Goal: Task Accomplishment & Management: Use online tool/utility

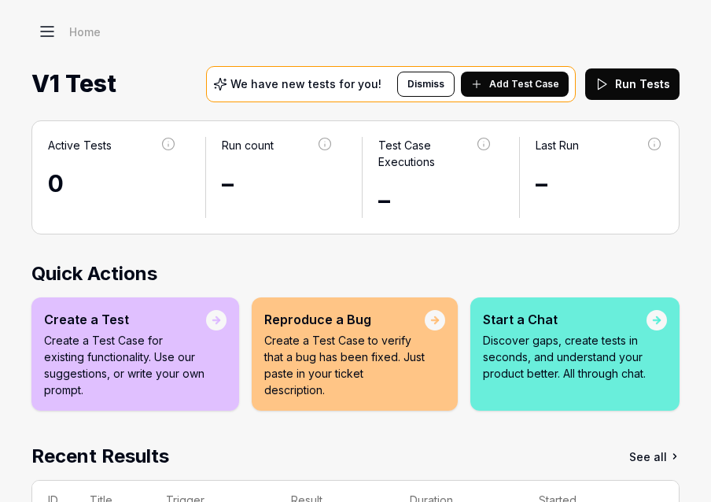
click at [66, 31] on div "Home" at bounding box center [355, 31] width 648 height 31
click at [55, 31] on icon at bounding box center [47, 31] width 19 height 19
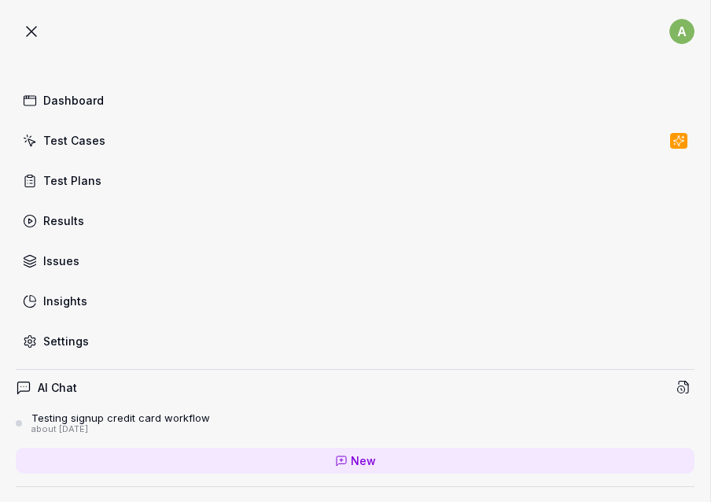
click at [33, 26] on icon at bounding box center [31, 31] width 19 height 19
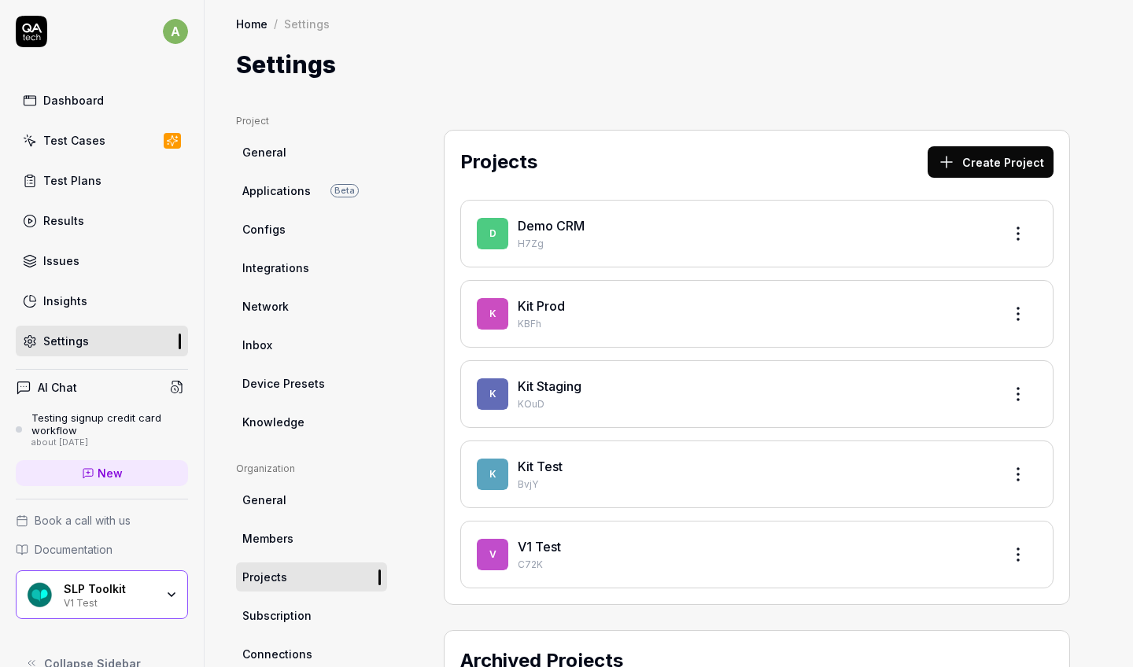
click at [108, 181] on link "Test Plans" at bounding box center [102, 180] width 172 height 31
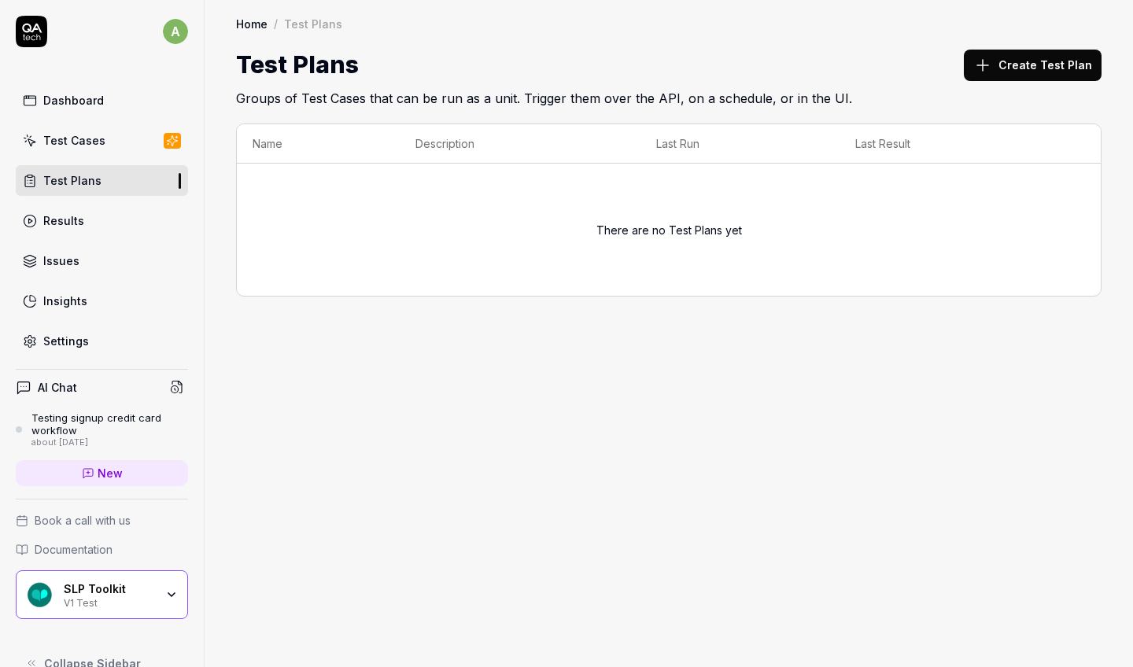
click at [52, 103] on div "Dashboard" at bounding box center [73, 100] width 61 height 17
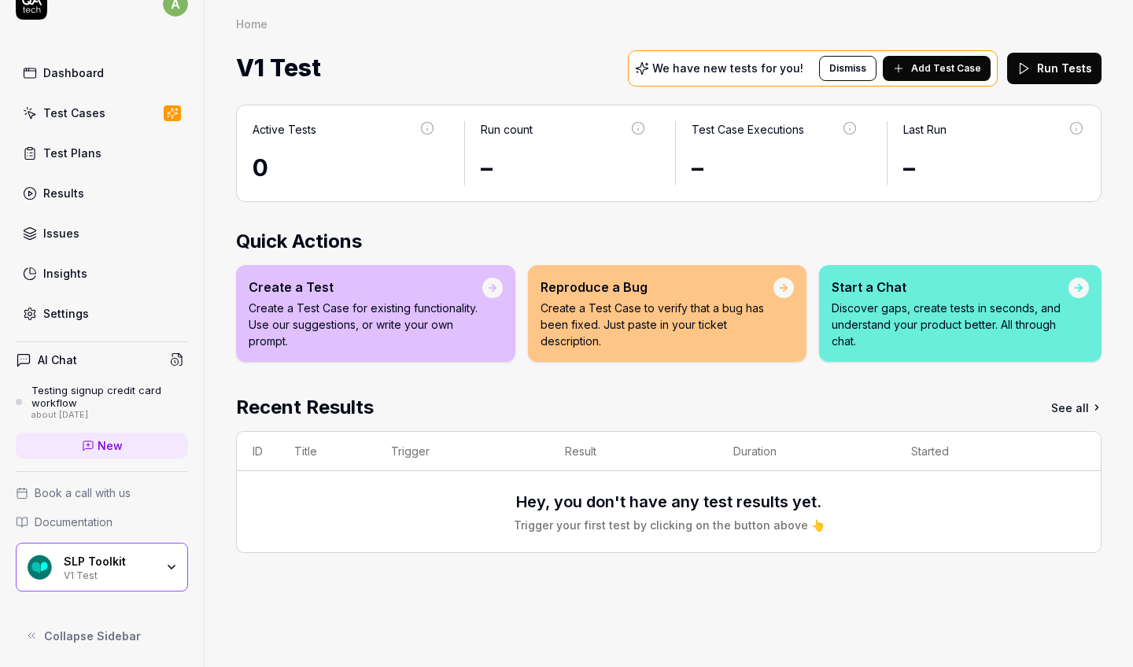
scroll to position [28, 0]
click at [147, 501] on div "SLP Toolkit V1 Test" at bounding box center [114, 568] width 101 height 27
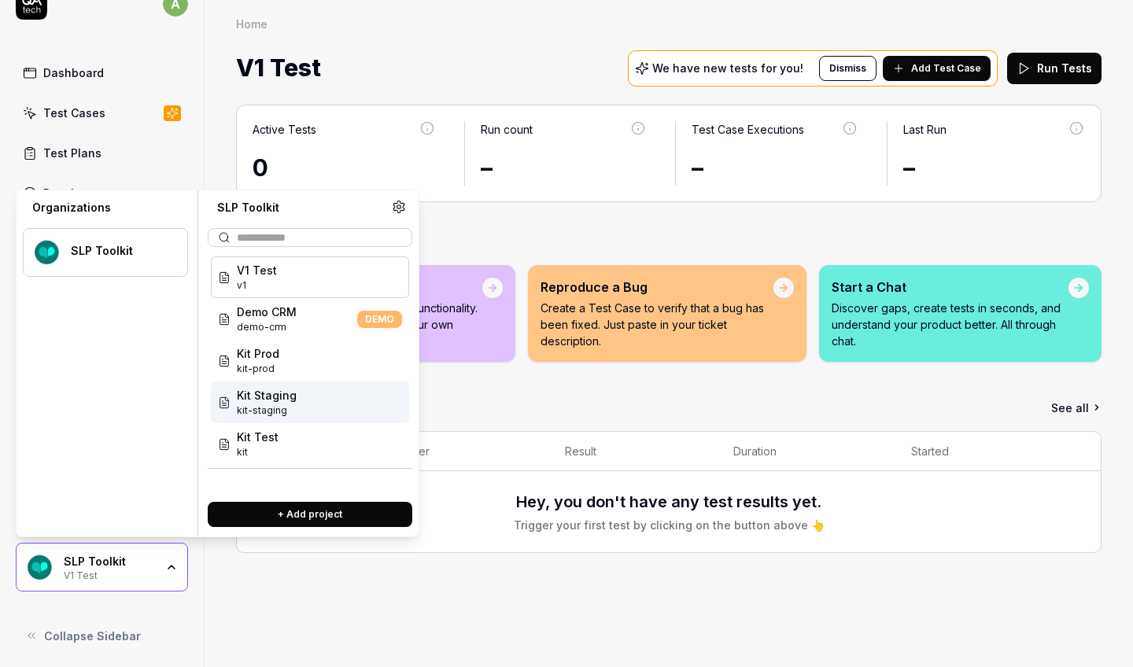
click at [284, 393] on span "Kit Staging" at bounding box center [267, 395] width 60 height 17
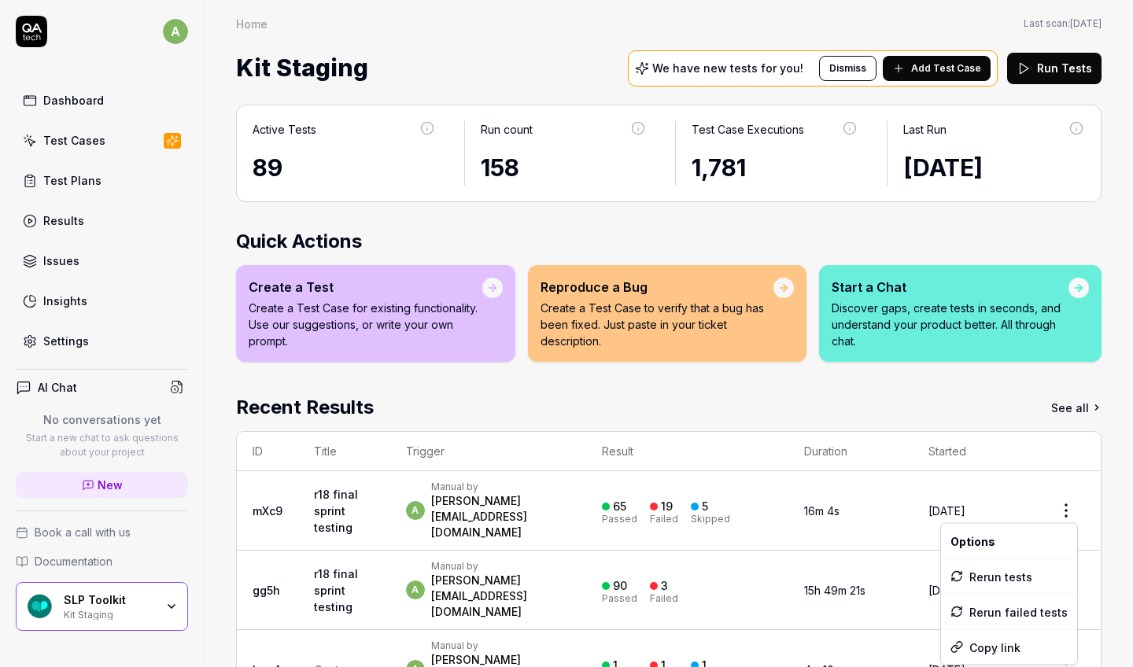
click at [710, 501] on html "a Dashboard Test Cases Test Plans Results Issues Insights Settings AI Chat No c…" at bounding box center [566, 333] width 1133 height 667
click at [71, 184] on html "a Dashboard Test Cases Test Plans Results Issues Insights Settings AI Chat No c…" at bounding box center [566, 333] width 1133 height 667
click at [72, 185] on div "Test Plans" at bounding box center [72, 180] width 58 height 17
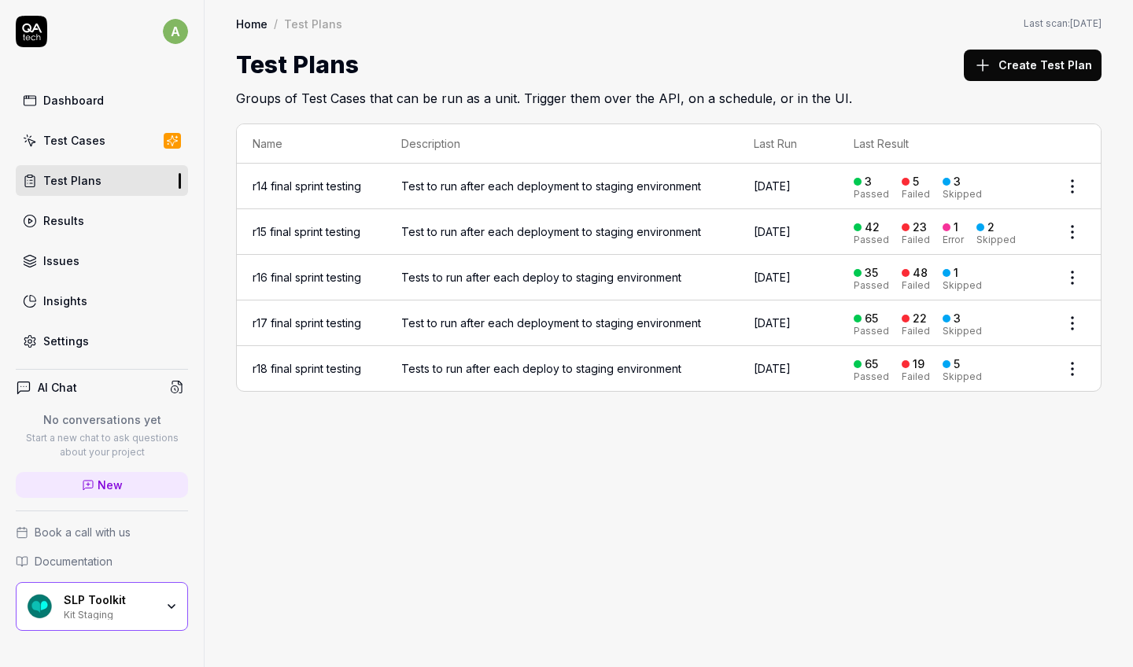
click at [710, 61] on button "Create Test Plan" at bounding box center [1033, 65] width 138 height 31
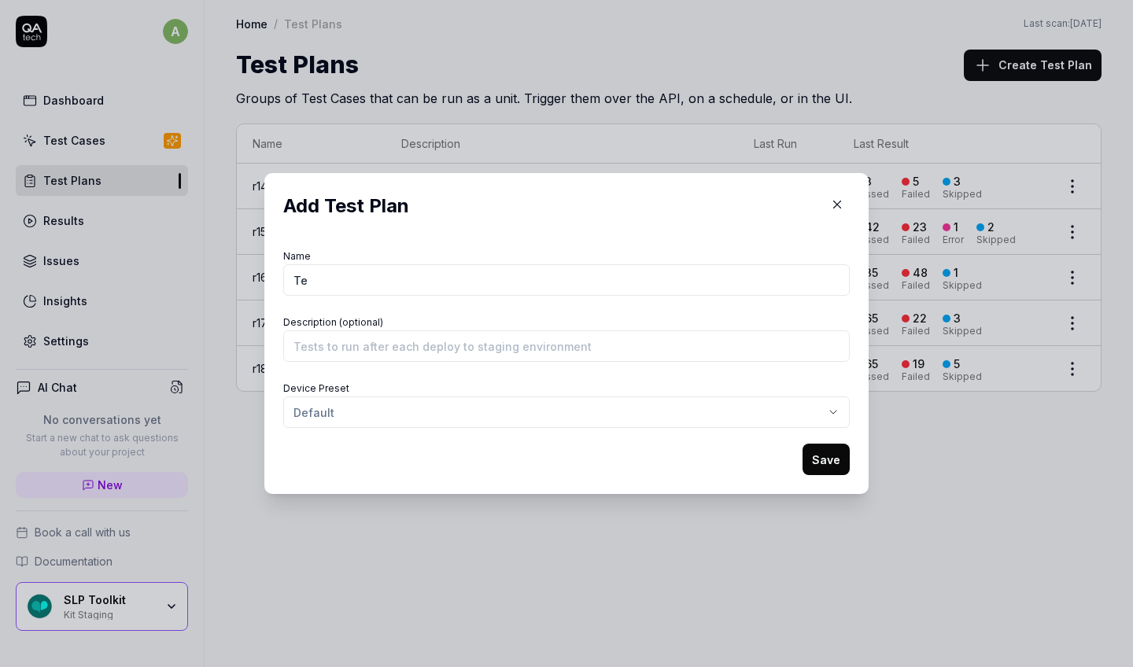
type input "T"
type input "r19 final sprint testing"
click at [710, 465] on button "Save" at bounding box center [825, 459] width 47 height 31
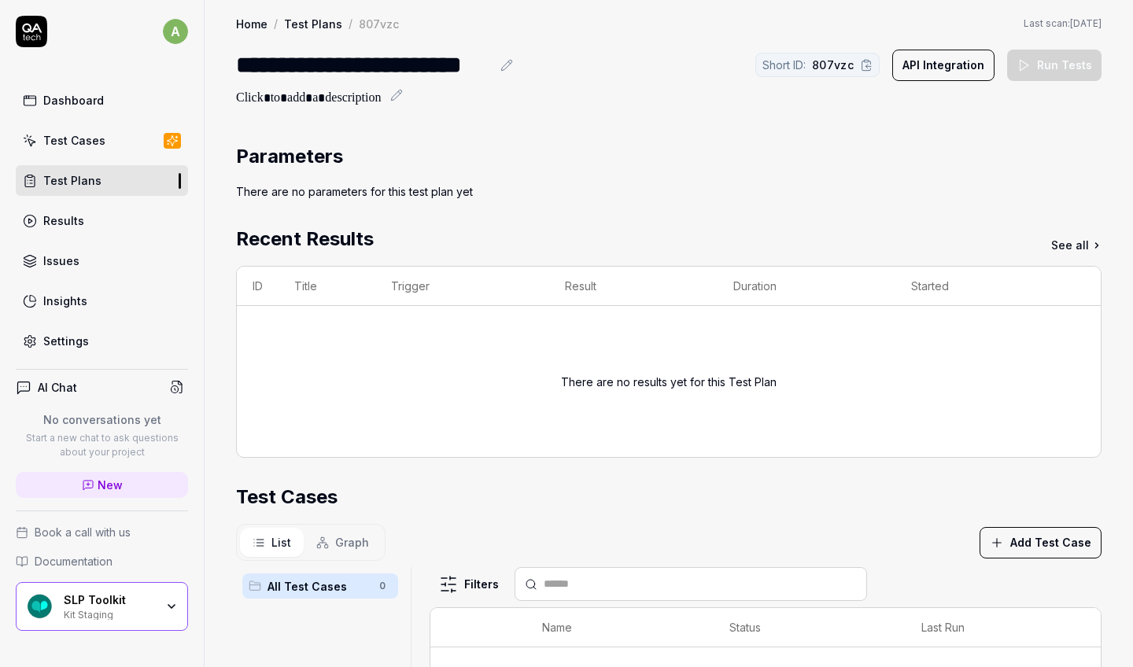
click at [710, 501] on button "Add Test Case" at bounding box center [1040, 542] width 122 height 31
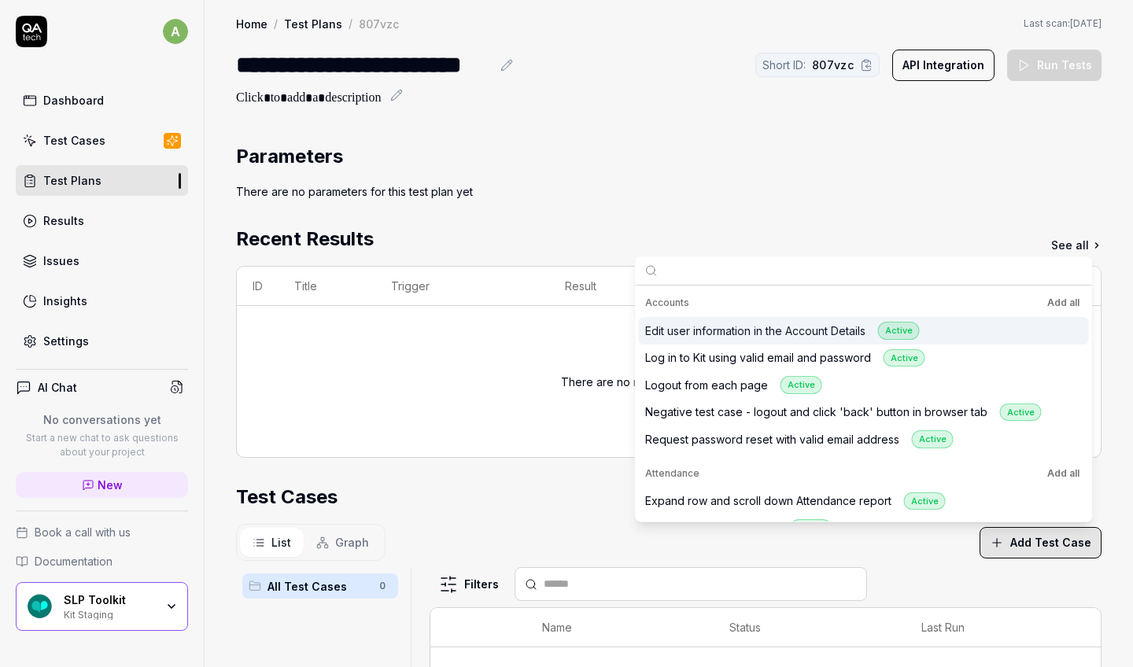
click at [710, 298] on button "Add all" at bounding box center [1063, 302] width 39 height 19
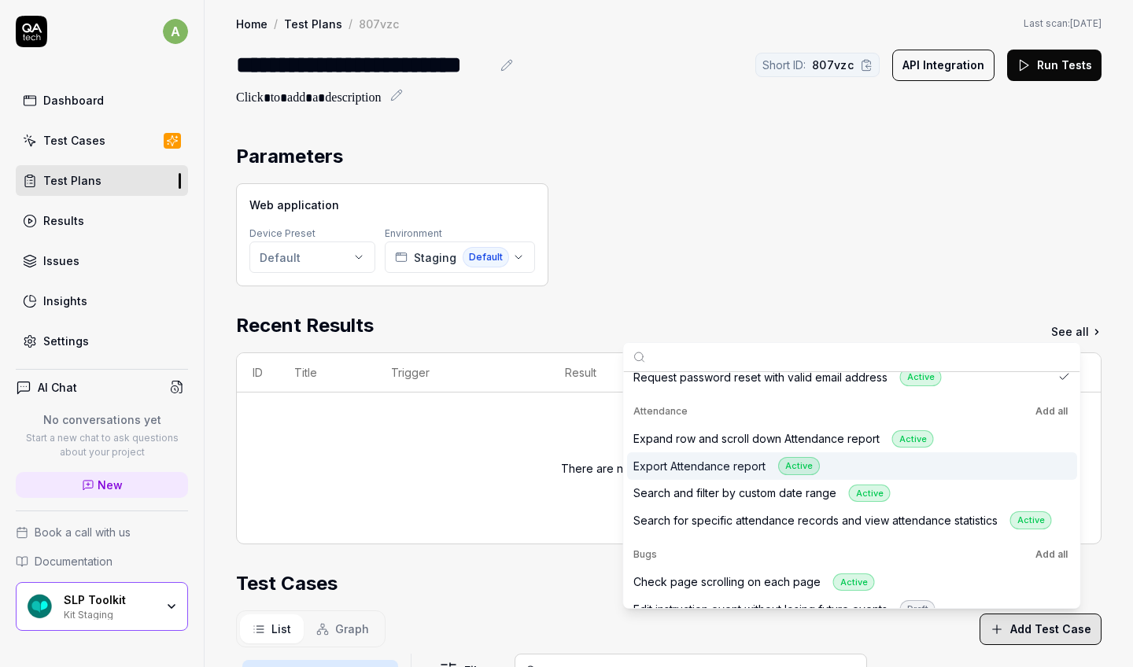
scroll to position [153, 0]
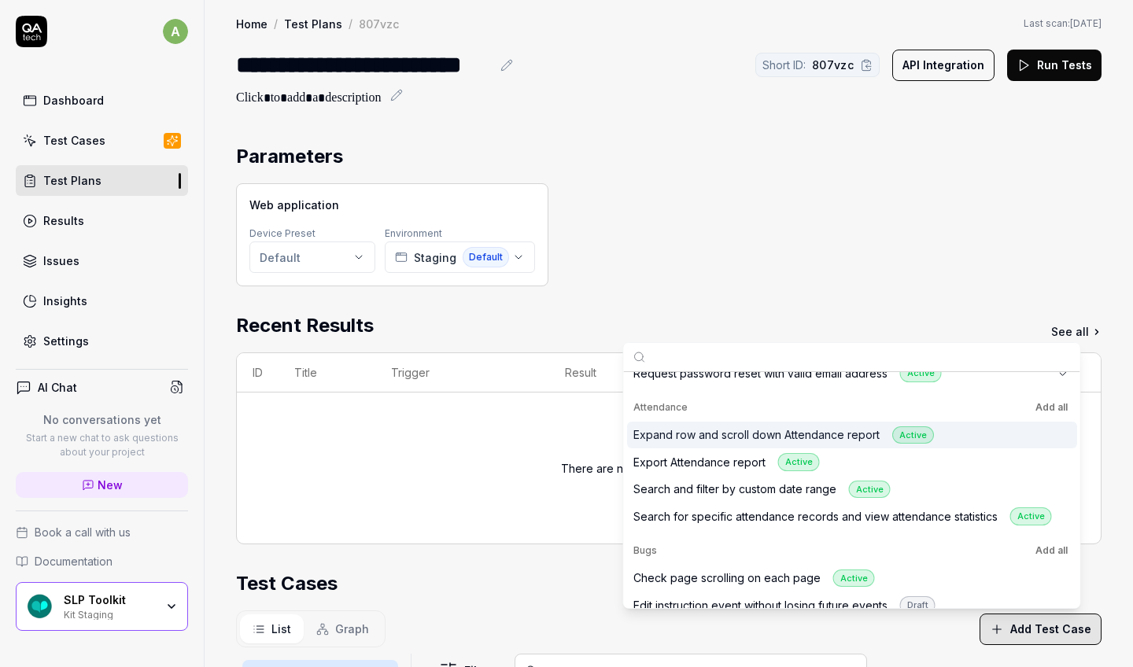
click at [710, 409] on button "Add all" at bounding box center [1051, 407] width 39 height 19
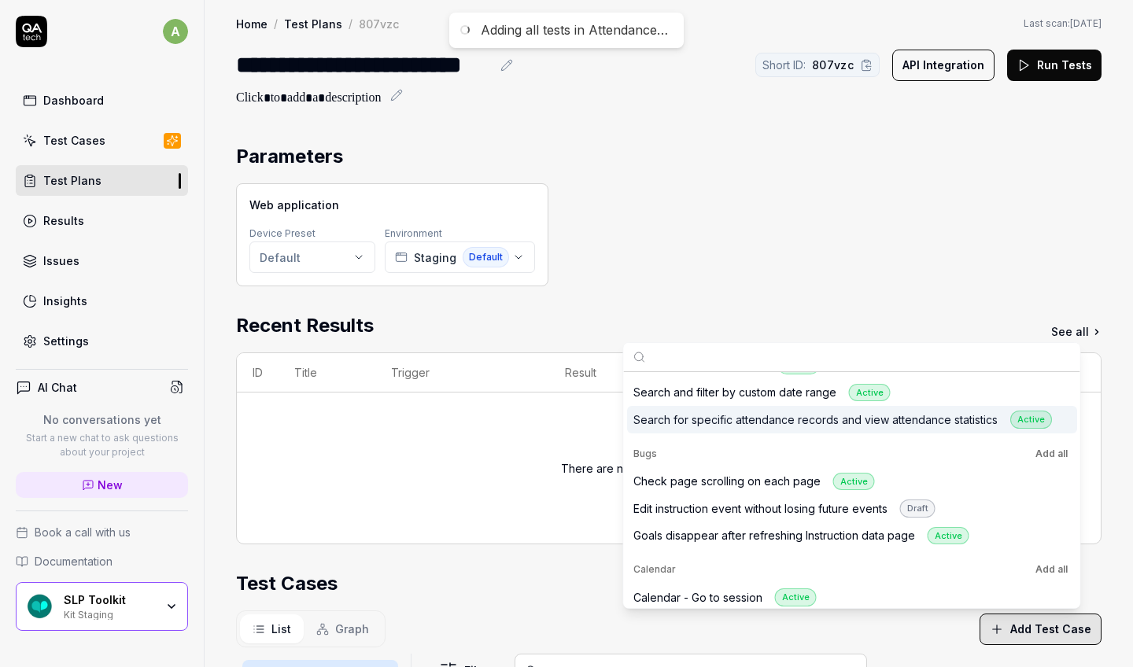
scroll to position [258, 0]
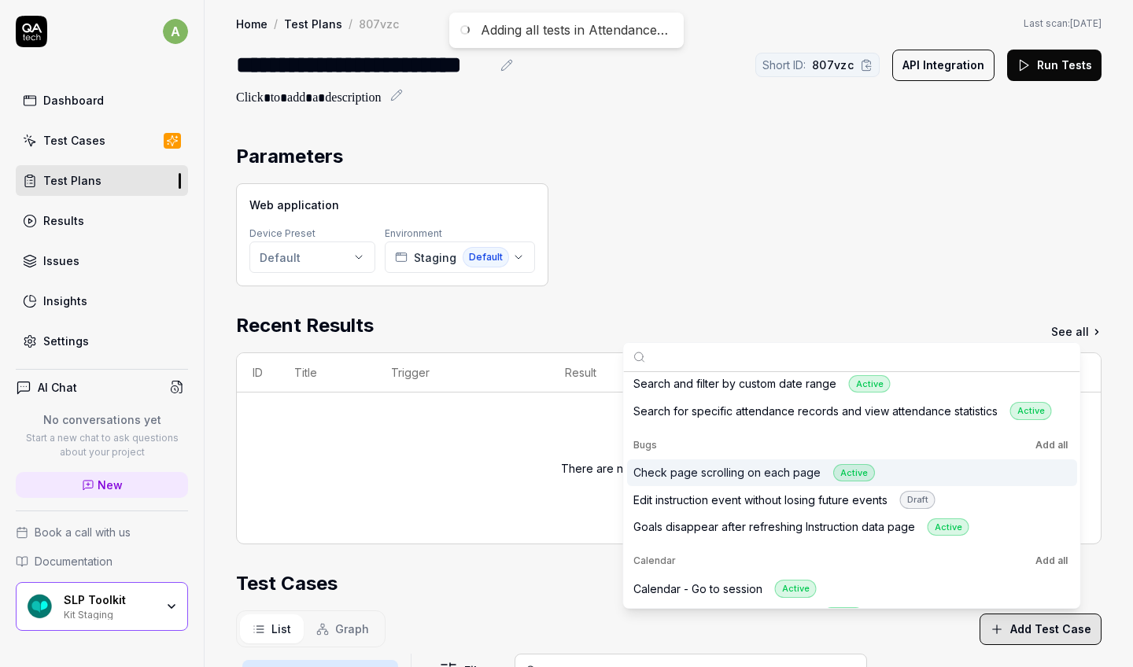
click at [710, 460] on div "Check page scrolling on each page Active" at bounding box center [852, 473] width 450 height 28
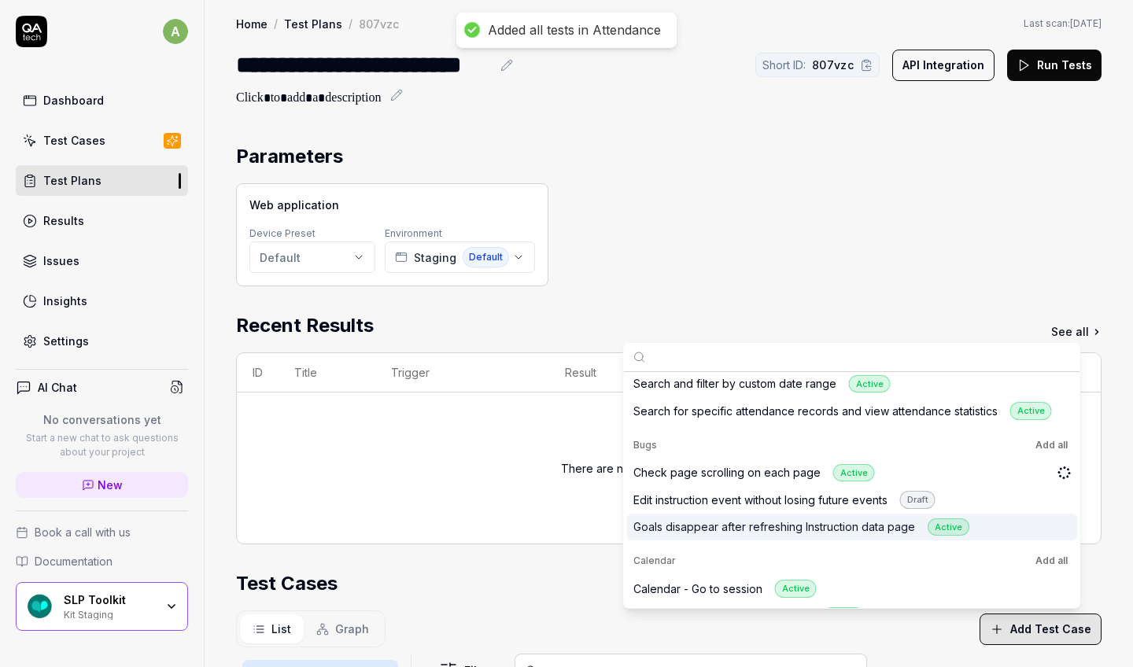
click at [710, 501] on div "Goals disappear after refreshing Instruction data page Active" at bounding box center [852, 528] width 450 height 28
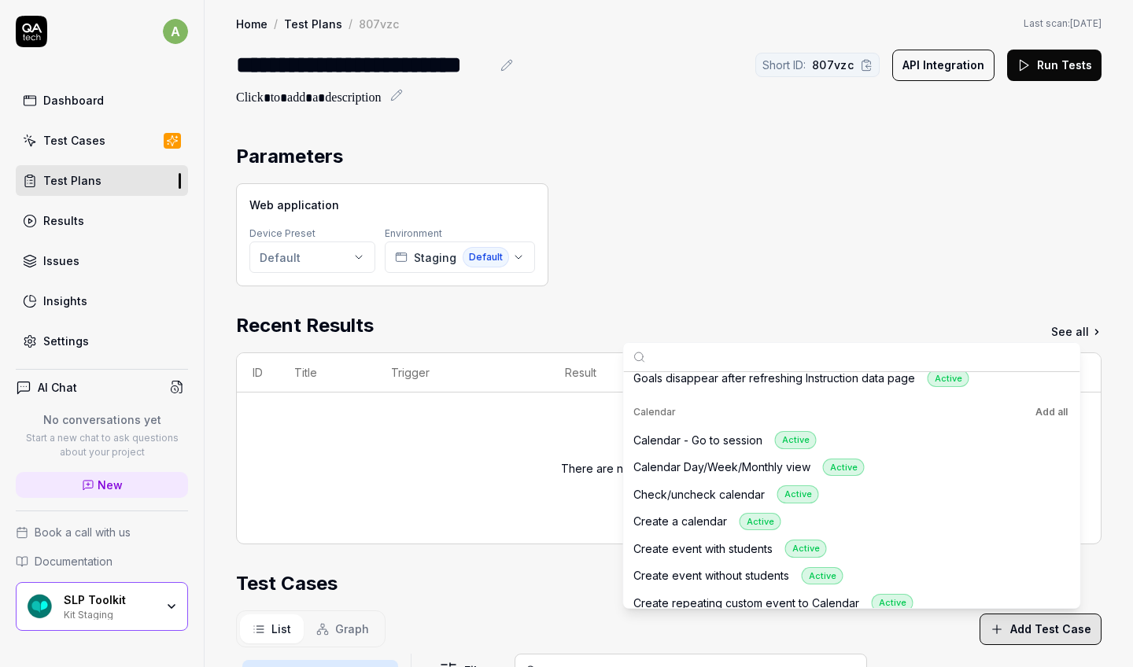
scroll to position [389, 0]
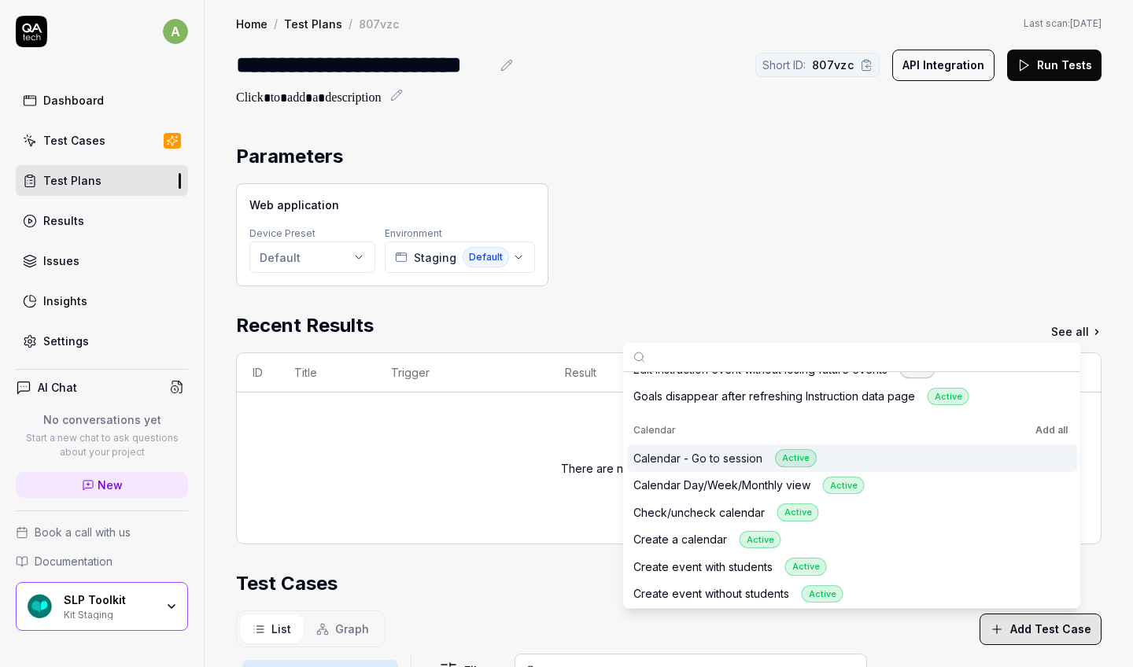
click at [710, 456] on div "Calendar - Go to session Active" at bounding box center [852, 458] width 450 height 28
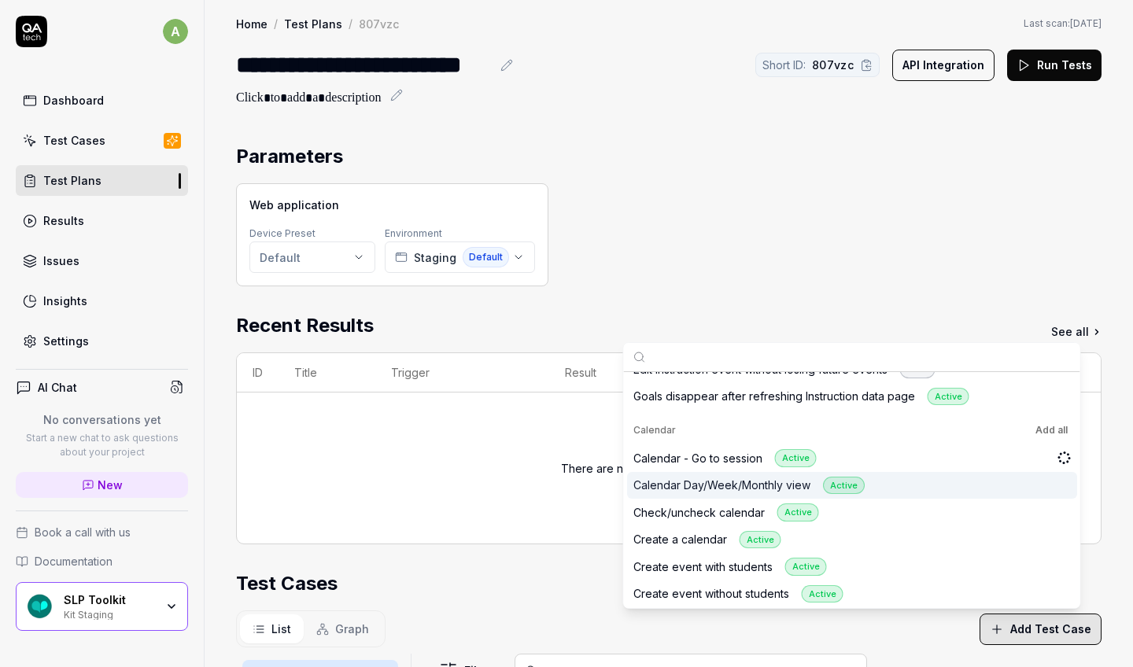
click at [710, 481] on div "Calendar Day/Week/Monthly view Active" at bounding box center [852, 486] width 450 height 28
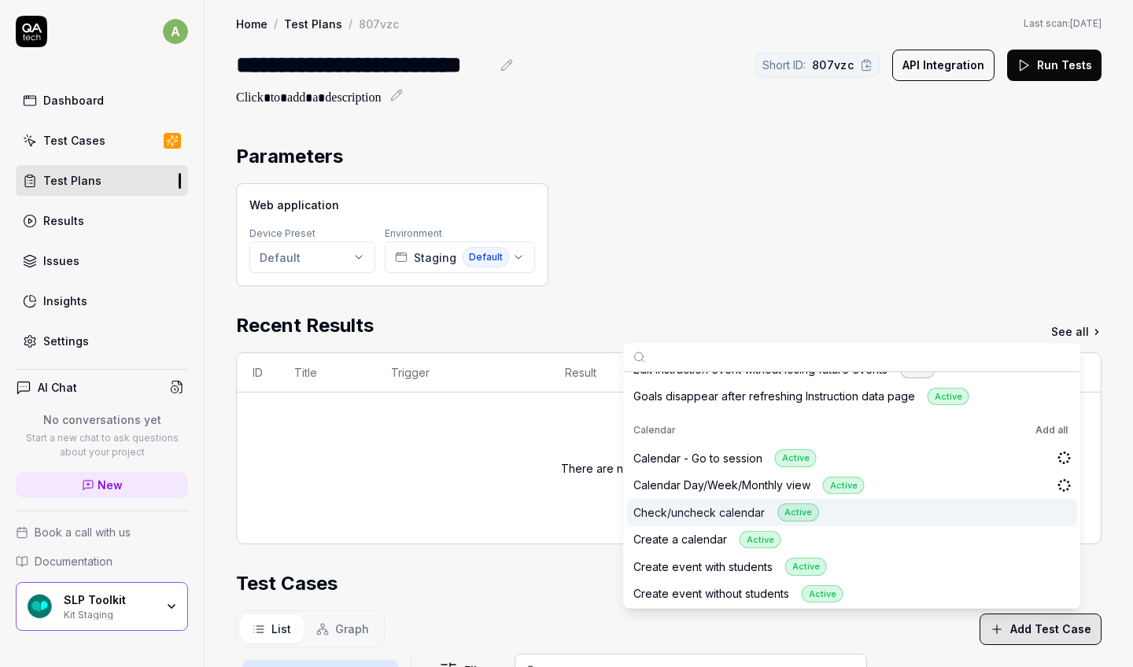
click at [710, 501] on div "Check/uncheck calendar Active" at bounding box center [852, 513] width 450 height 28
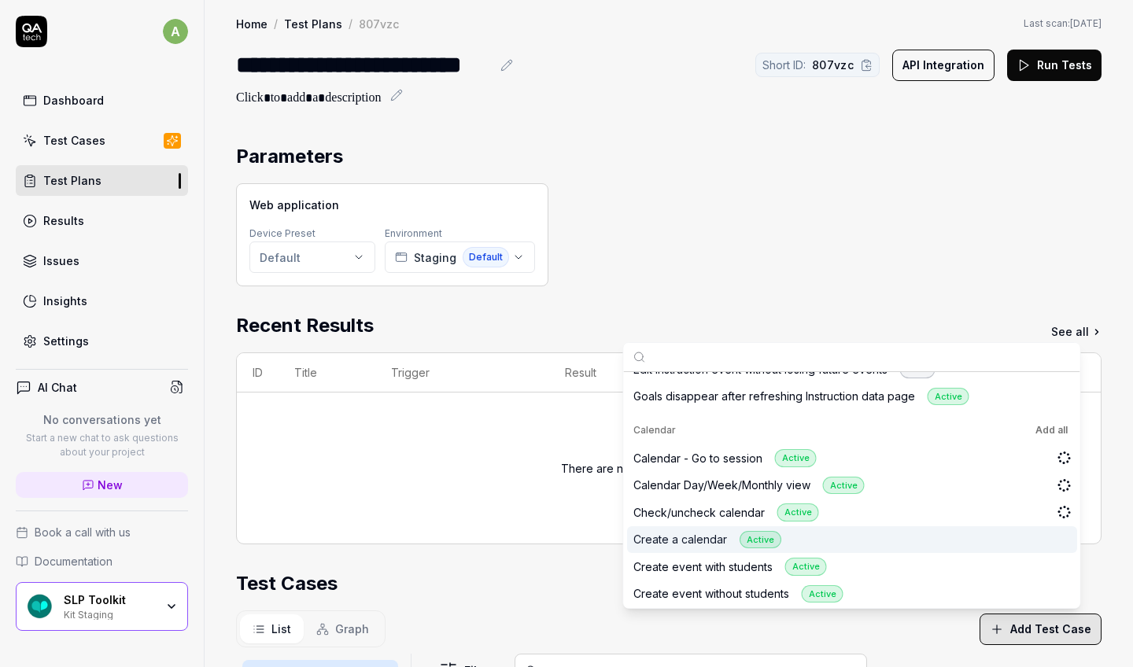
click at [710, 501] on div "Create a calendar Active" at bounding box center [852, 540] width 450 height 28
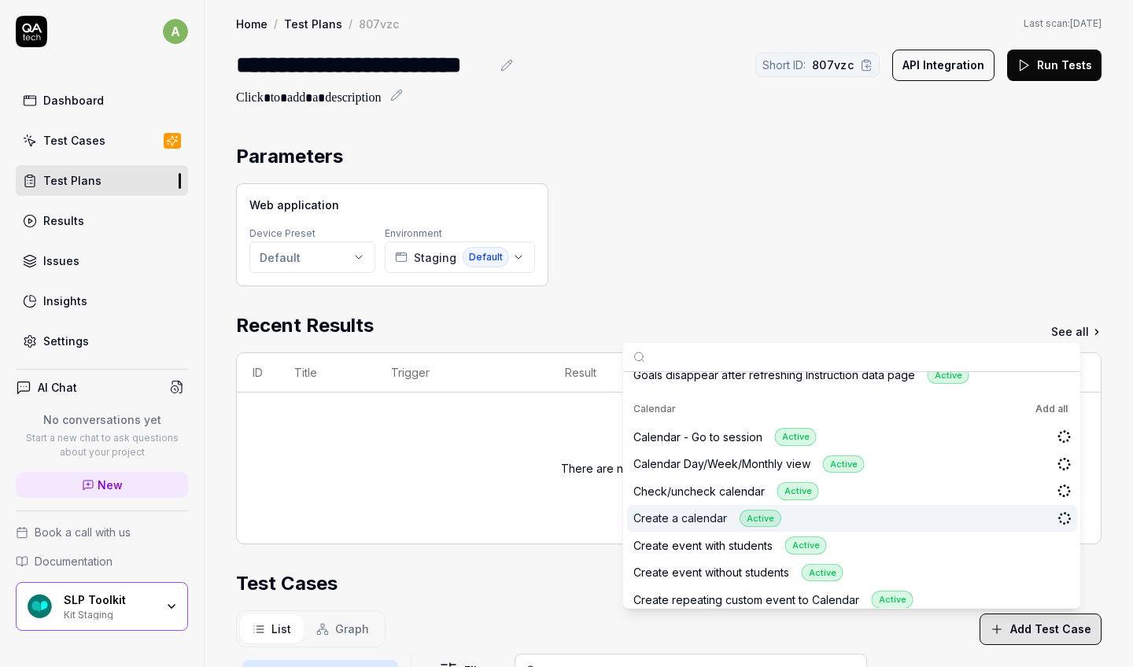
scroll to position [422, 0]
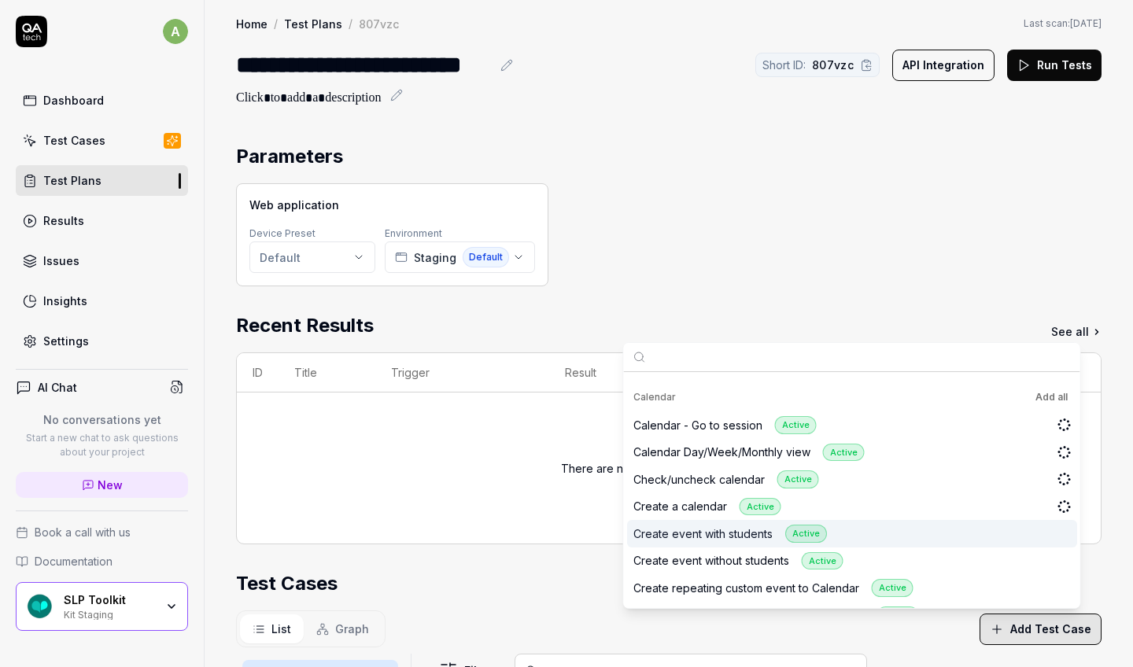
click at [710, 501] on div "Create event with students Active" at bounding box center [852, 534] width 450 height 28
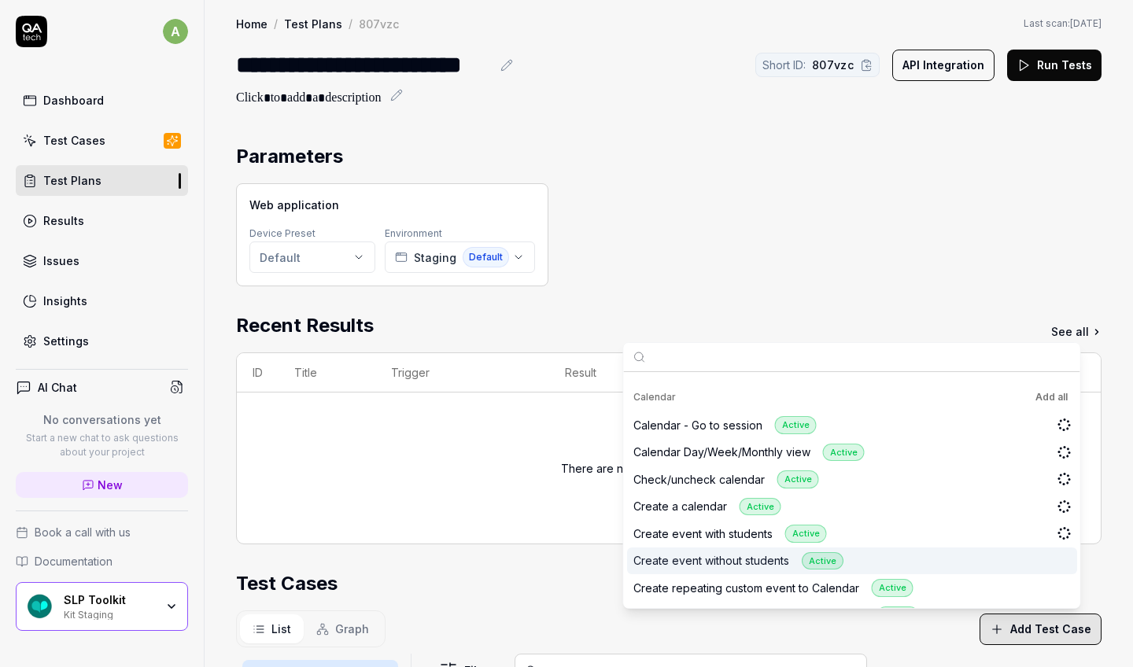
click at [710, 501] on div "Create event without students Active" at bounding box center [852, 561] width 450 height 28
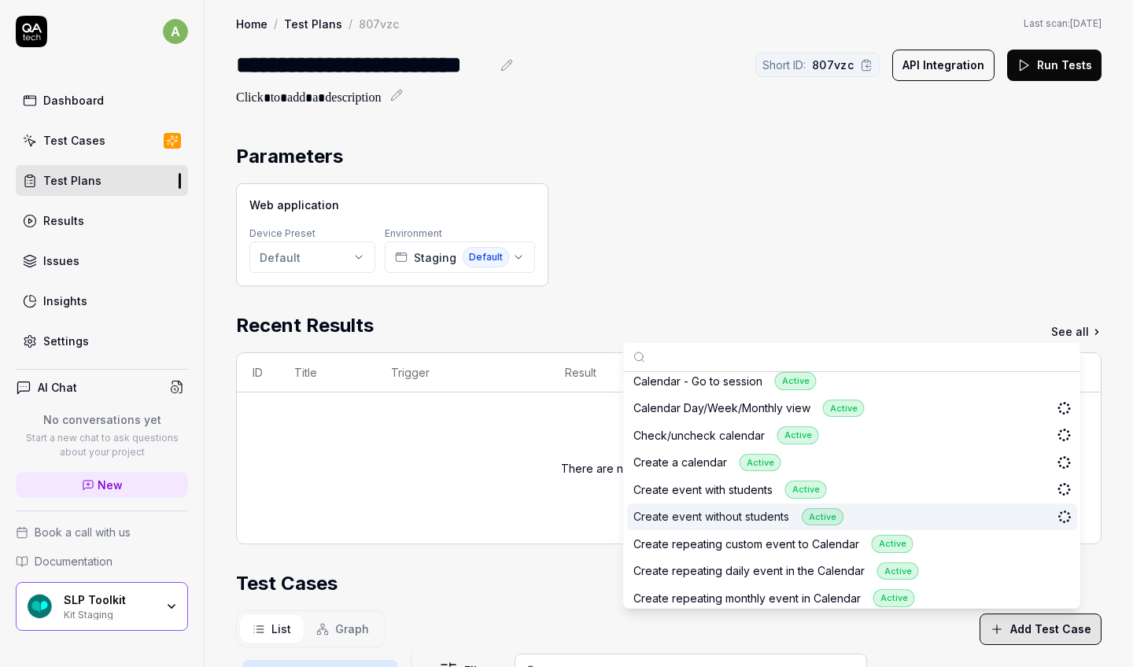
scroll to position [469, 0]
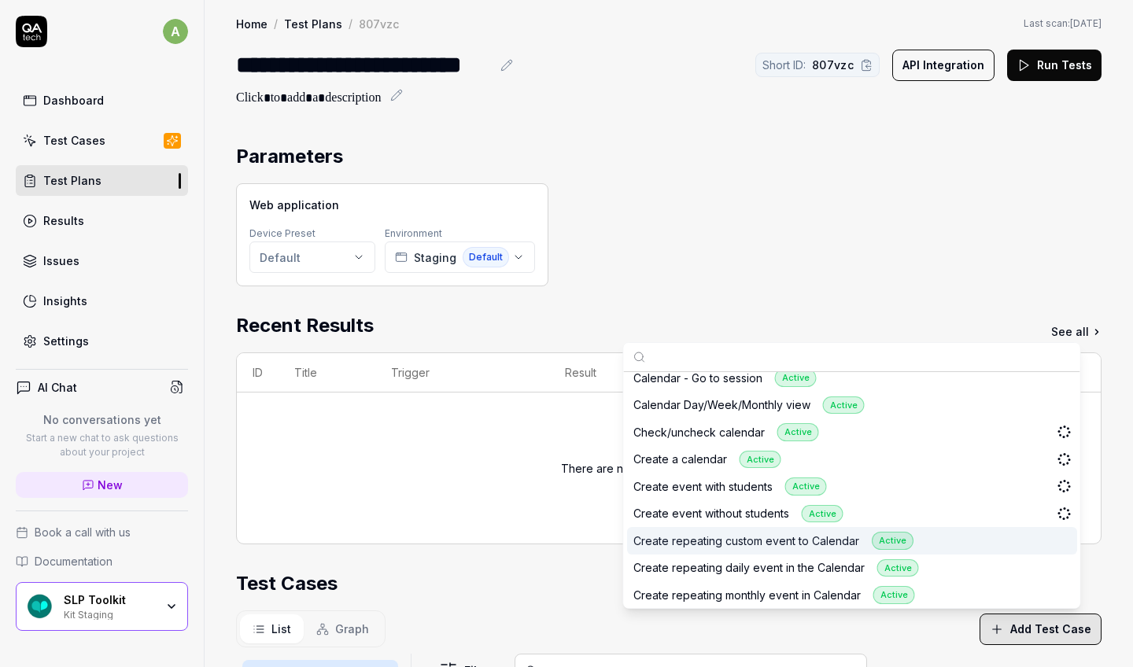
click at [710, 501] on div "Create repeating custom event to Calendar Active" at bounding box center [852, 541] width 450 height 28
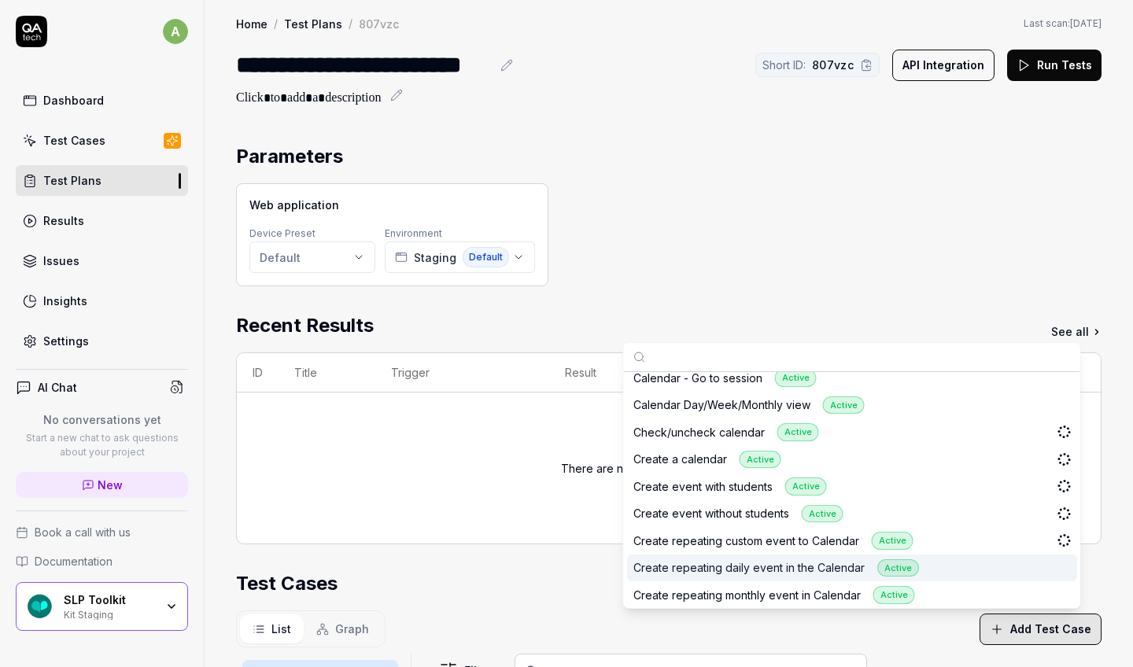
click at [710, 501] on div "Create repeating daily event in the Calendar Active" at bounding box center [852, 569] width 450 height 28
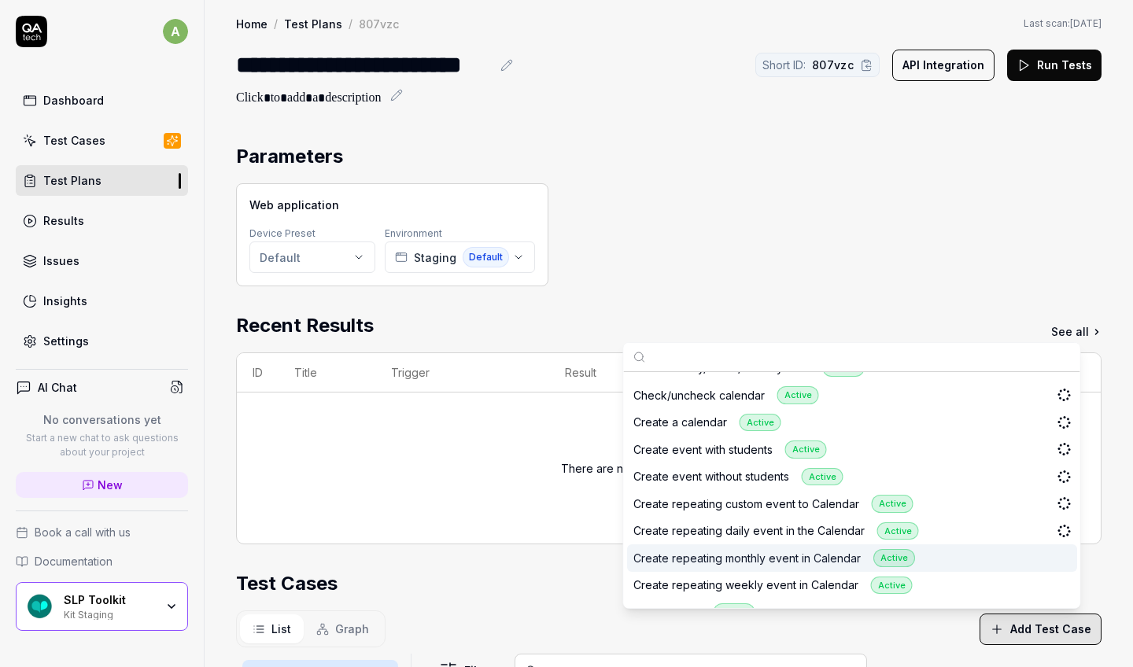
click at [710, 501] on div "Create repeating monthly event in Calendar Active" at bounding box center [852, 558] width 450 height 28
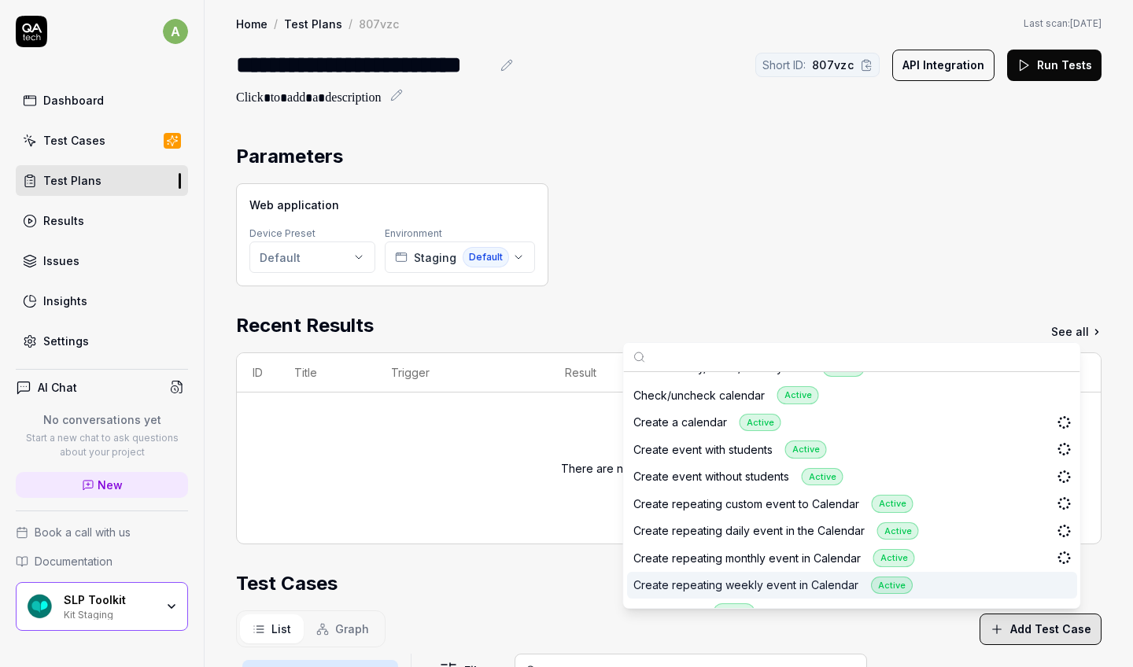
click at [710, 501] on div "Create repeating weekly event in Calendar Active" at bounding box center [852, 586] width 450 height 28
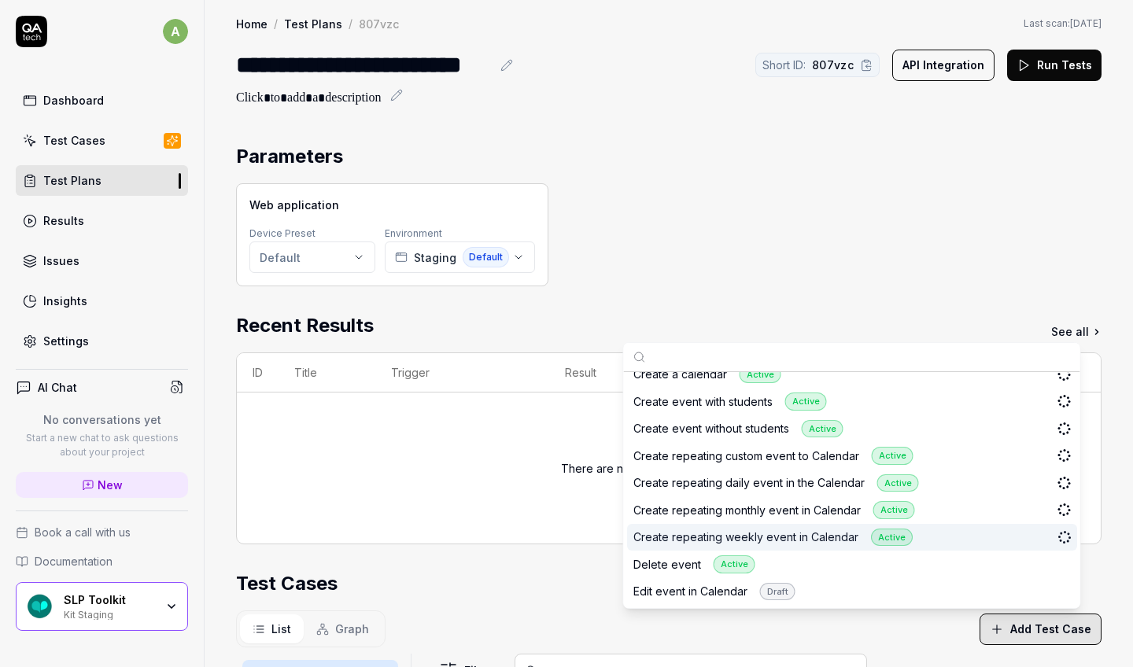
scroll to position [559, 0]
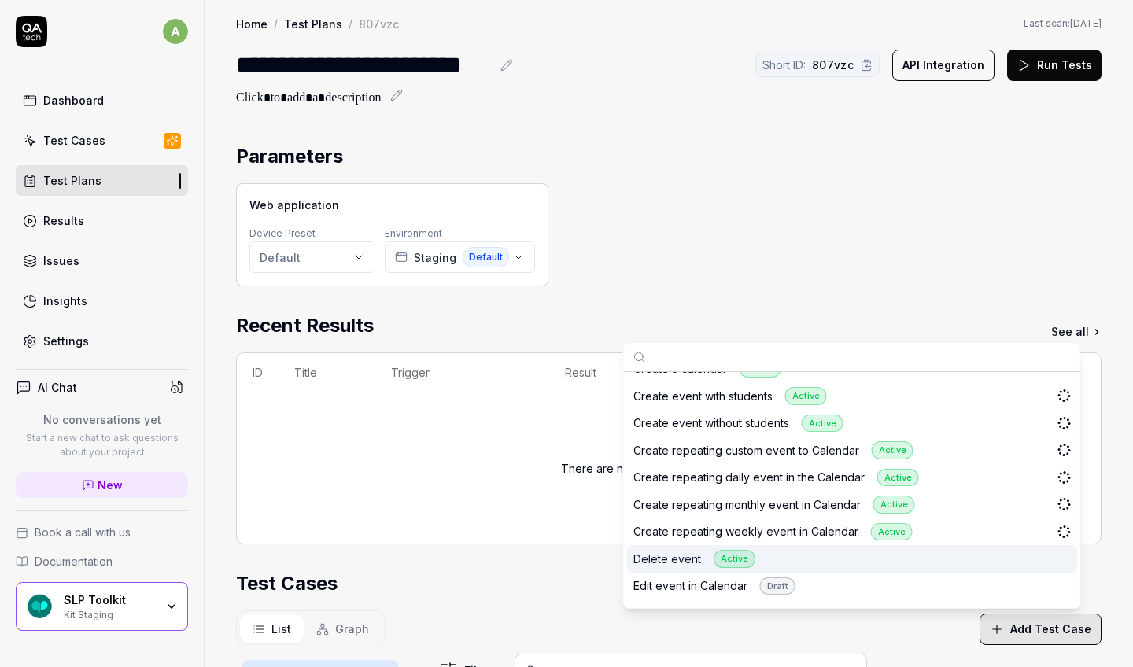
click at [710, 501] on div "Delete event Active" at bounding box center [852, 559] width 450 height 28
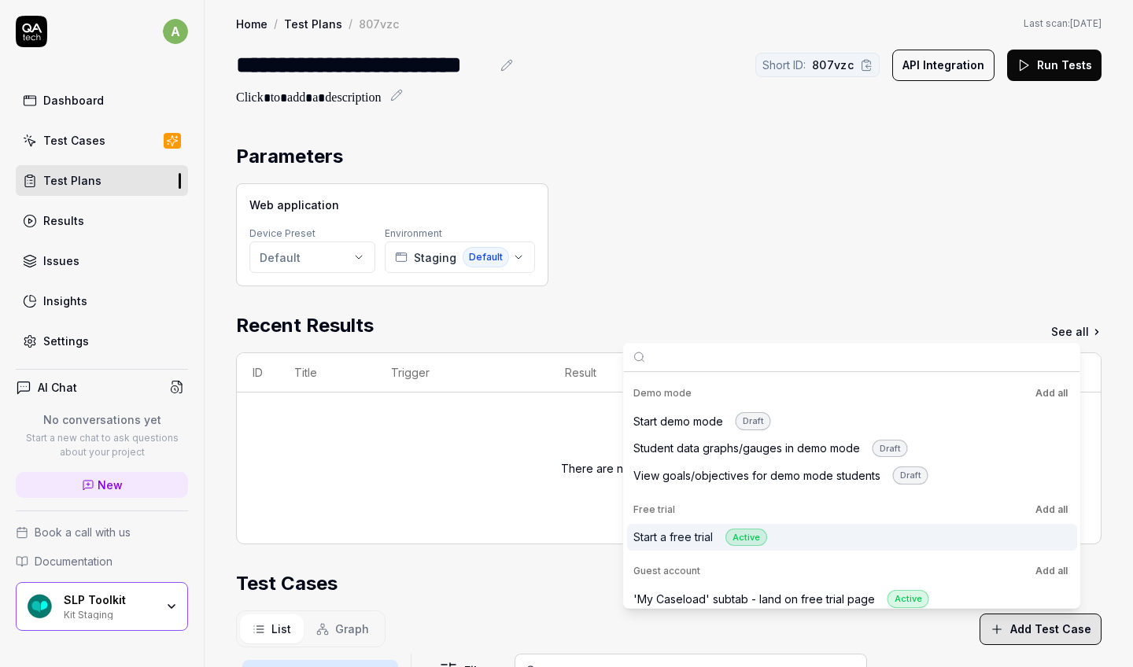
scroll to position [788, 0]
click at [710, 501] on div "Start a free trial Active" at bounding box center [852, 535] width 450 height 28
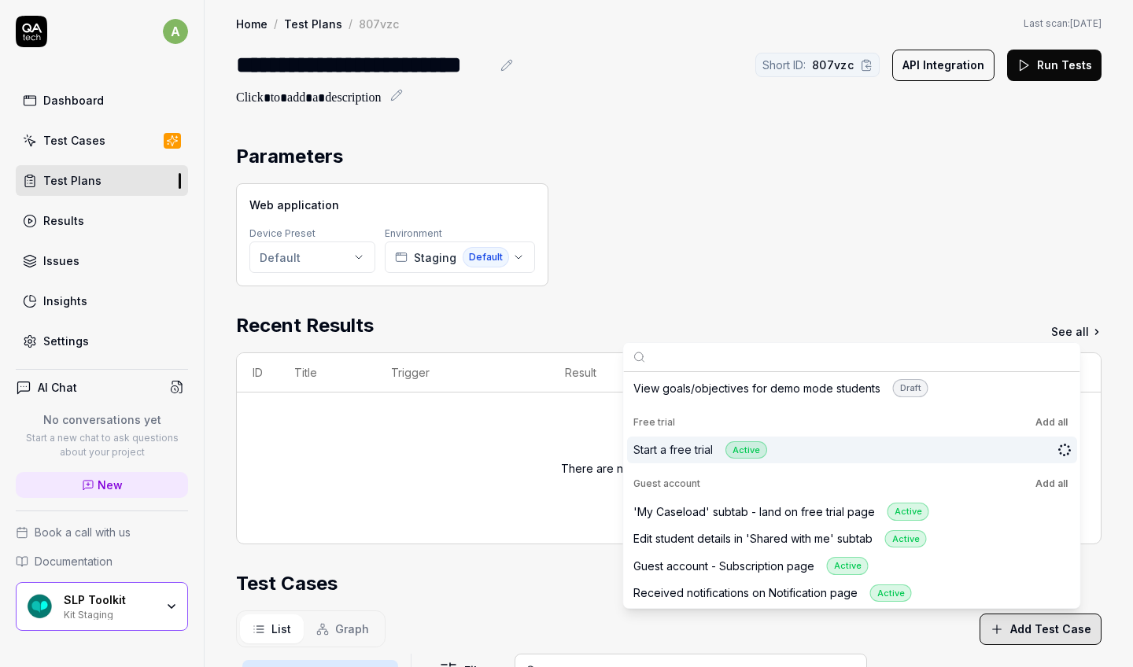
scroll to position [883, 0]
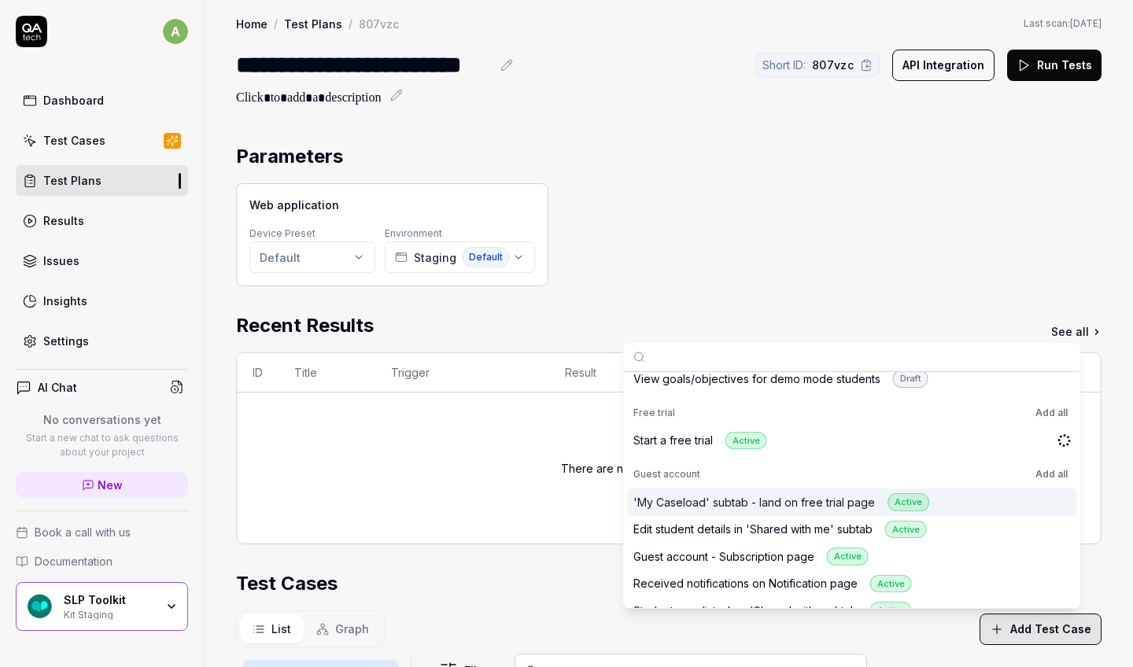
click at [710, 492] on div "'My Caseload' subtab - land on free trial page Active" at bounding box center [852, 502] width 450 height 28
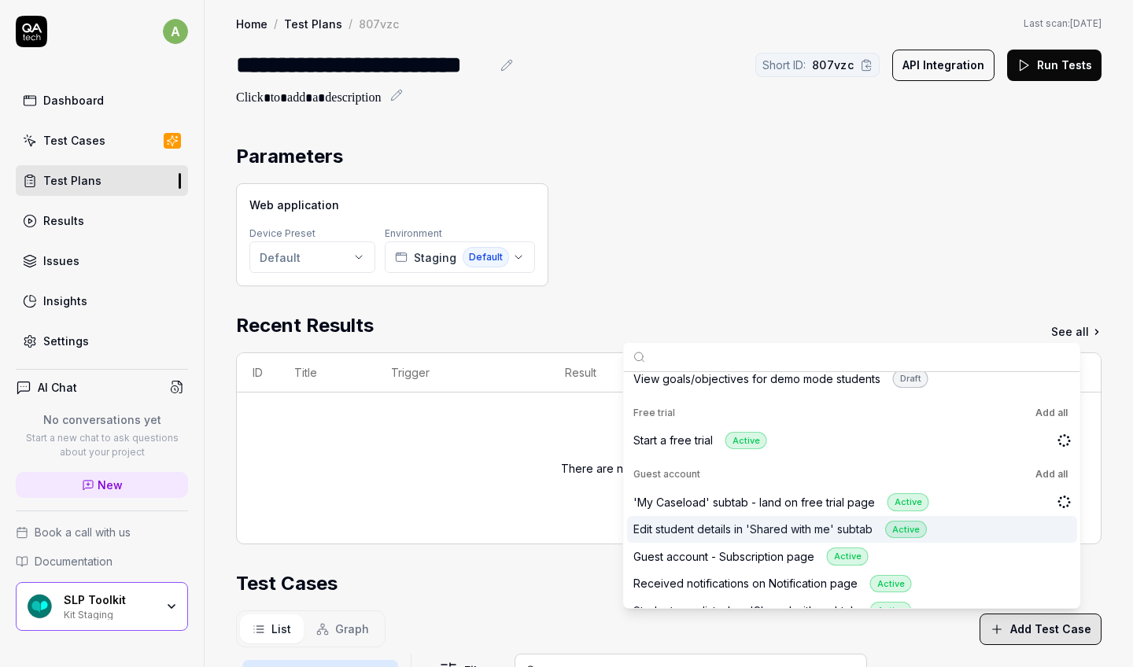
click at [710, 501] on div "Edit student details in 'Shared with me' subtab Active" at bounding box center [852, 530] width 450 height 28
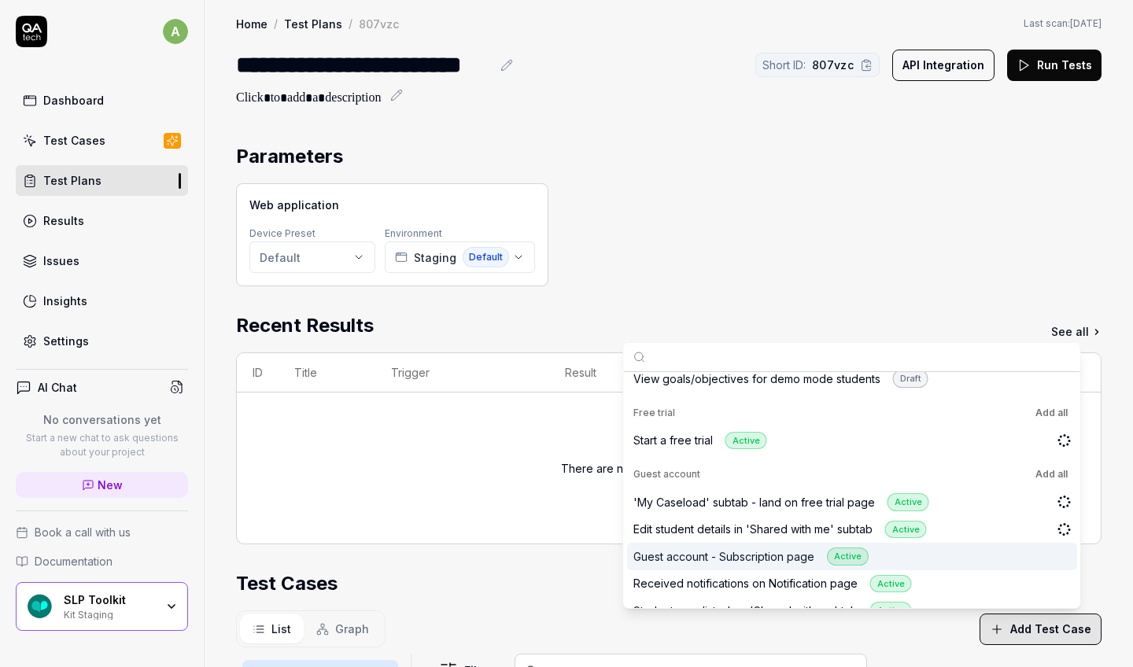
click at [710, 501] on div "Guest account - Subscription page Active" at bounding box center [852, 557] width 450 height 28
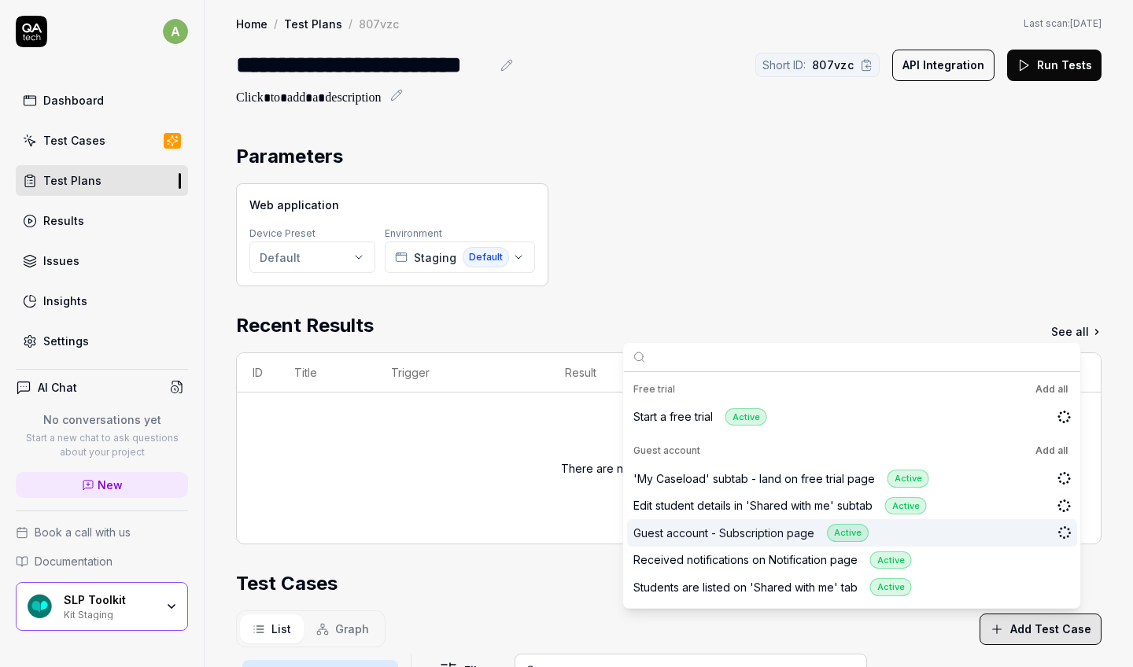
scroll to position [913, 0]
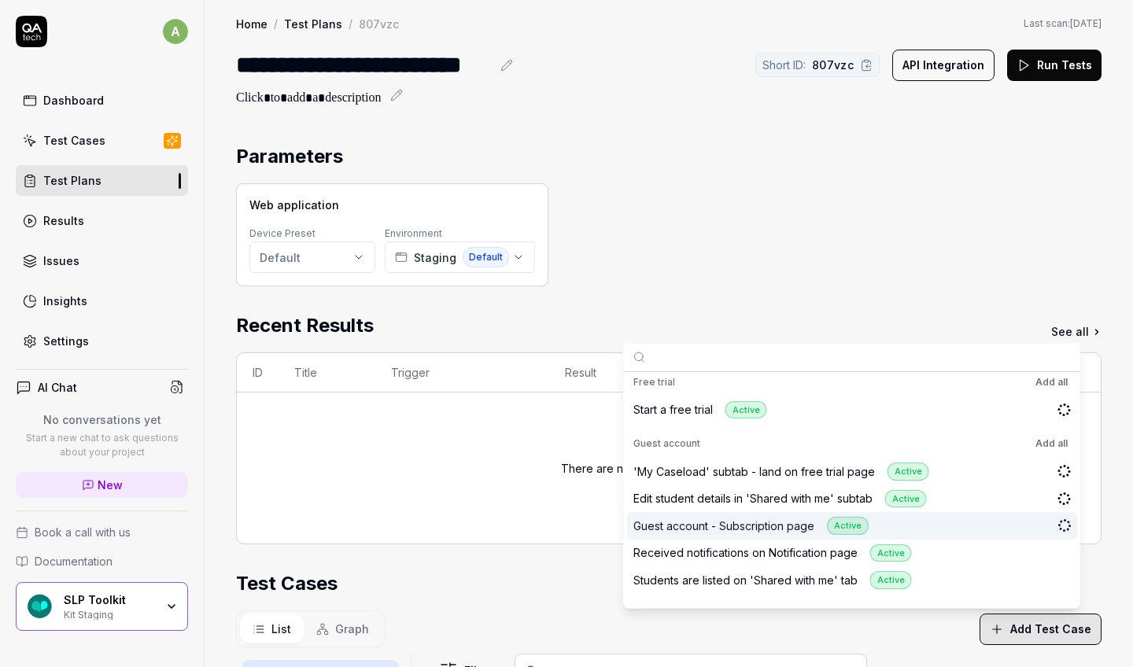
click at [710, 501] on div "Received notifications on Notification page Active" at bounding box center [852, 554] width 450 height 28
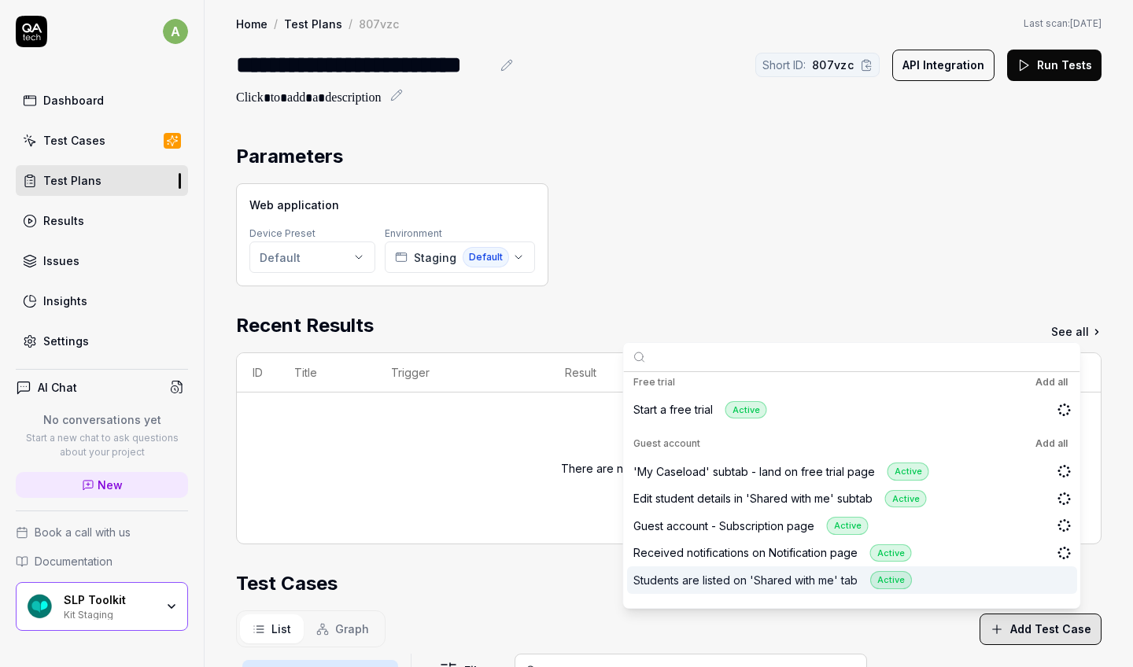
click at [710, 501] on div "Students are listed on 'Shared with me' tab Active" at bounding box center [852, 580] width 450 height 28
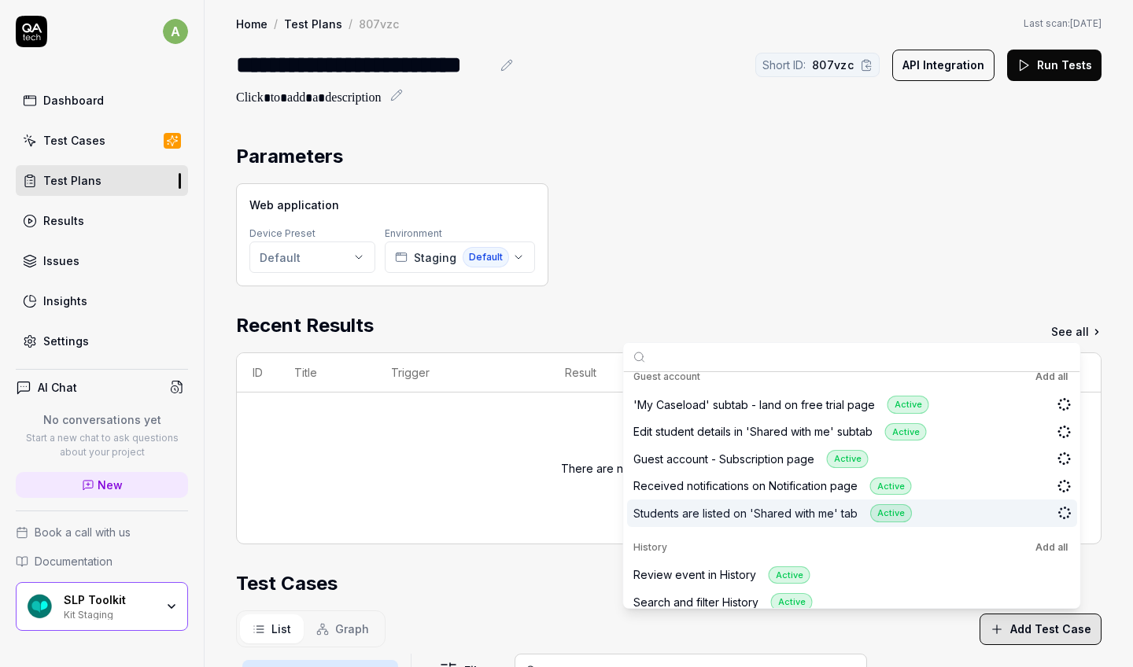
scroll to position [1012, 0]
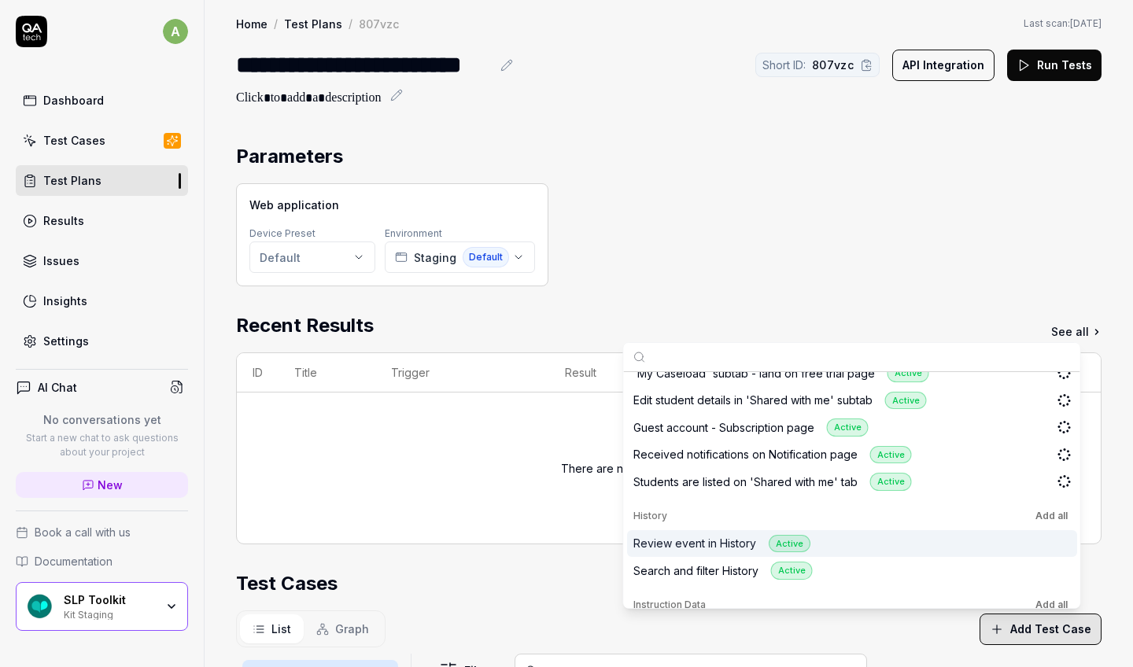
click at [710, 501] on div "Review event in History Active" at bounding box center [852, 544] width 450 height 28
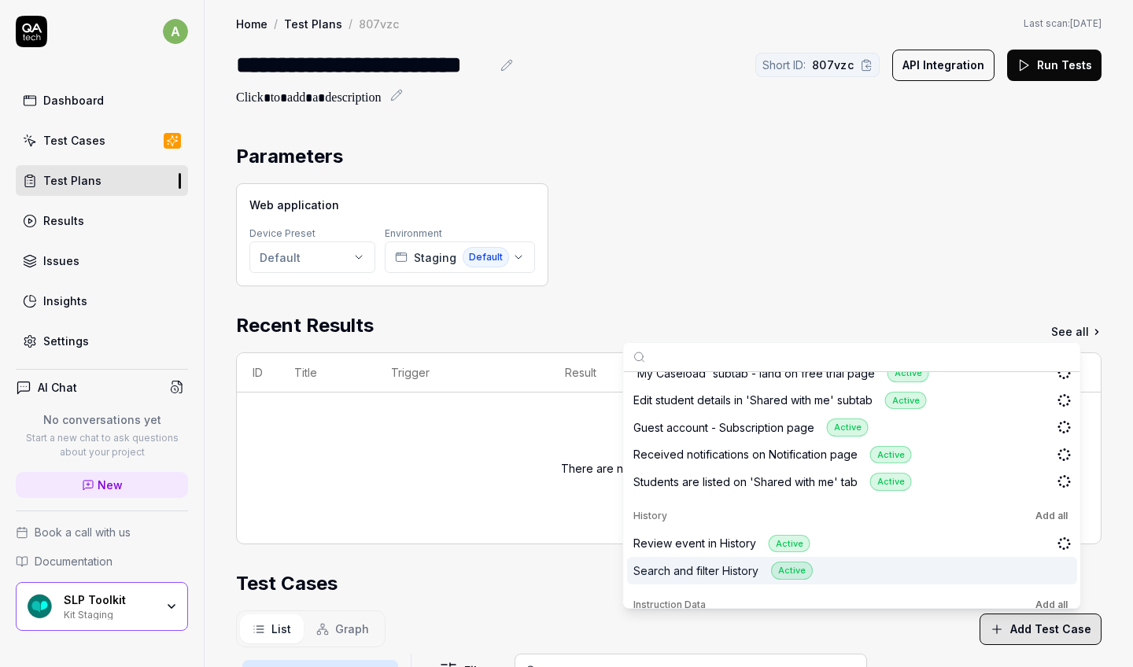
click at [710, 501] on div "Search and filter History Active" at bounding box center [852, 571] width 450 height 28
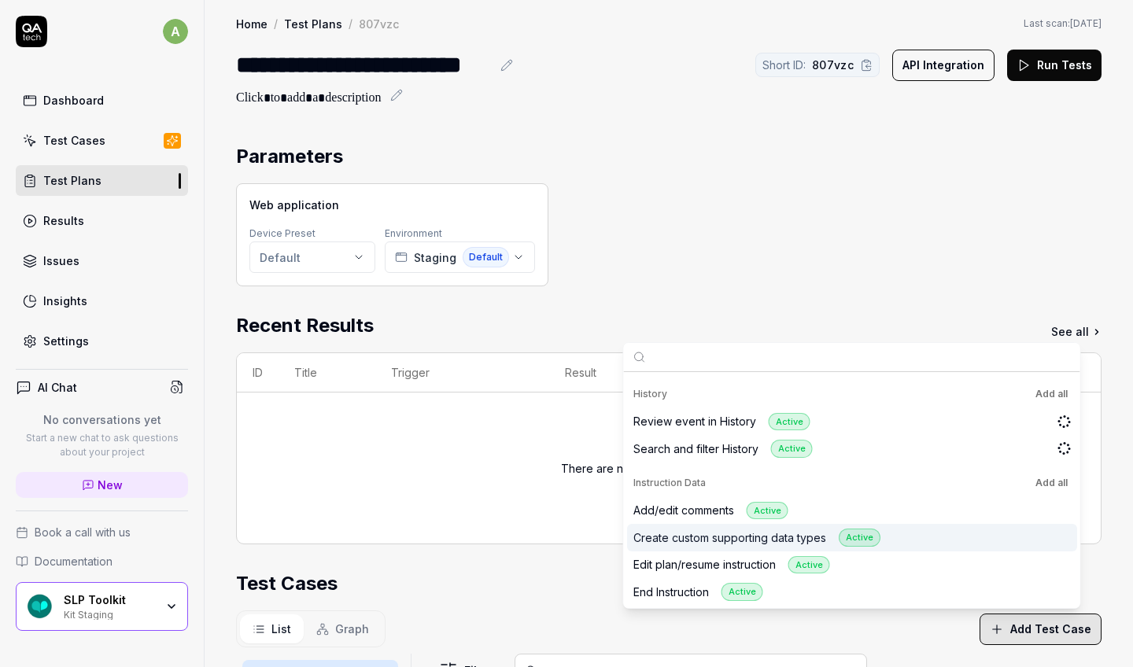
scroll to position [1137, 0]
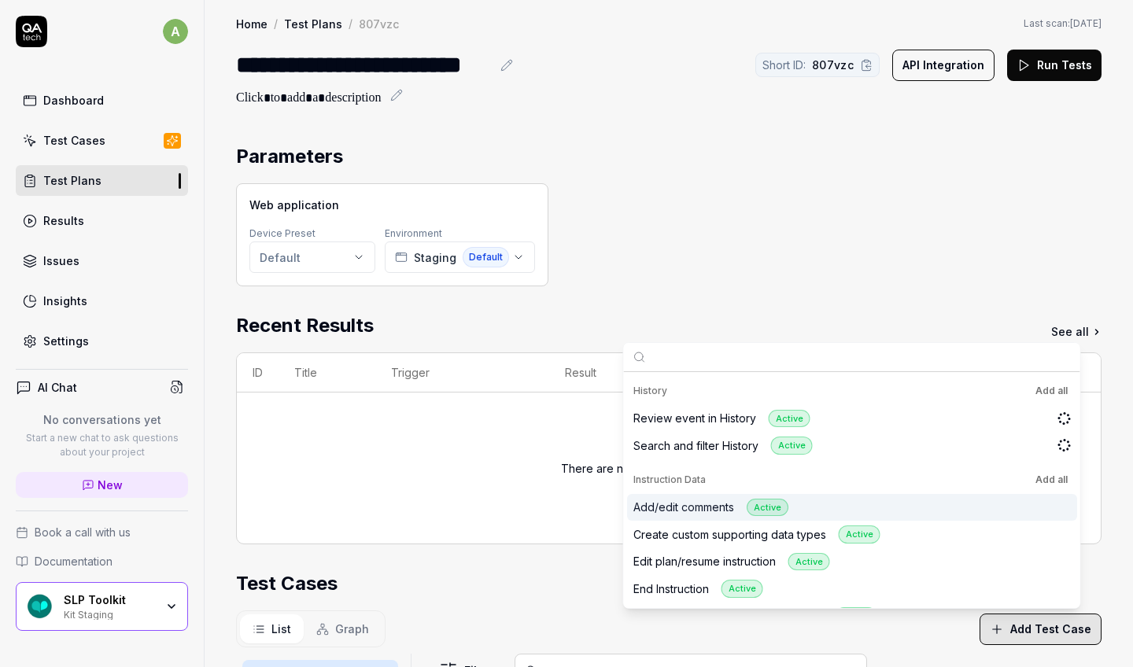
click at [710, 495] on div "Add/edit comments Active" at bounding box center [852, 508] width 450 height 28
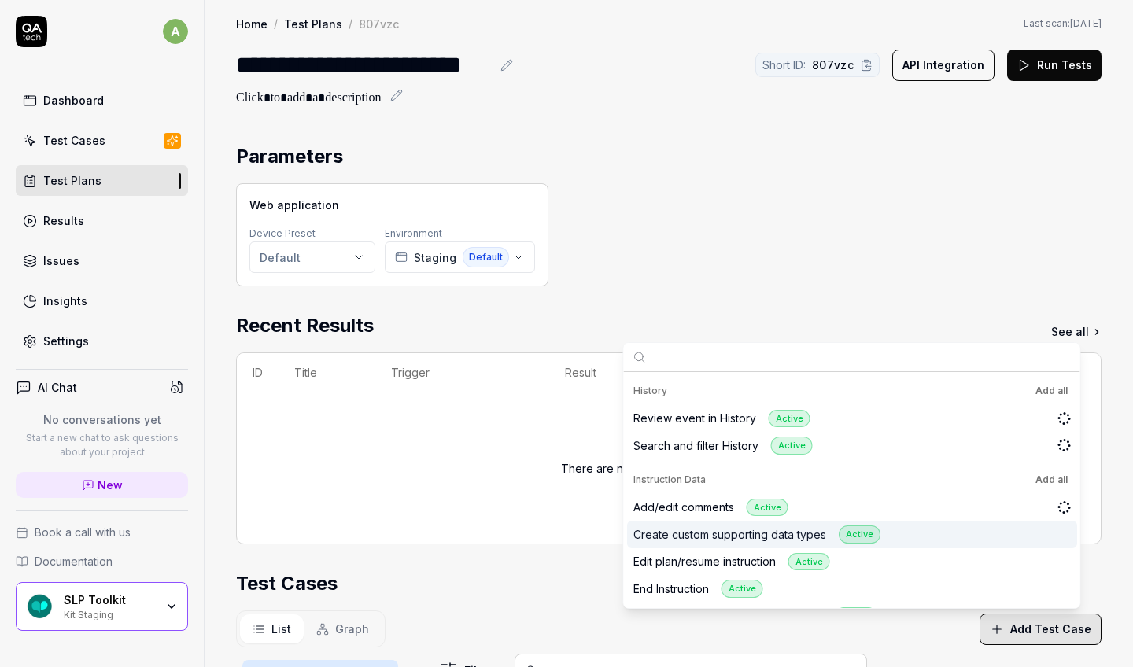
click at [710, 501] on div "Create custom supporting data types Active" at bounding box center [852, 535] width 450 height 28
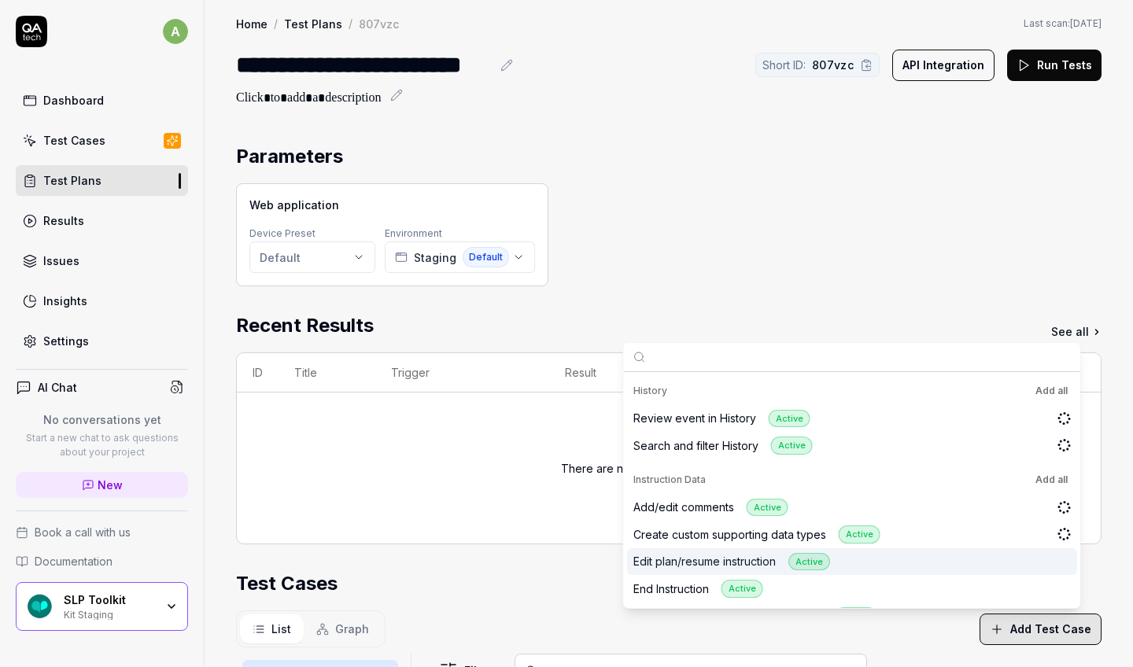
click at [710, 501] on div "Edit plan/resume instruction Active" at bounding box center [852, 562] width 450 height 28
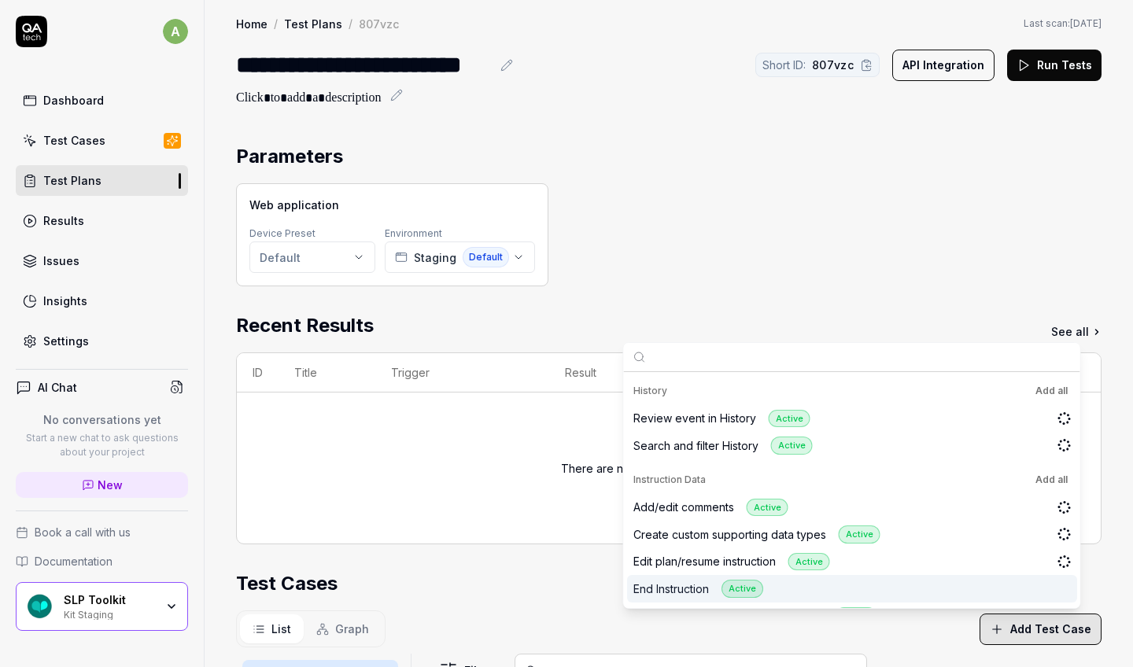
click at [710, 501] on div "End Instruction Active" at bounding box center [852, 589] width 450 height 28
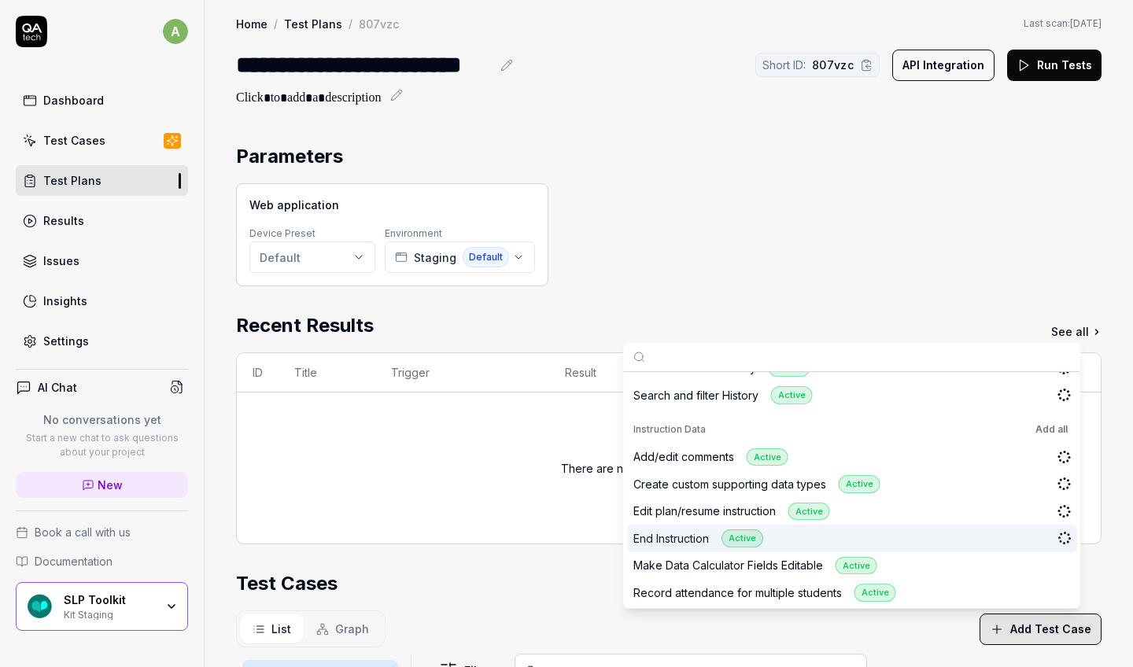
scroll to position [1189, 0]
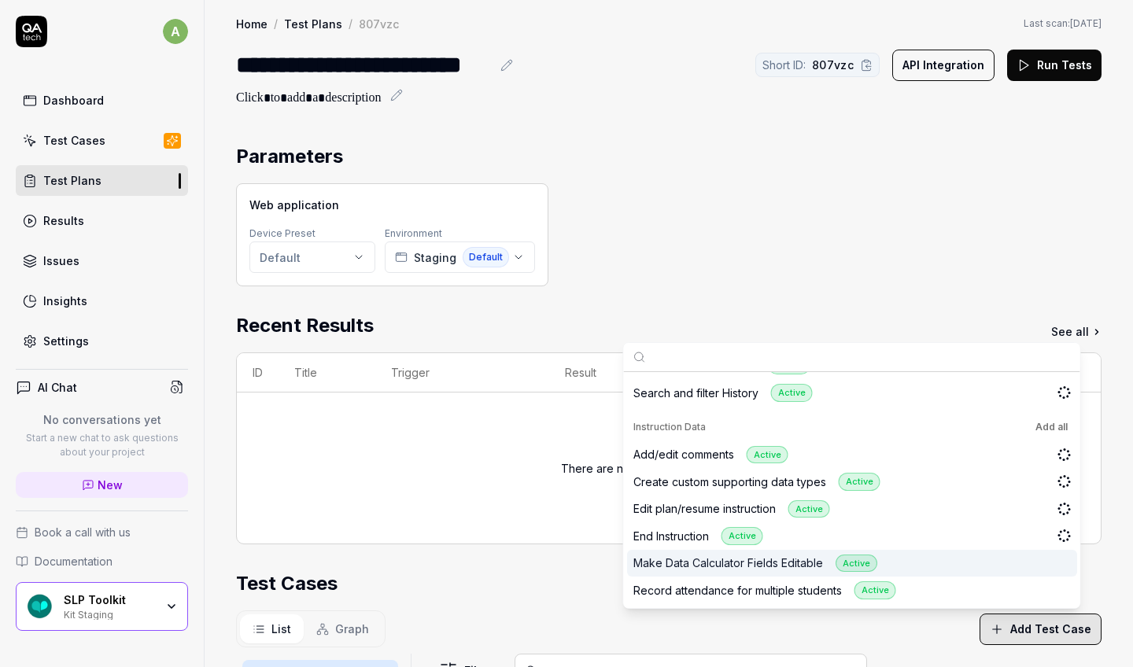
click at [710, 501] on div "Make Data Calculator Fields Editable Active" at bounding box center [852, 564] width 450 height 28
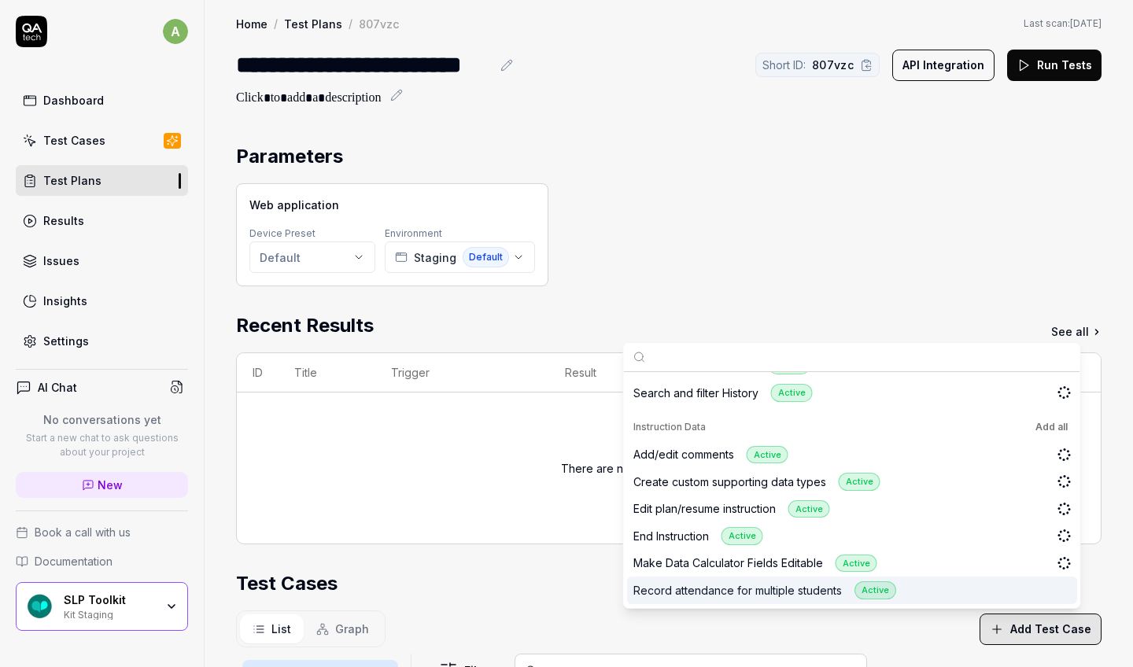
click at [710, 501] on div "Record attendance for multiple students Active" at bounding box center [852, 591] width 450 height 28
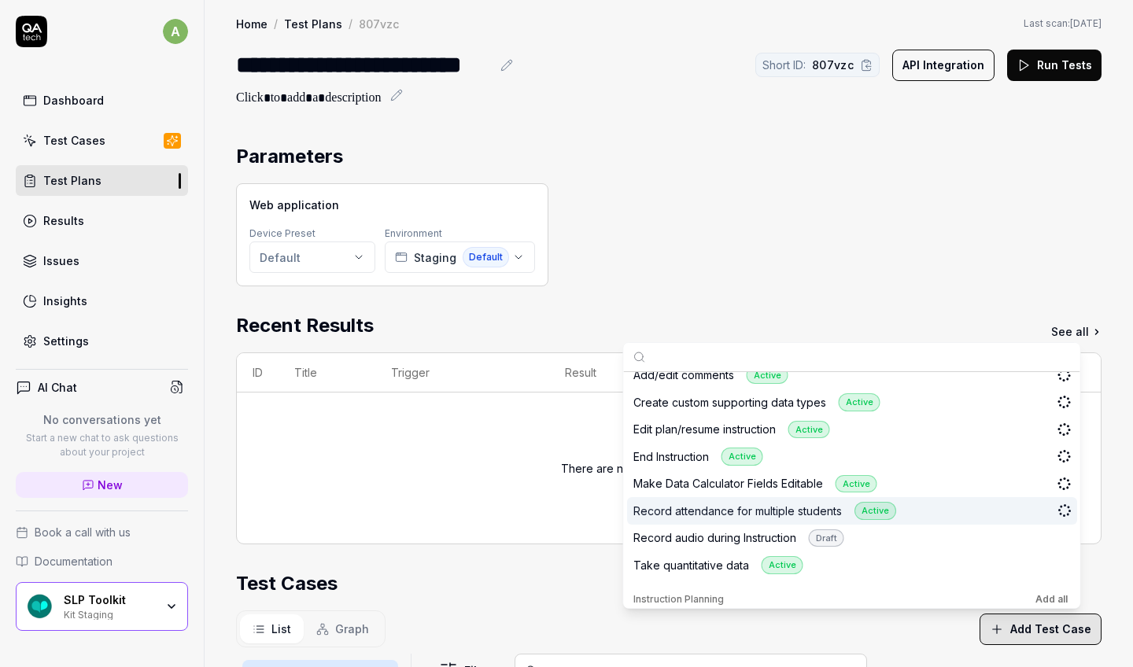
scroll to position [1283, 0]
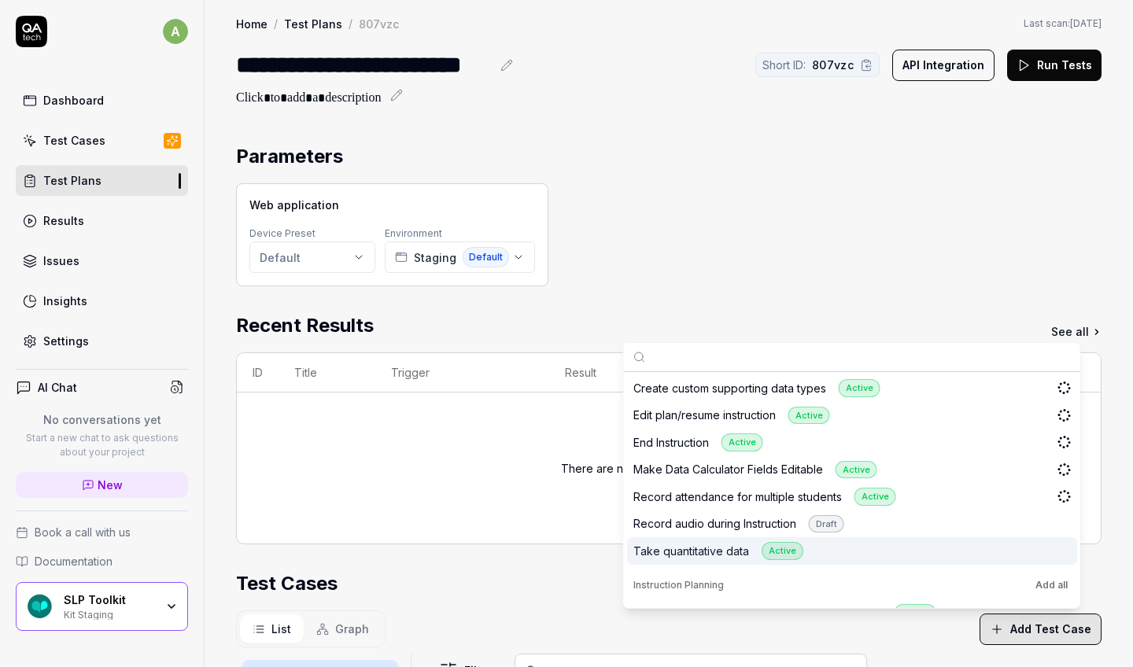
click at [710, 501] on div "Take quantitative data Active" at bounding box center [852, 551] width 450 height 28
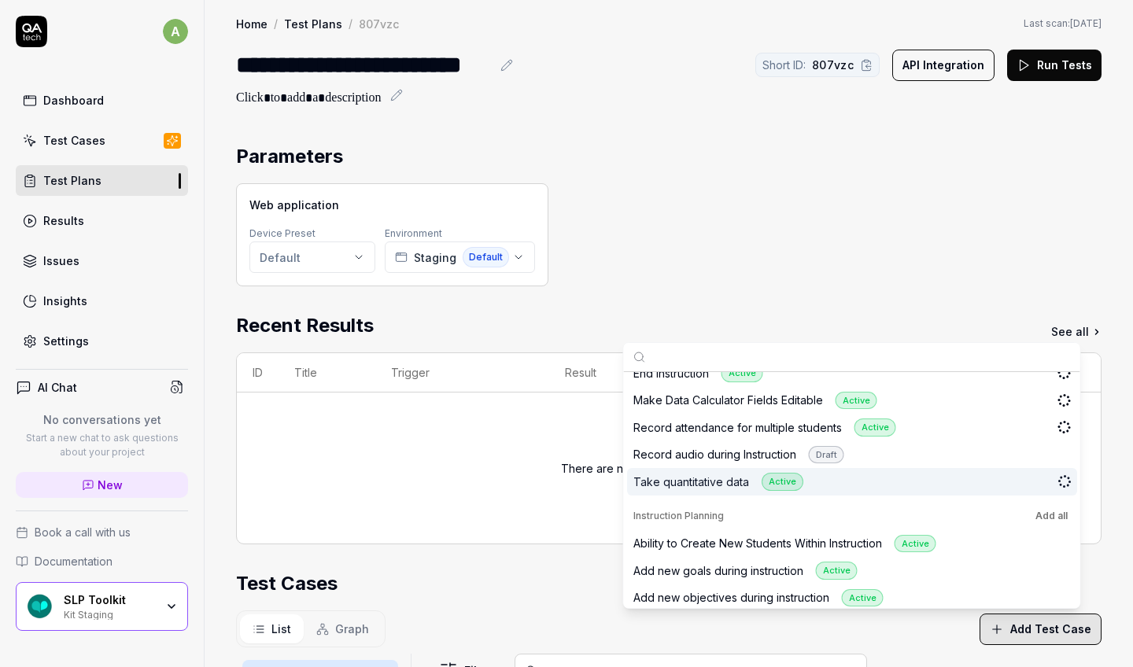
scroll to position [1359, 0]
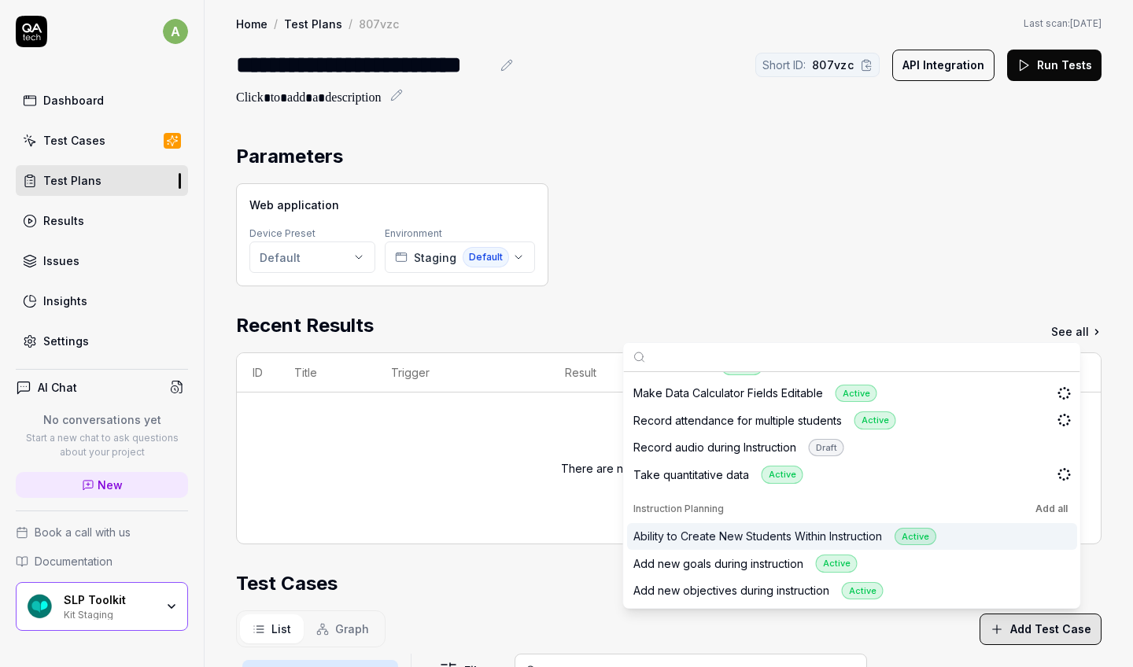
click at [710, 501] on div "Ability to Create New Students Within Instruction Active" at bounding box center [852, 537] width 450 height 28
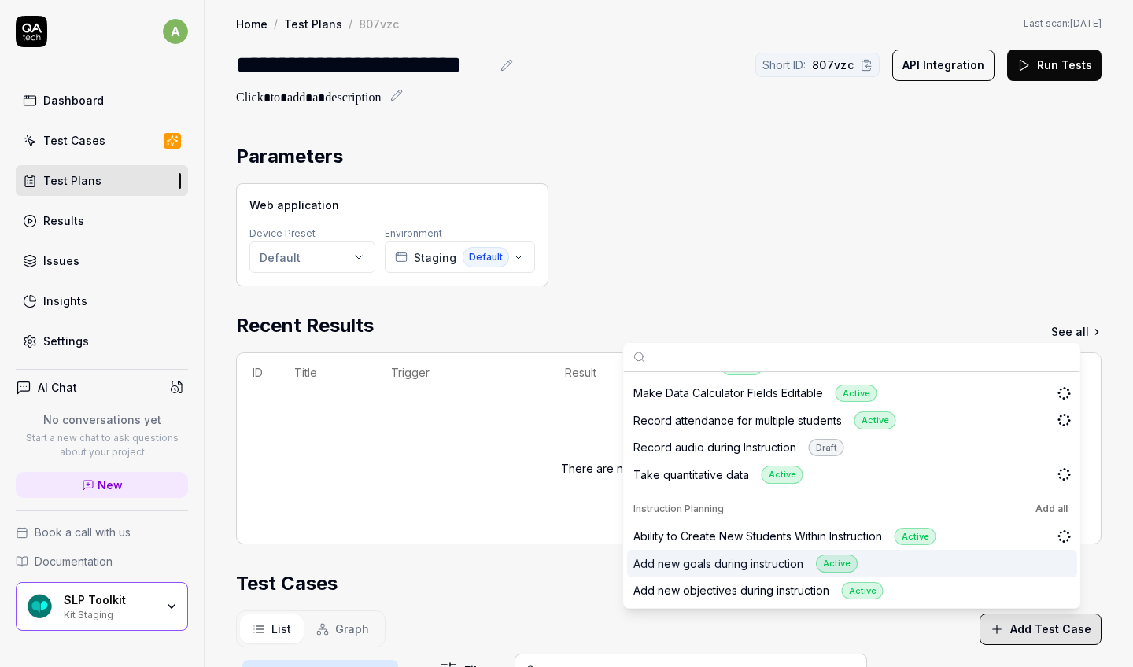
click at [710, 501] on div "Add new goals during instruction Active" at bounding box center [852, 564] width 450 height 28
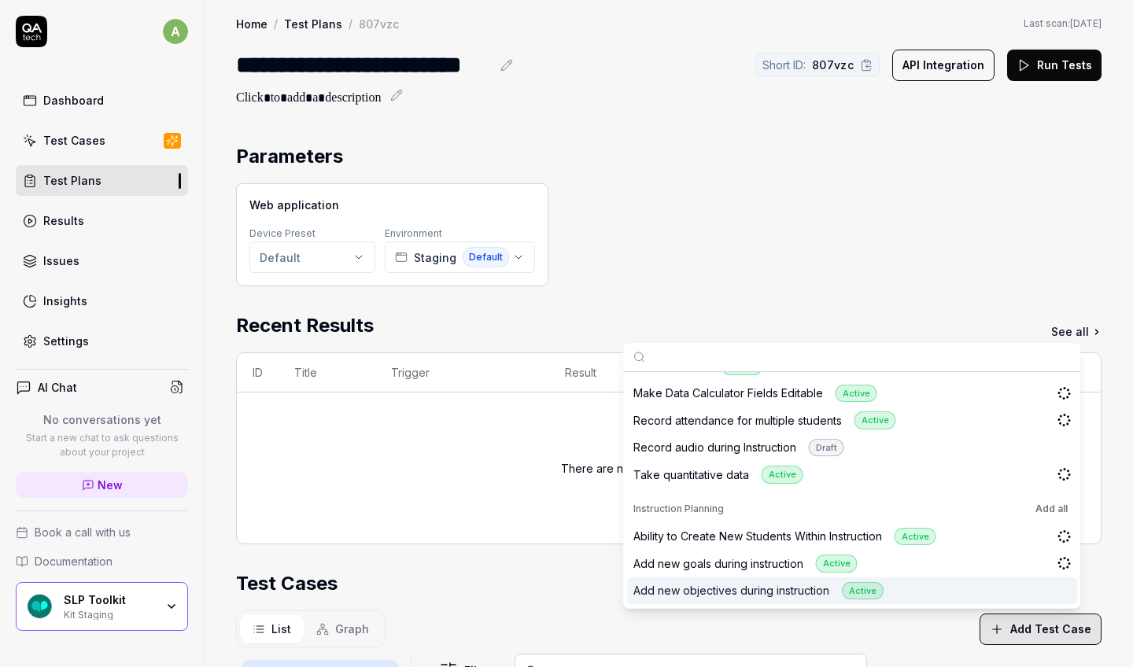
click at [710, 501] on div "Add new objectives during instruction Active" at bounding box center [852, 591] width 450 height 28
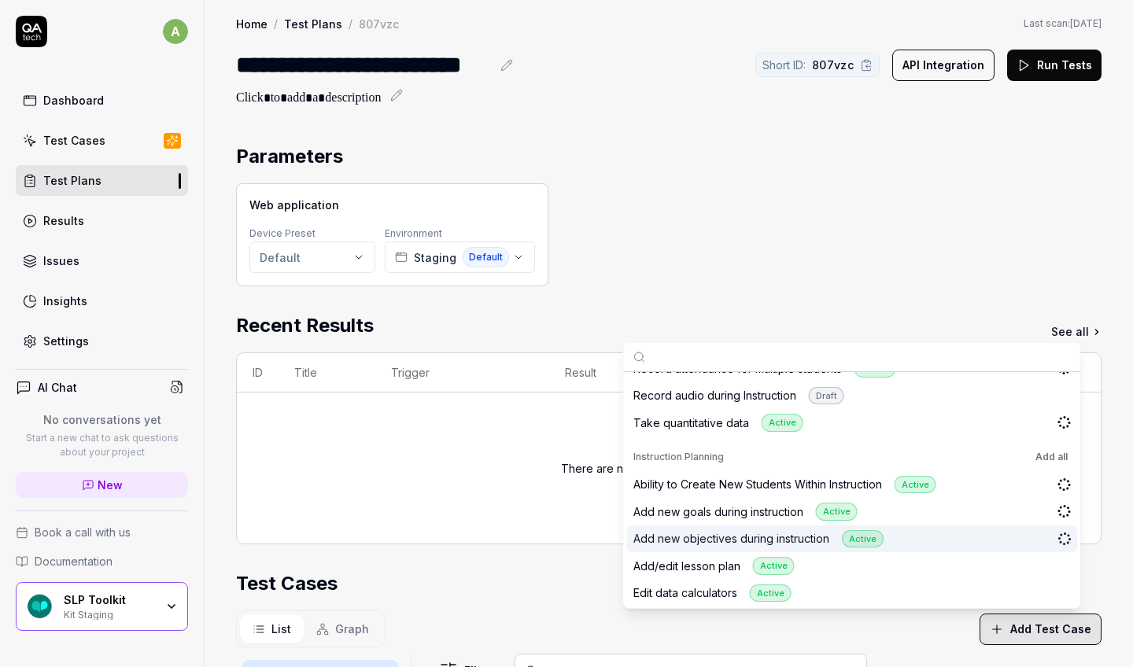
scroll to position [1415, 0]
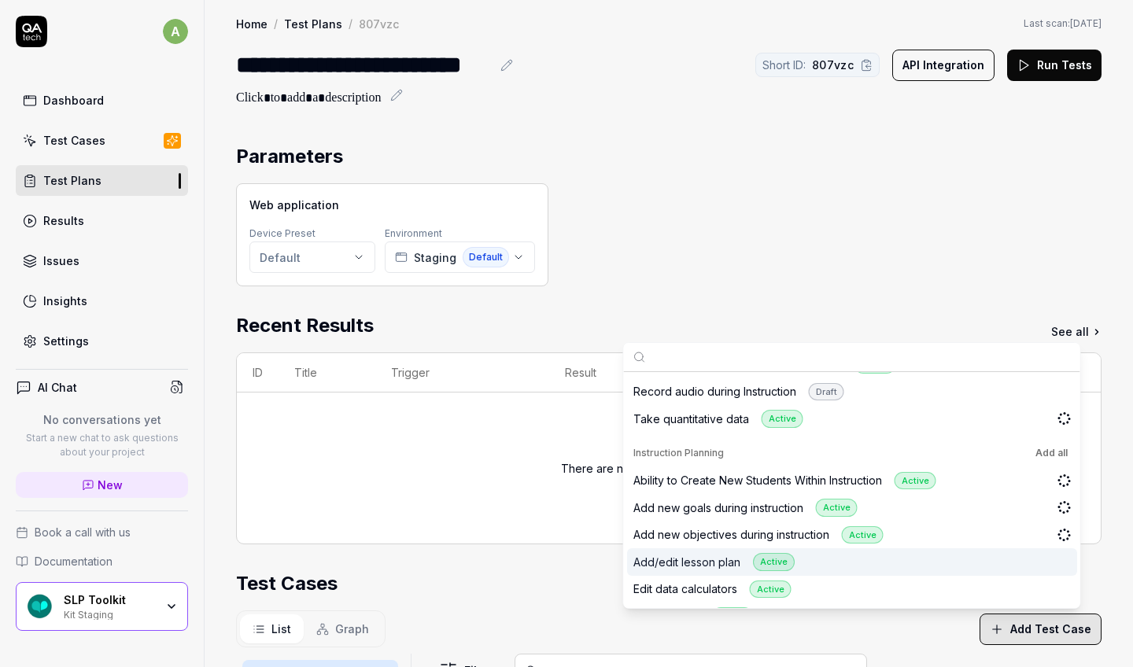
click at [710, 501] on div "Add/edit lesson plan Active" at bounding box center [852, 562] width 450 height 28
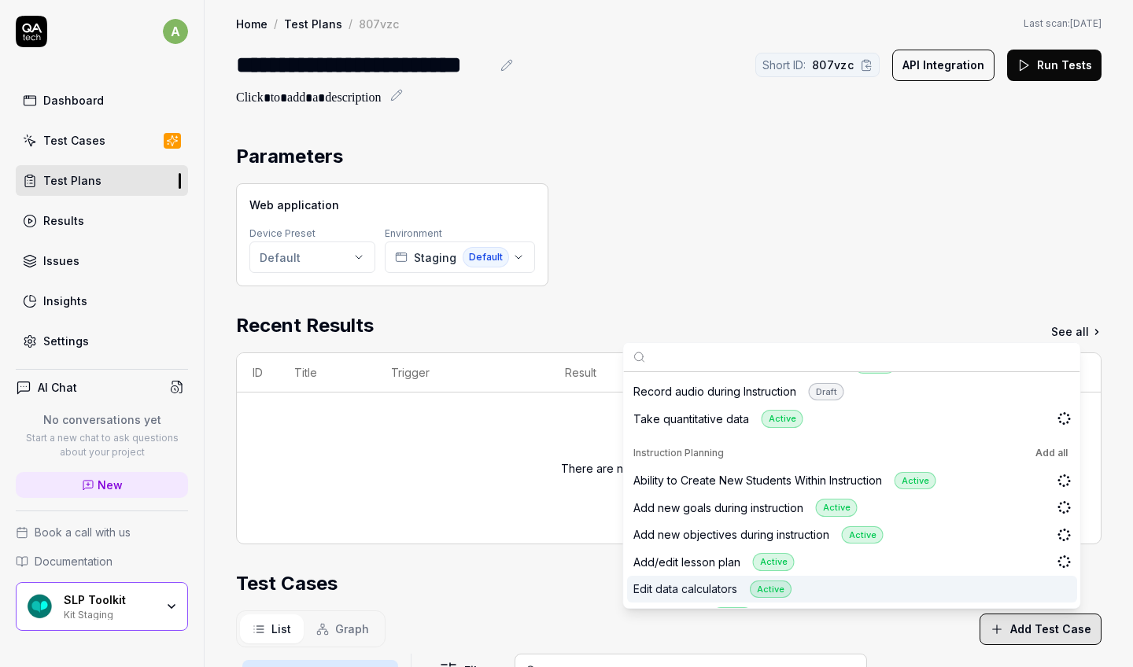
click at [710, 501] on div "Edit data calculators Active" at bounding box center [852, 590] width 450 height 28
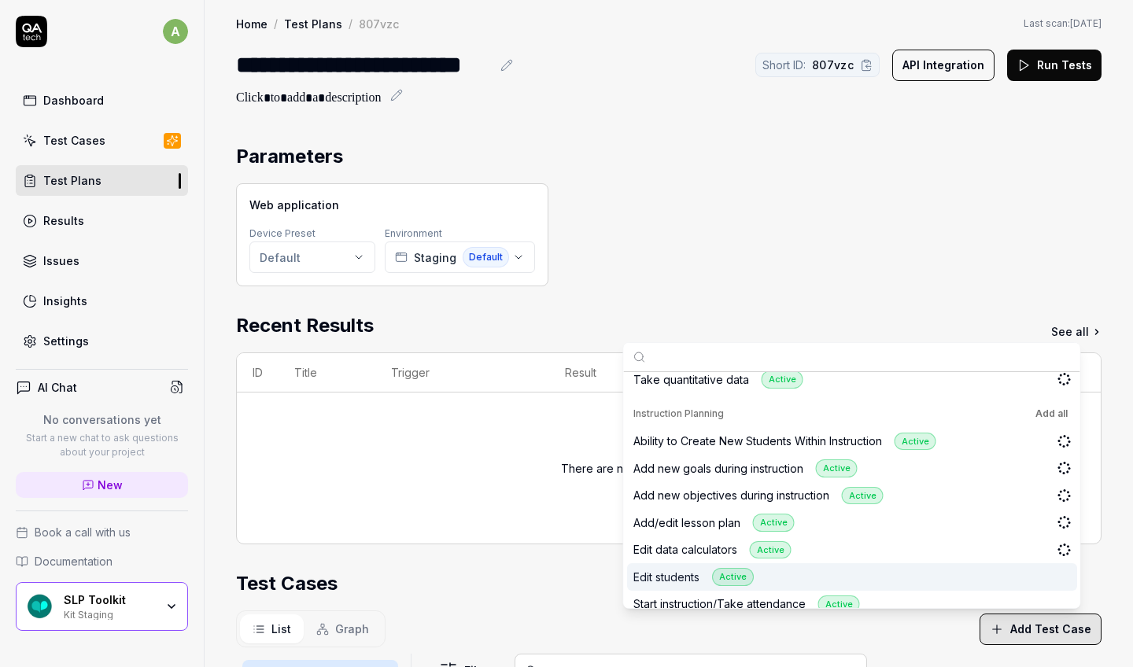
click at [710, 501] on div "Edit students Active" at bounding box center [852, 577] width 450 height 28
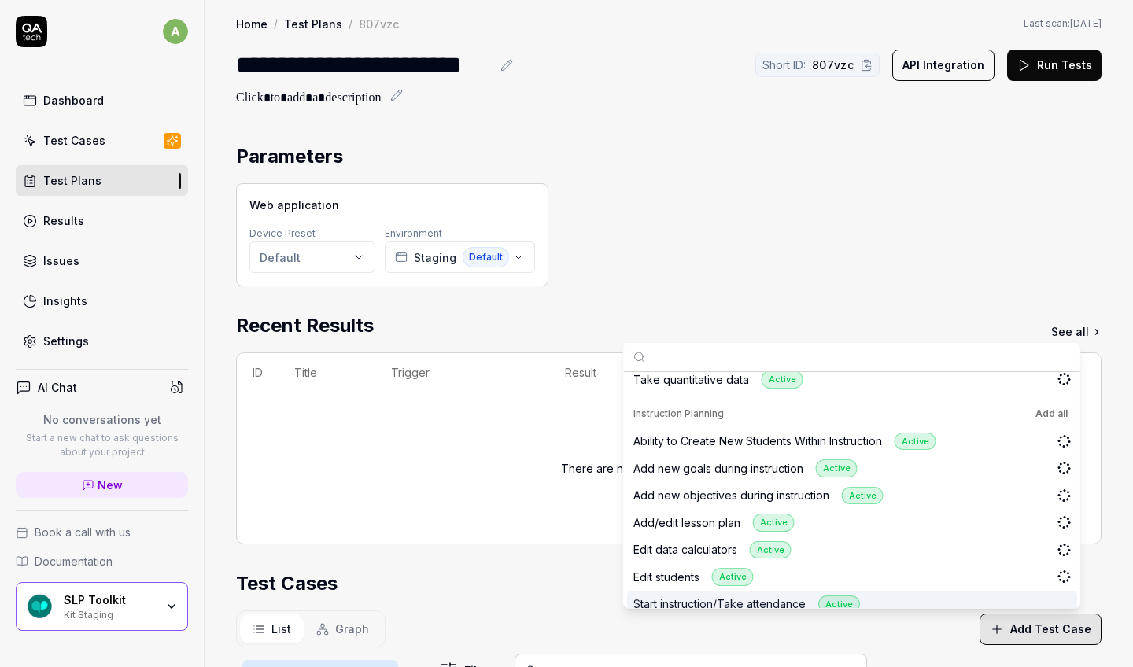
click at [710, 501] on div "Start instruction/Take attendance Active" at bounding box center [852, 605] width 450 height 28
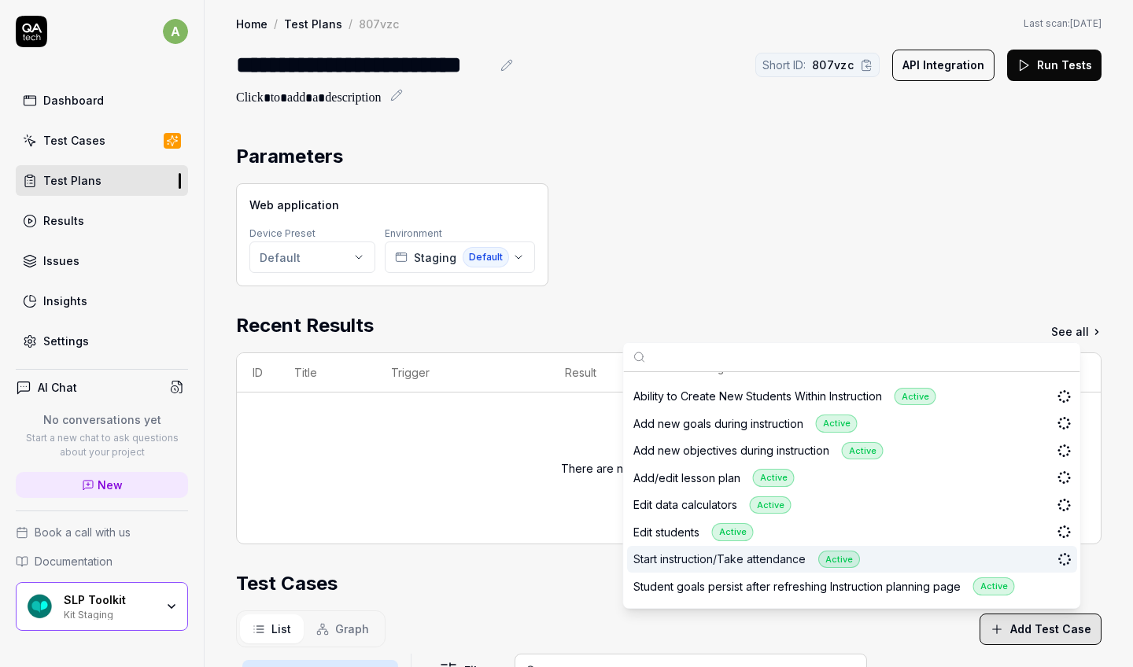
scroll to position [1510, 0]
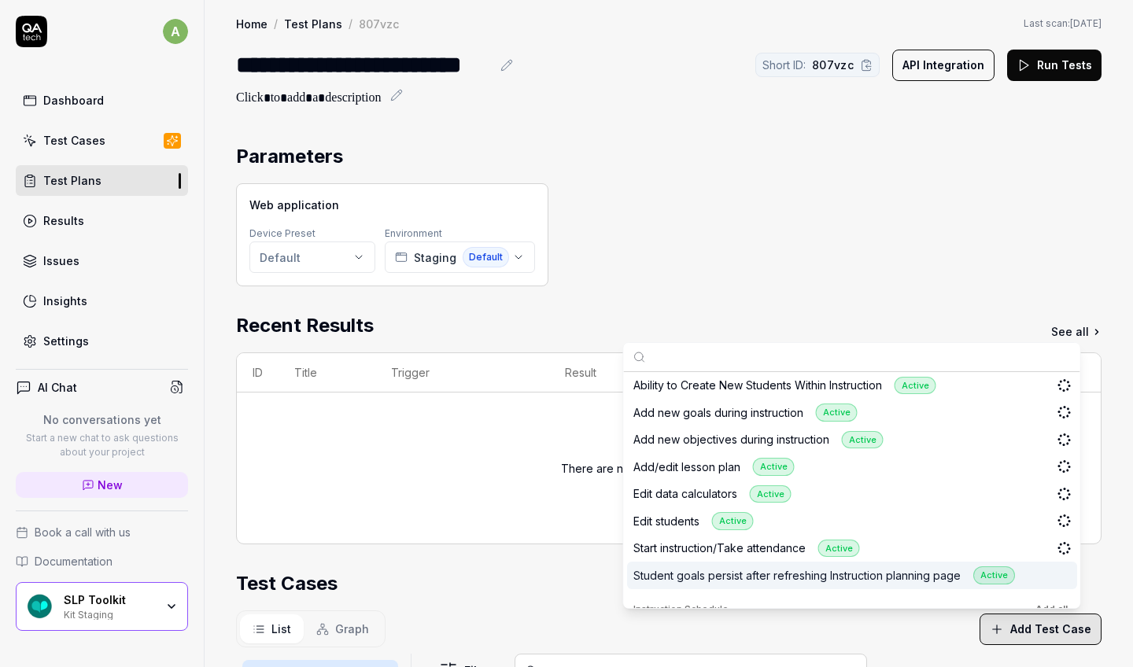
click at [710, 501] on div "Student goals persist after refreshing Instruction planning page Active" at bounding box center [852, 576] width 450 height 28
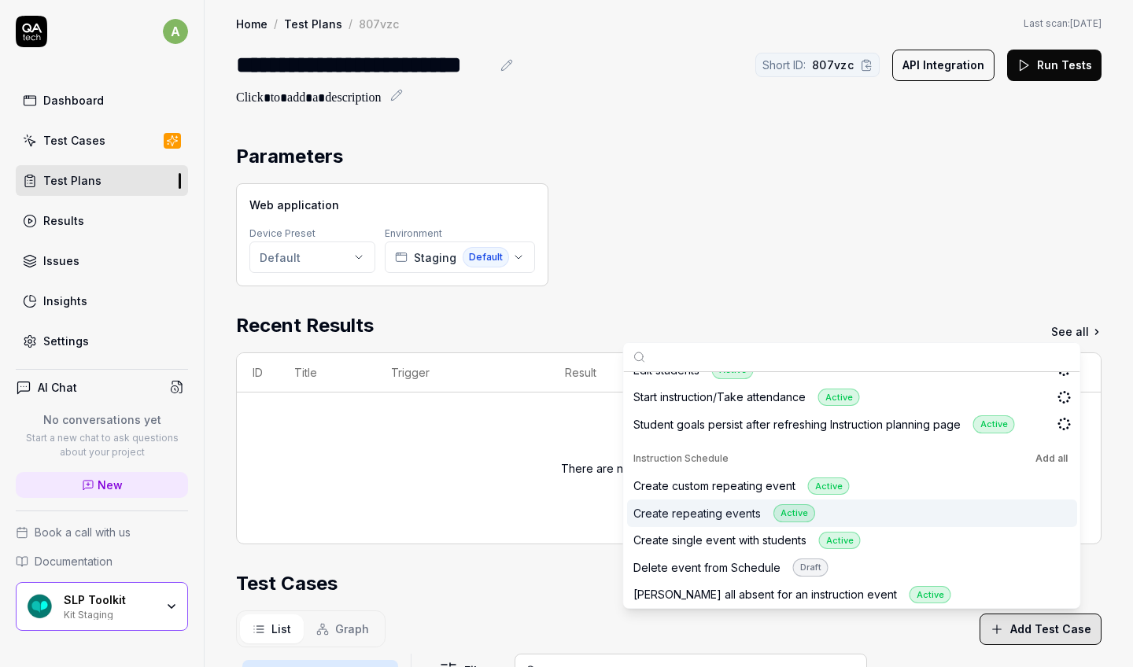
scroll to position [1664, 0]
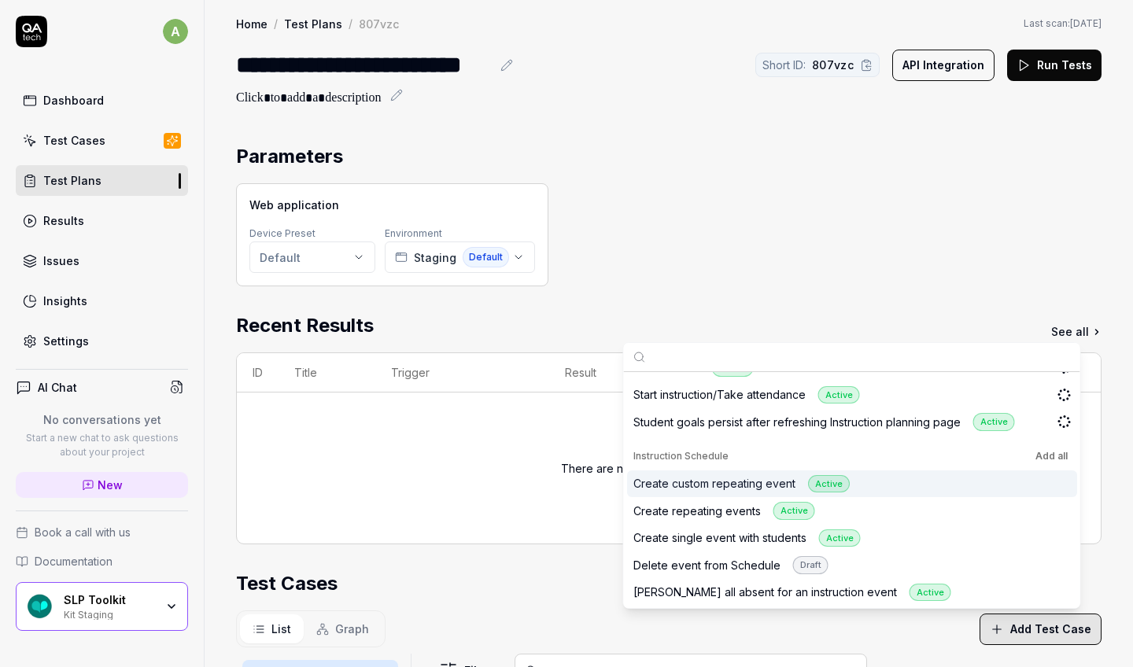
click at [710, 470] on div "Create custom repeating event Active" at bounding box center [852, 484] width 450 height 28
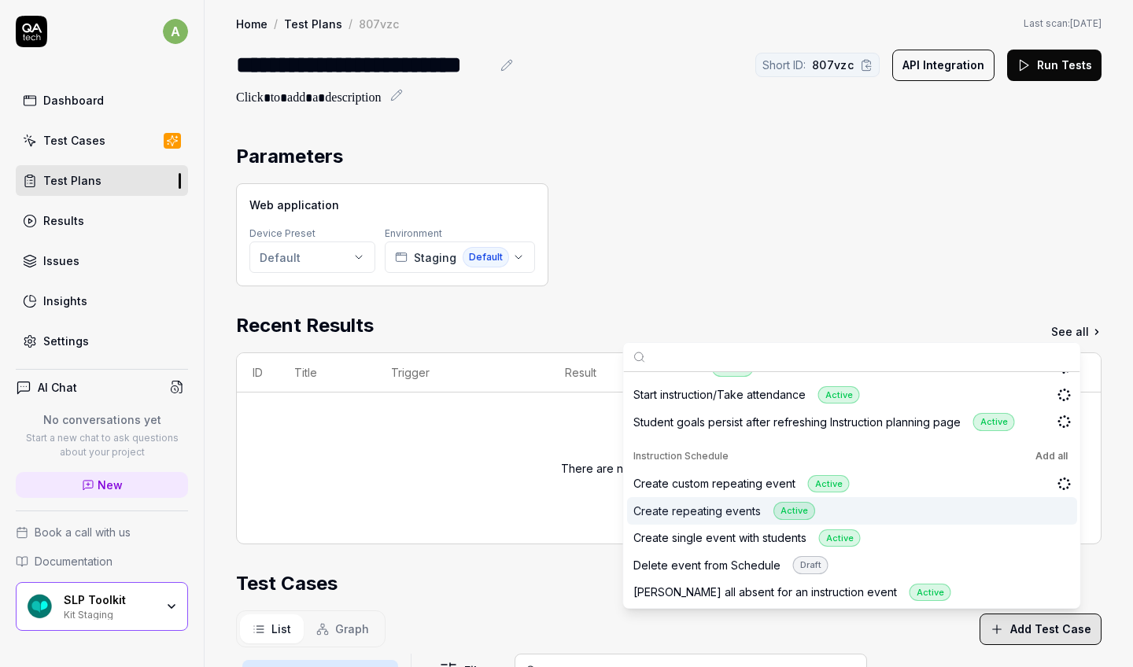
click at [710, 497] on div "Create repeating events Active" at bounding box center [852, 511] width 450 height 28
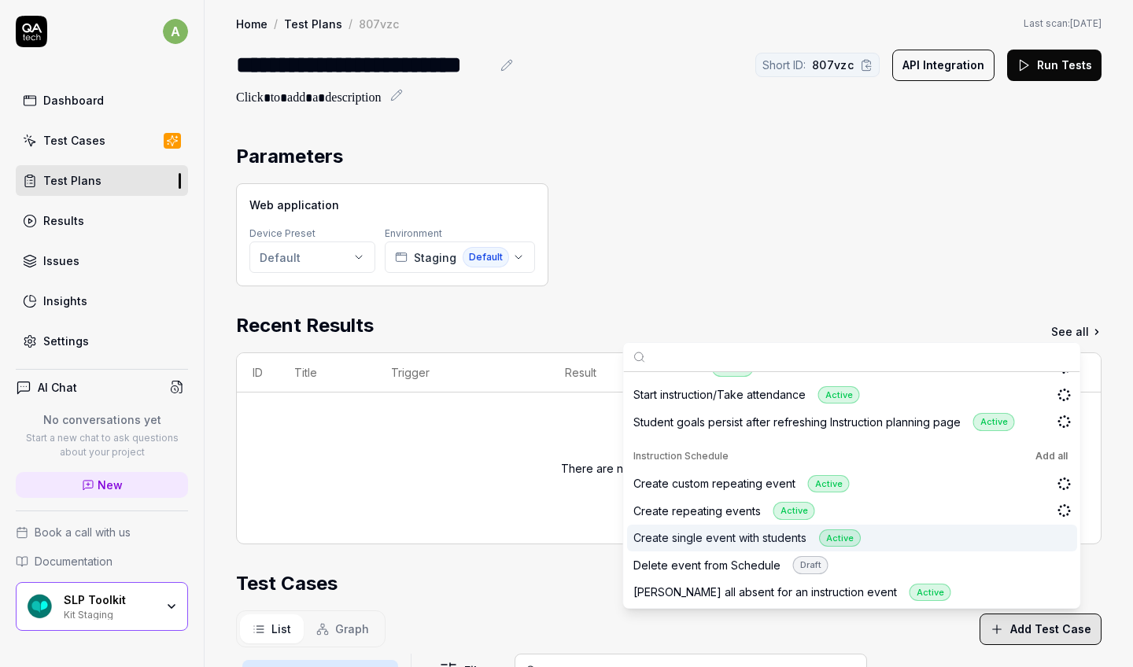
click at [710, 501] on div "Create single event with students Active" at bounding box center [852, 539] width 450 height 28
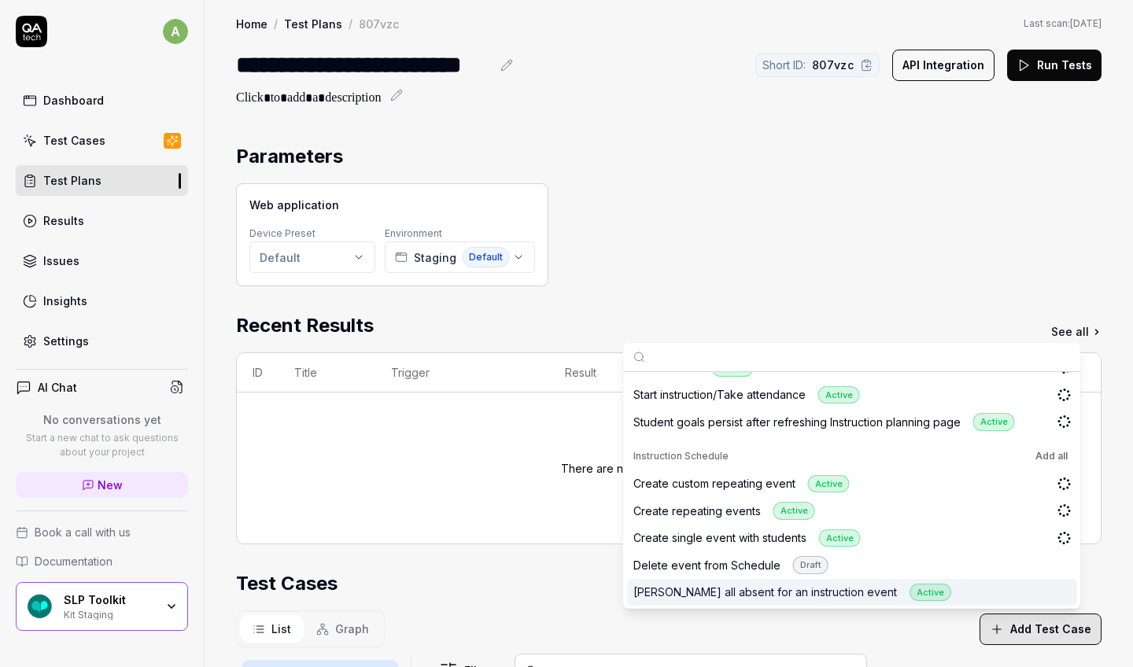
click at [710, 501] on div "[PERSON_NAME] all absent for an instruction event Active" at bounding box center [852, 593] width 450 height 28
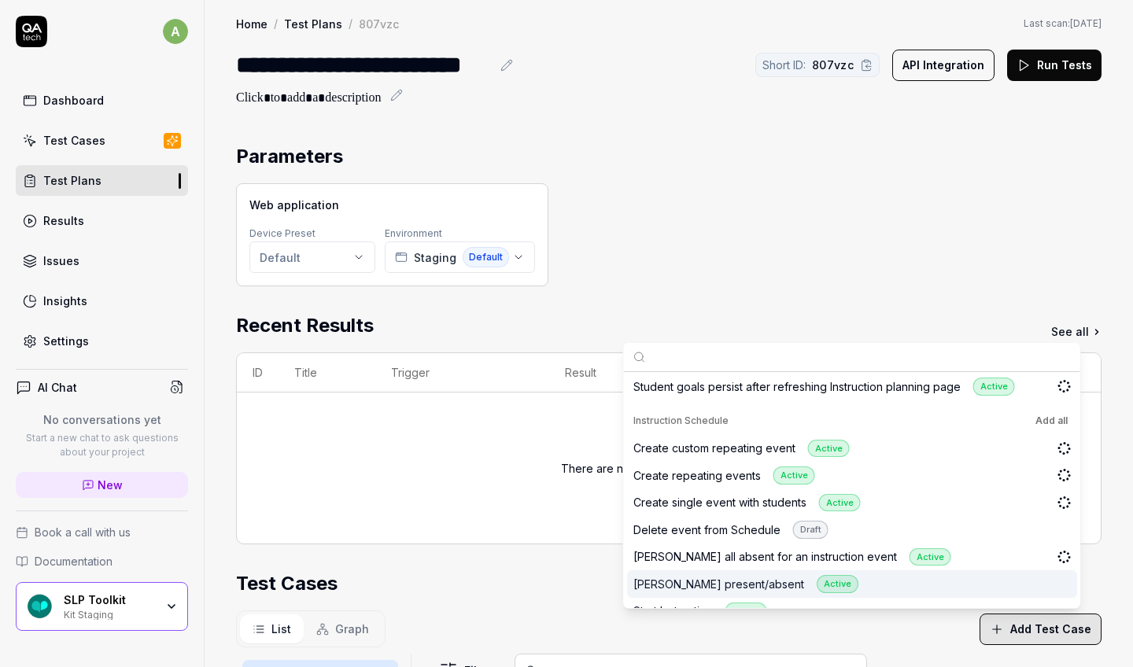
scroll to position [1700, 0]
click at [710, 501] on div "[PERSON_NAME] present/absent Active" at bounding box center [852, 583] width 450 height 28
click at [710, 501] on div "Start Instruction Active" at bounding box center [852, 611] width 450 height 28
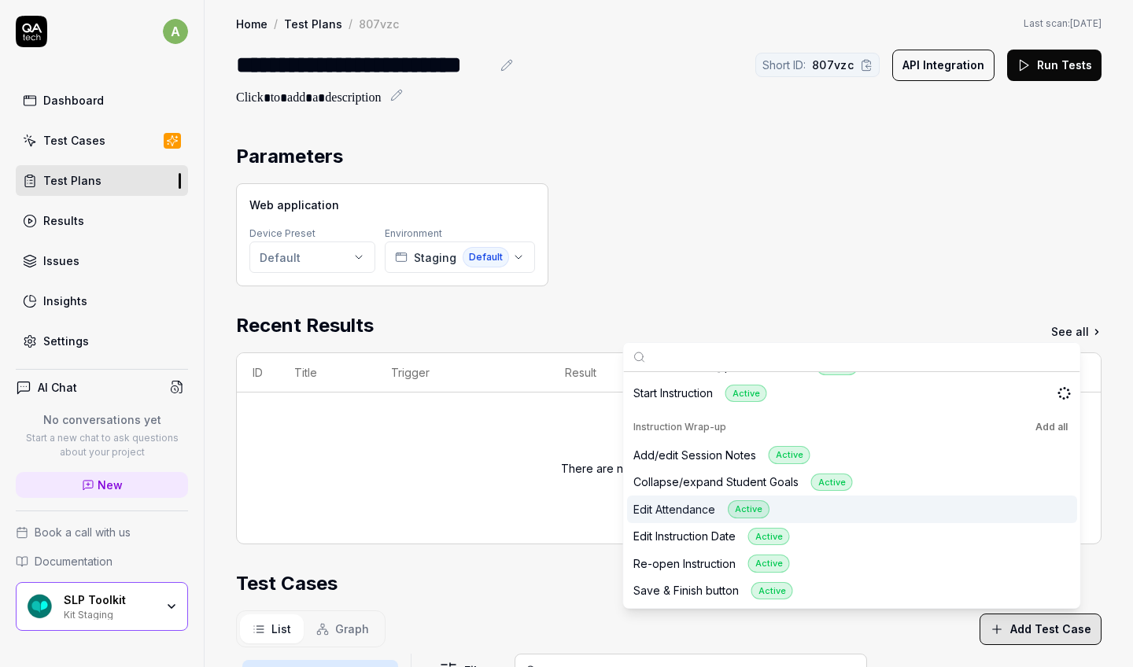
scroll to position [1894, 0]
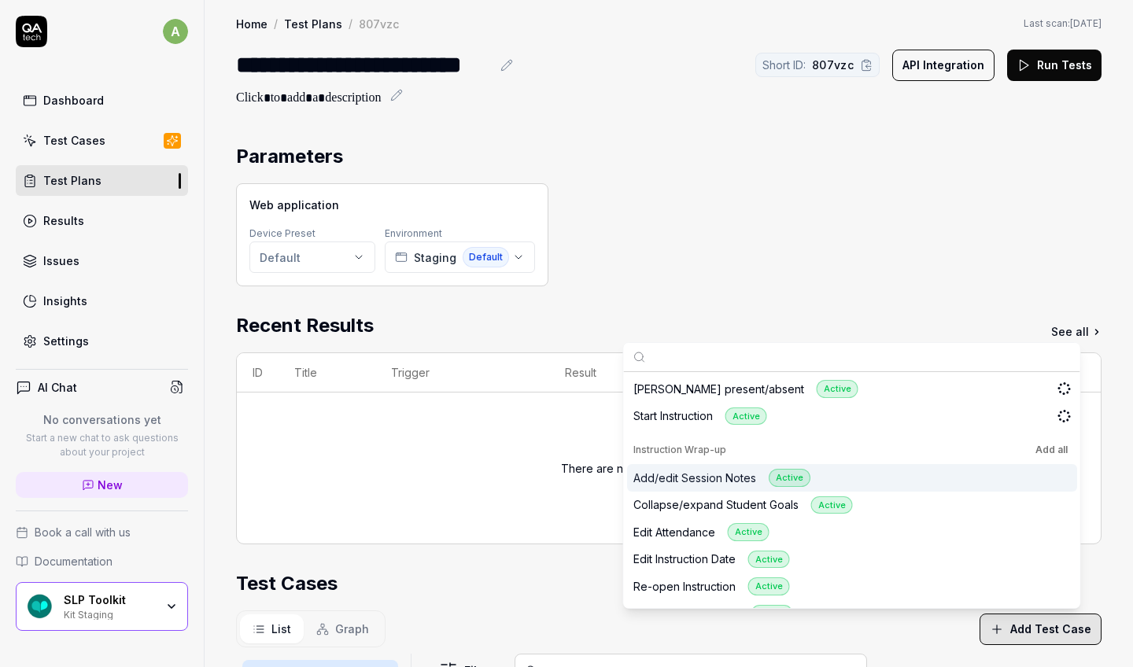
click at [710, 440] on button "Add all" at bounding box center [1051, 449] width 39 height 19
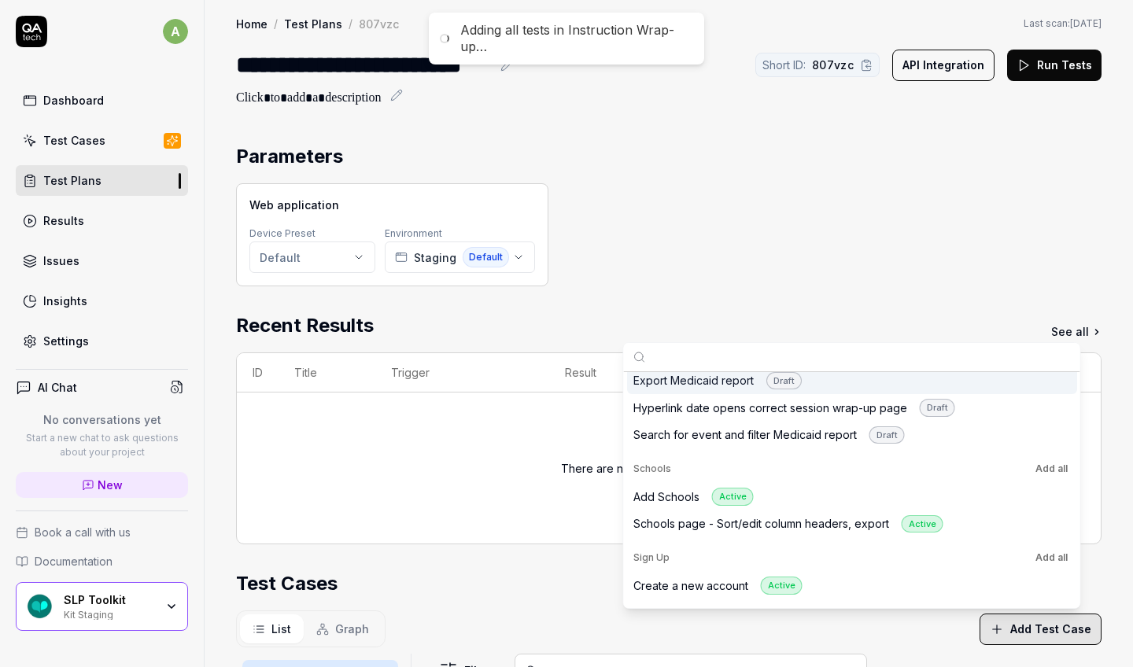
scroll to position [2222, 0]
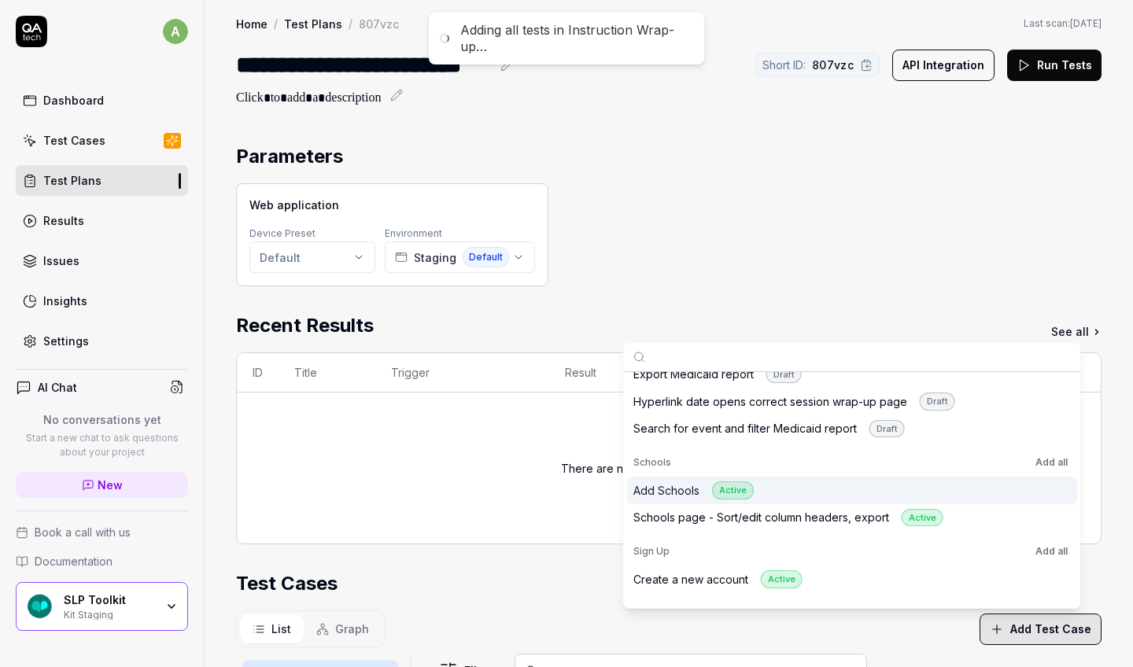
click at [710, 453] on button "Add all" at bounding box center [1051, 462] width 39 height 19
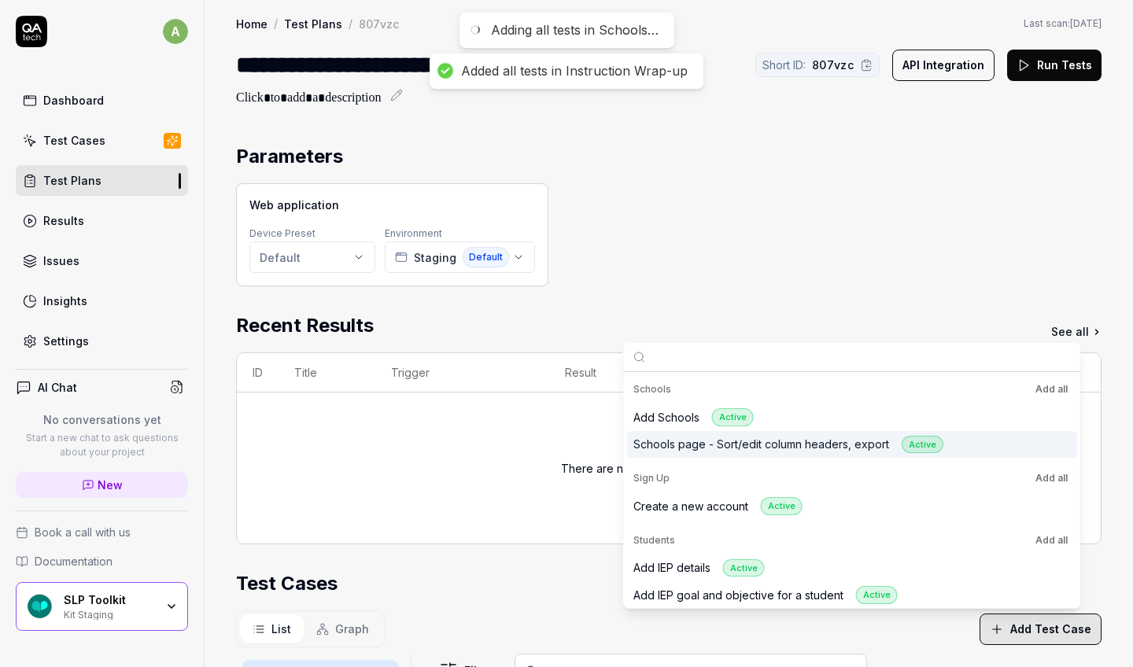
scroll to position [2316, 0]
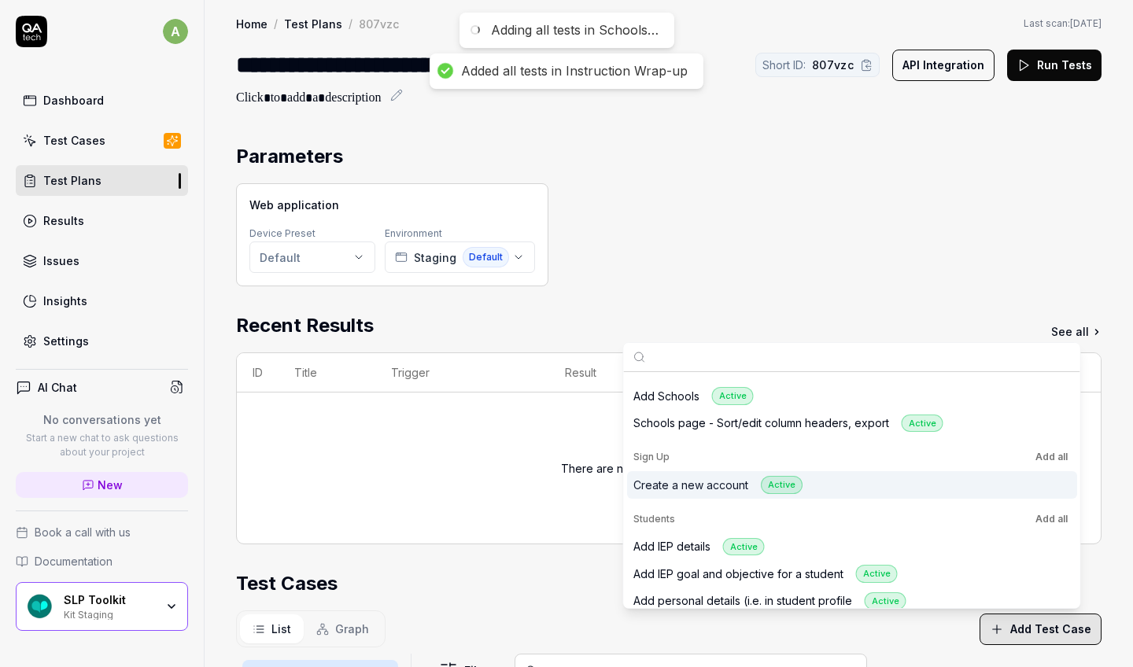
click at [710, 448] on button "Add all" at bounding box center [1051, 457] width 39 height 19
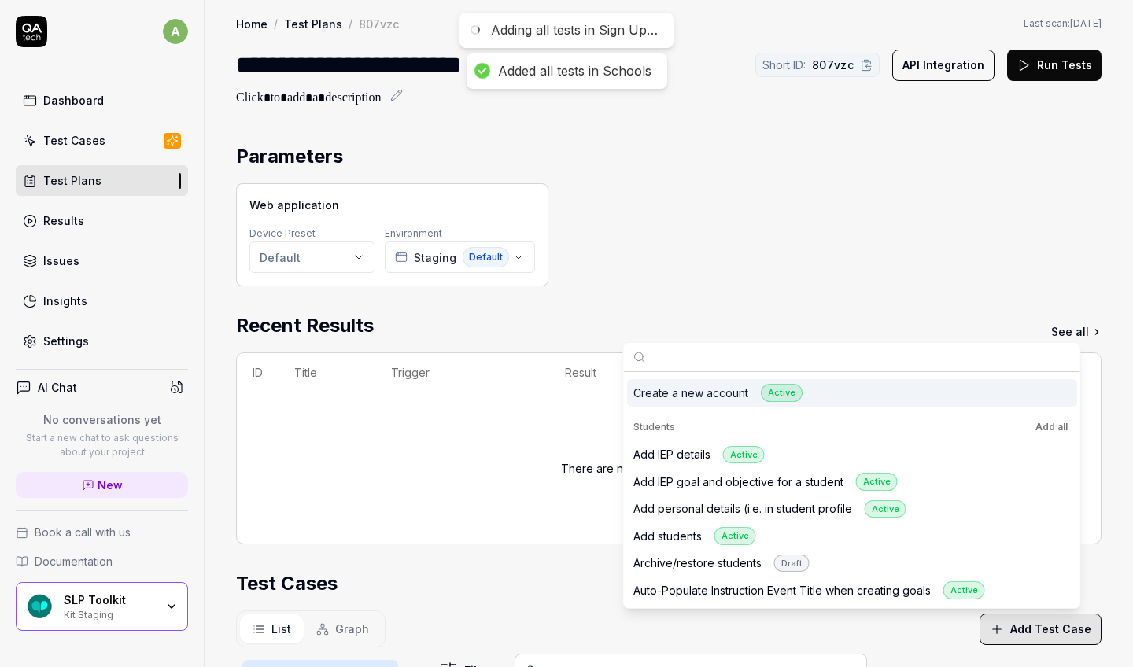
scroll to position [2412, 0]
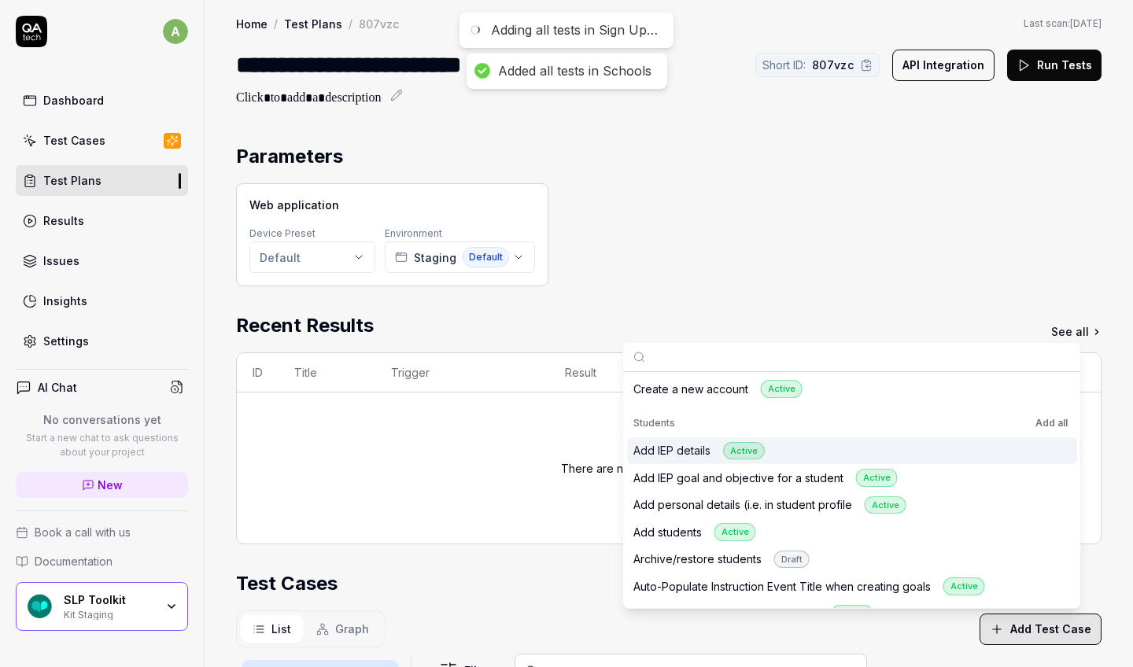
click at [710, 437] on div "Add IEP details Active" at bounding box center [852, 451] width 450 height 28
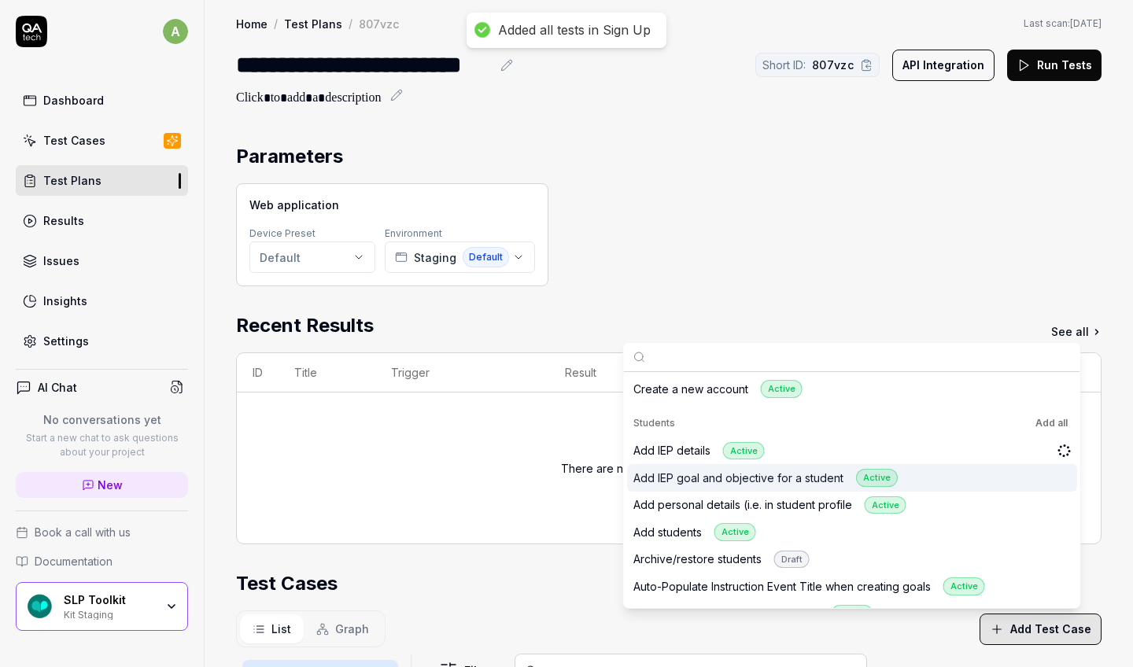
click at [710, 464] on div "Add IEP goal and objective for a student Active" at bounding box center [852, 478] width 450 height 28
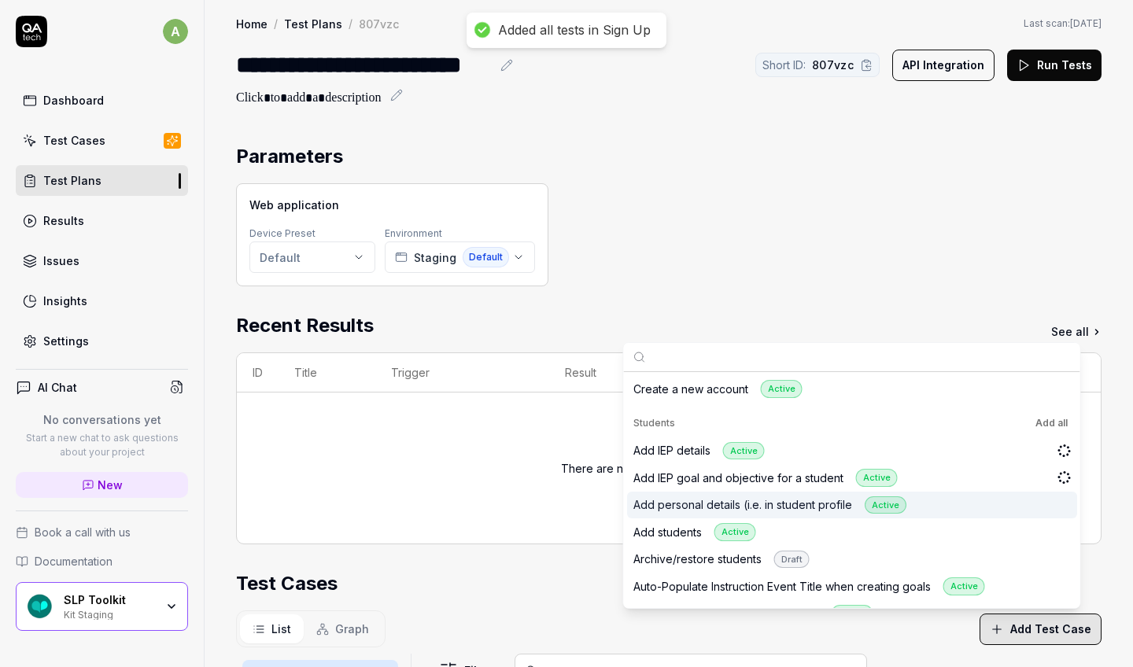
click at [710, 492] on div "Add personal details (i.e. in student profile Active" at bounding box center [852, 506] width 450 height 28
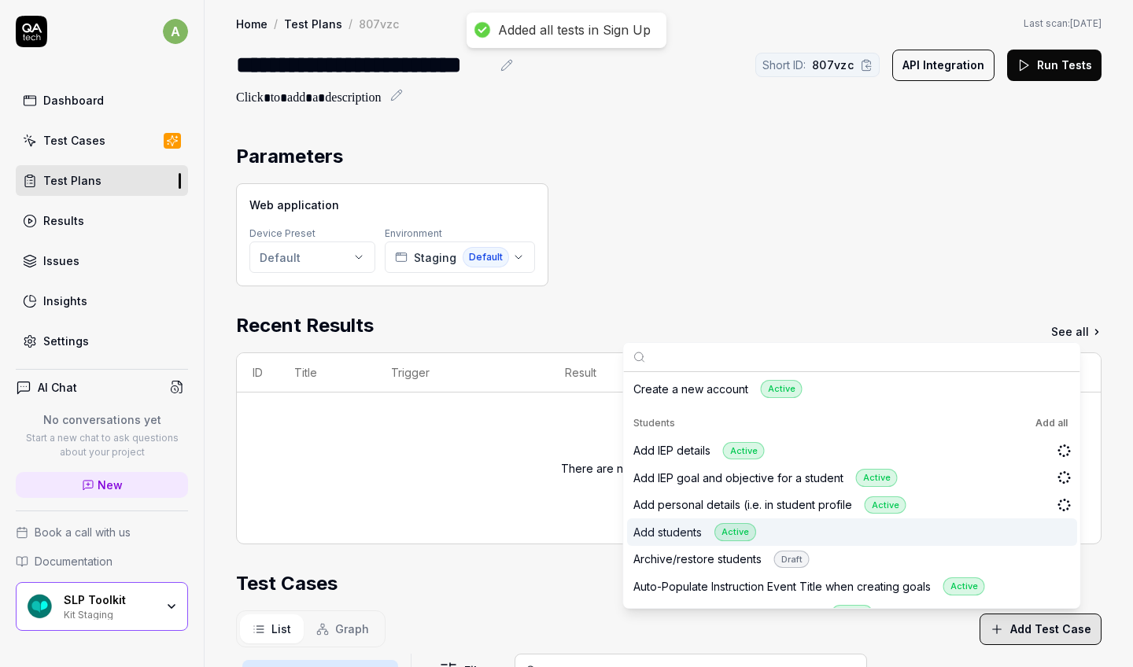
click at [710, 501] on div "Add students Active" at bounding box center [852, 532] width 450 height 28
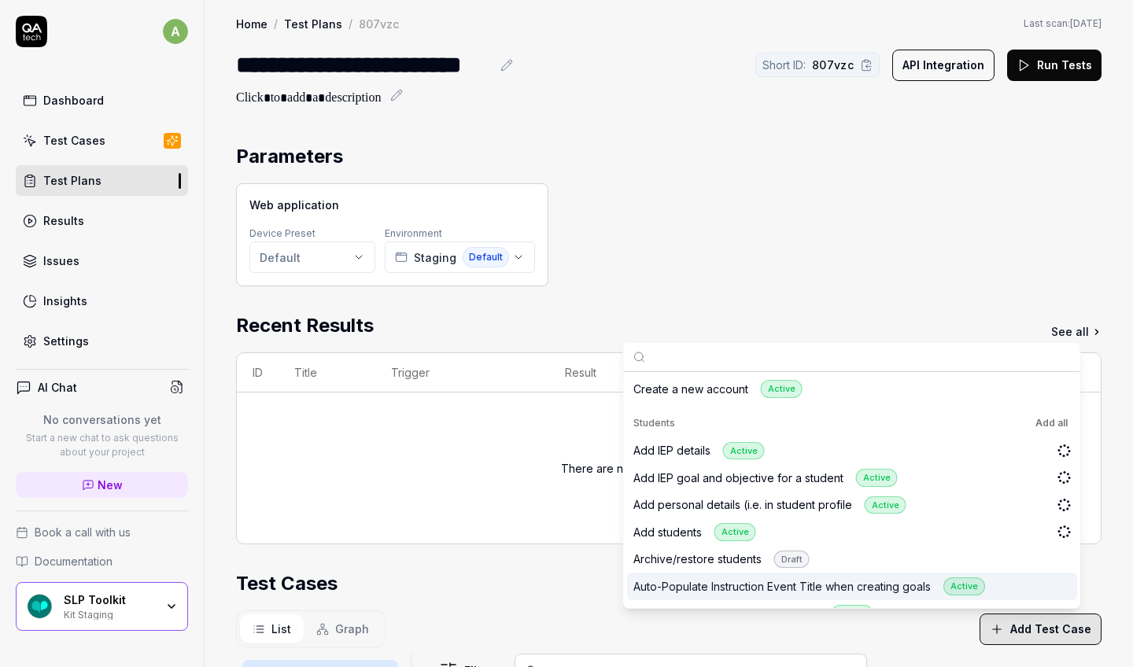
click at [710, 501] on div "Auto-Populate Instruction Event Title when creating goals Active" at bounding box center [852, 587] width 450 height 28
click at [710, 501] on div "Edit IEP goal/objective for a student Active" at bounding box center [852, 614] width 450 height 28
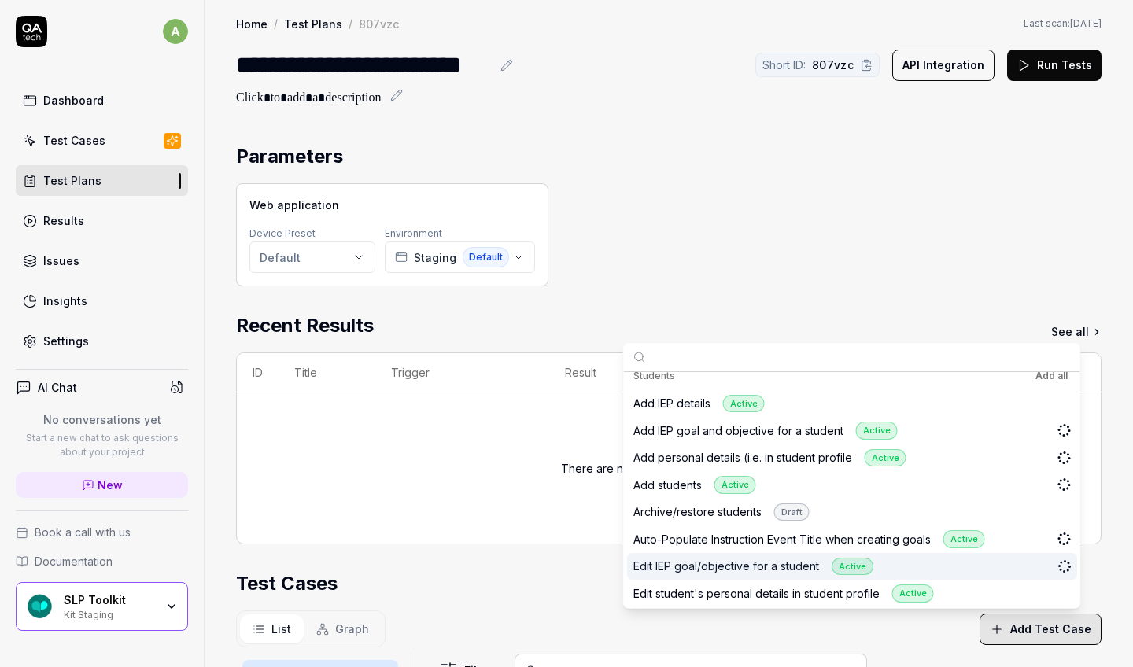
scroll to position [2469, 0]
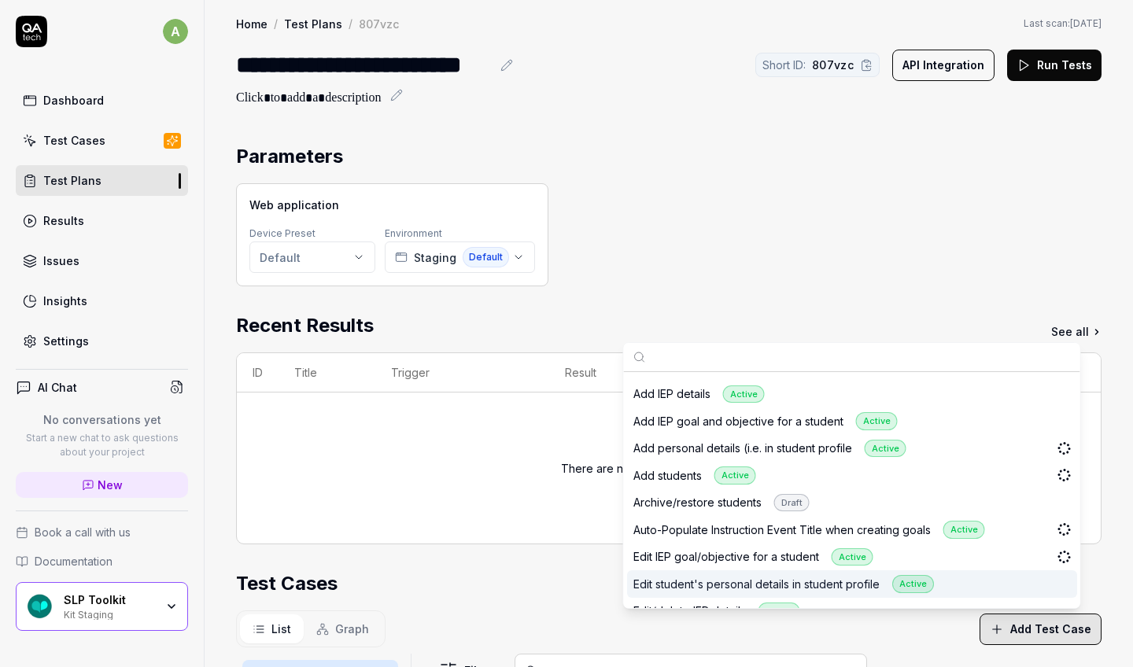
click at [710, 501] on div "Edit student's personal details in student profile Active" at bounding box center [852, 584] width 450 height 28
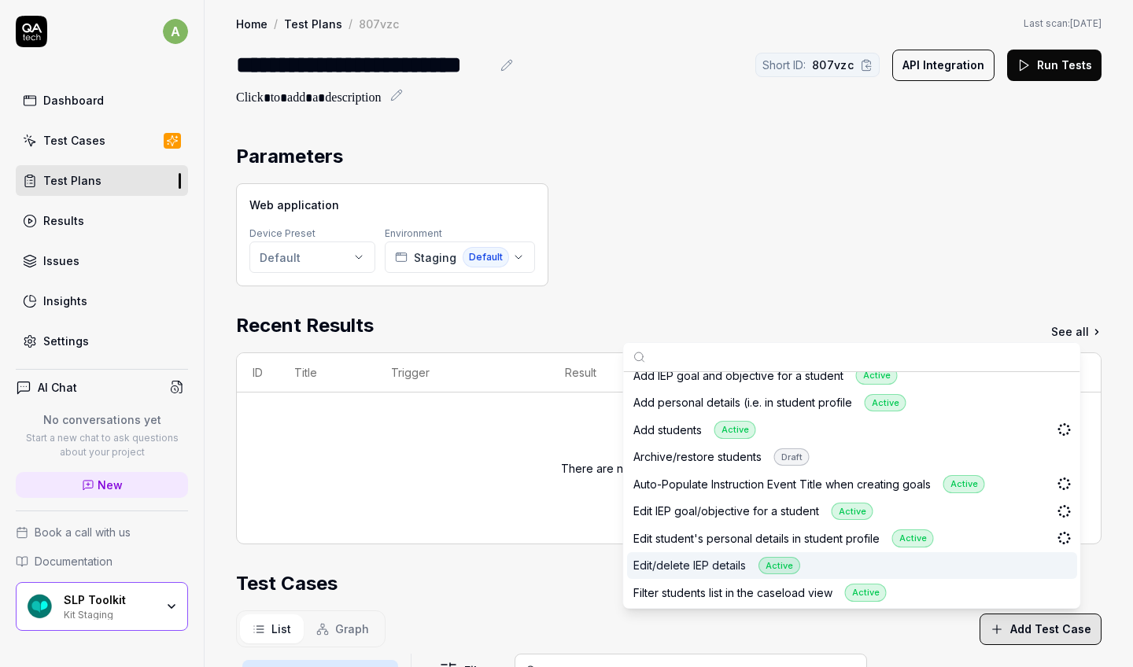
click at [710, 501] on div "Edit/delete IEP details Active" at bounding box center [852, 566] width 450 height 28
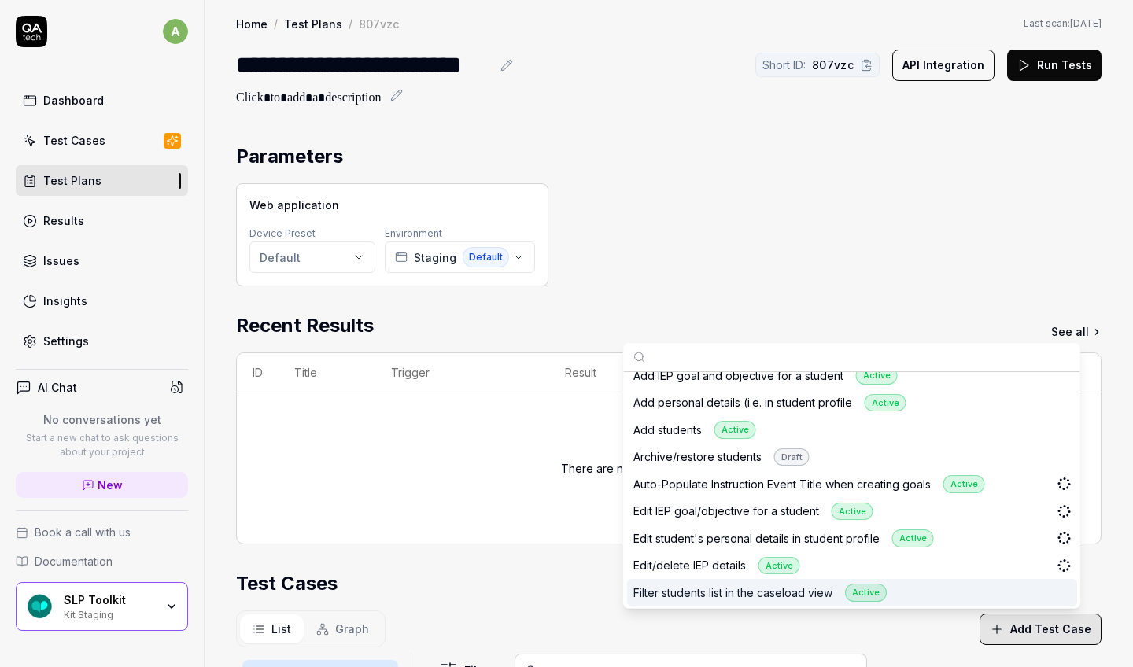
click at [710, 501] on div "Filter students list in the caseload view Active" at bounding box center [852, 593] width 450 height 28
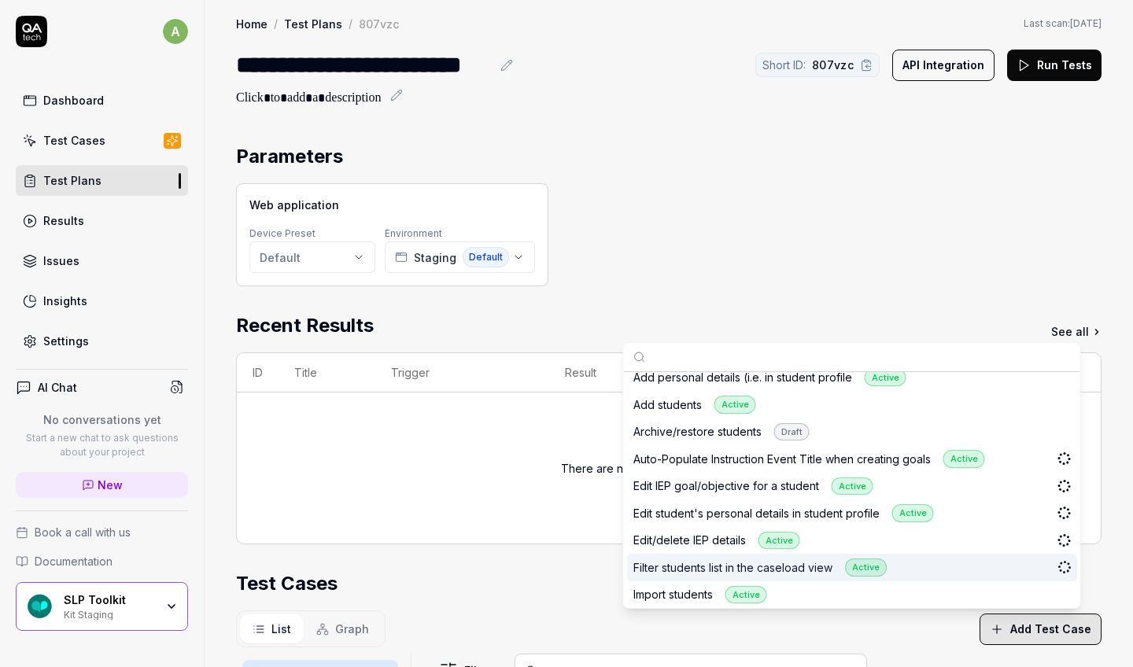
scroll to position [2555, 0]
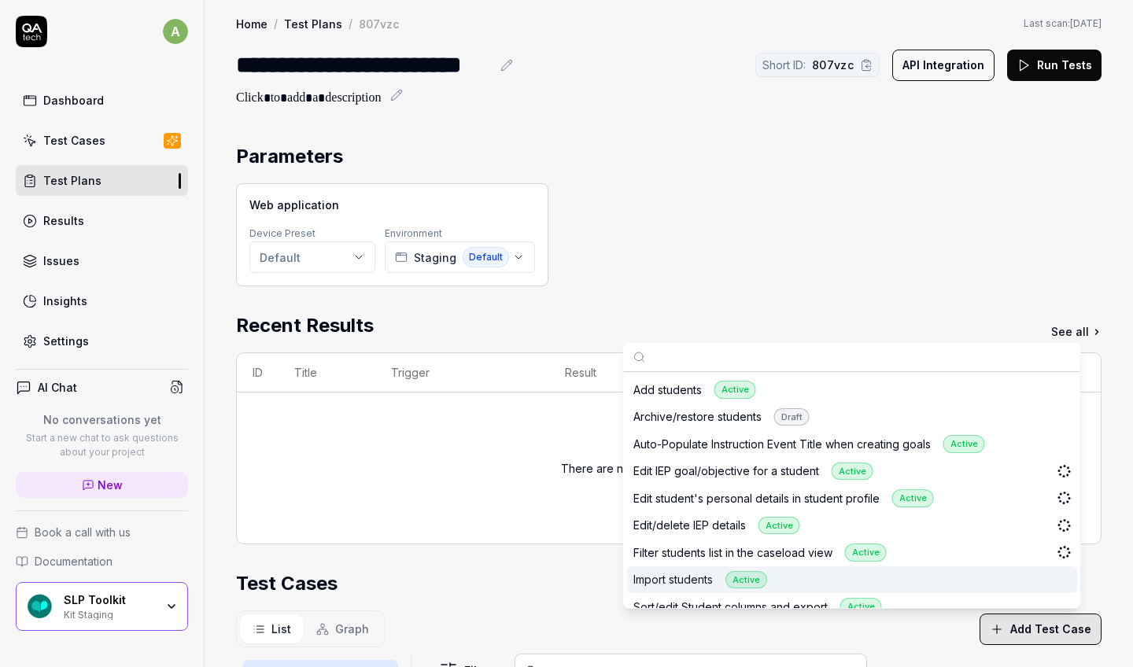
click at [710, 501] on div "Import students Active" at bounding box center [852, 580] width 450 height 28
click at [710, 501] on div "Sort/edit Student columns and export Active" at bounding box center [852, 607] width 450 height 28
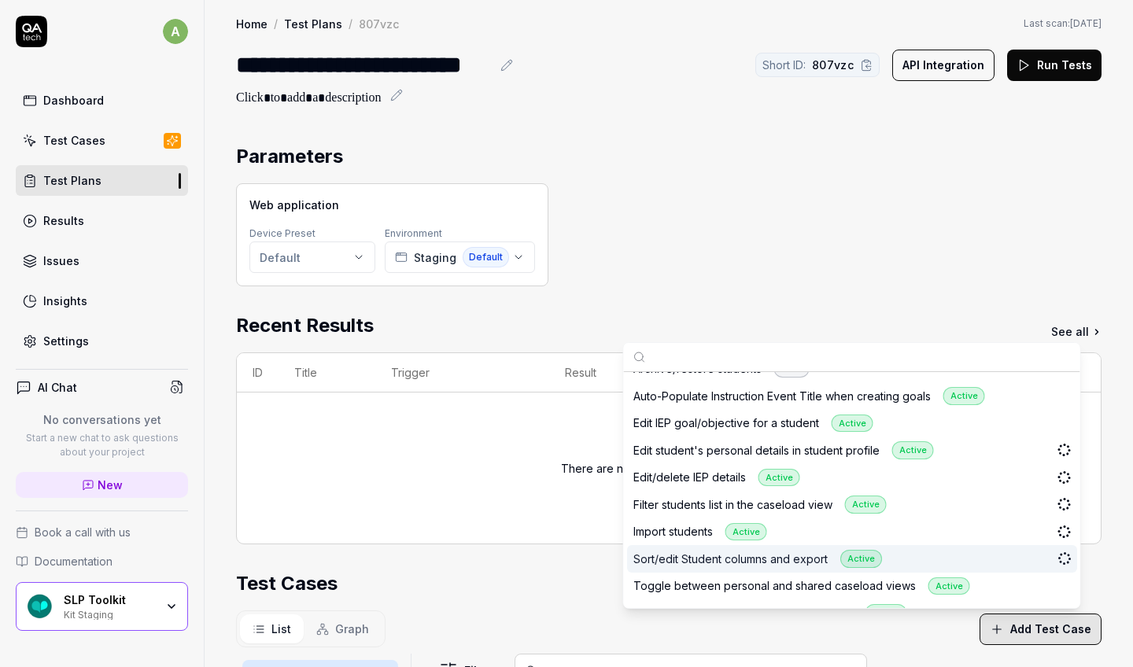
scroll to position [2603, 0]
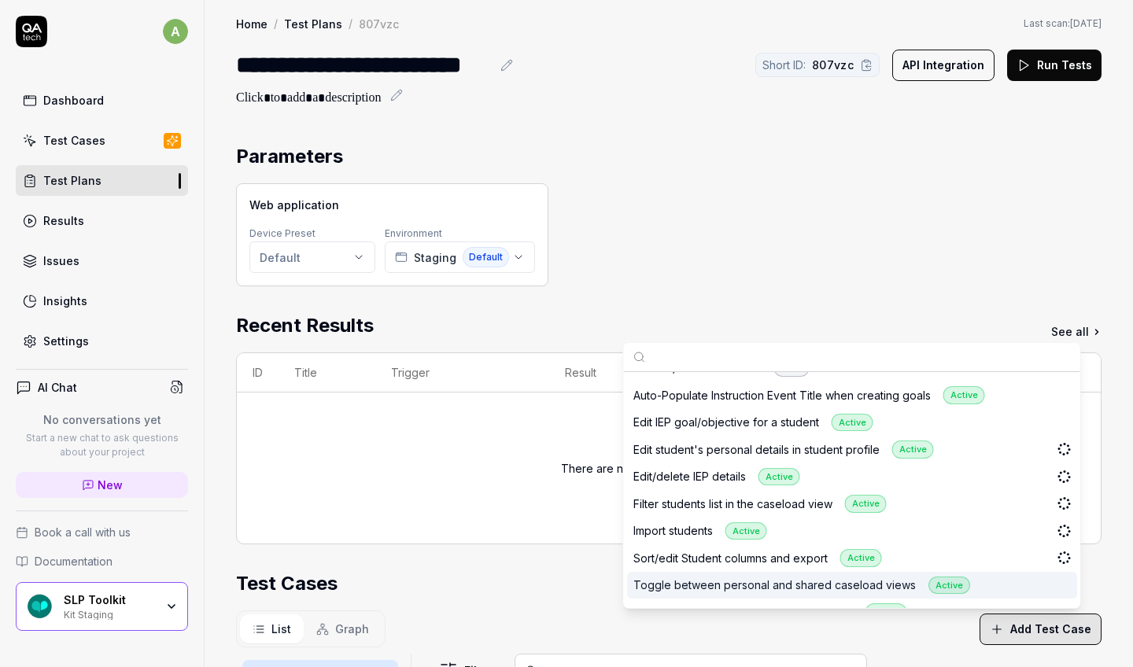
click at [710, 501] on div "Toggle between personal and shared caseload views Active" at bounding box center [852, 586] width 450 height 28
click at [710, 501] on div "View student profile details from caseload Active" at bounding box center [852, 613] width 450 height 28
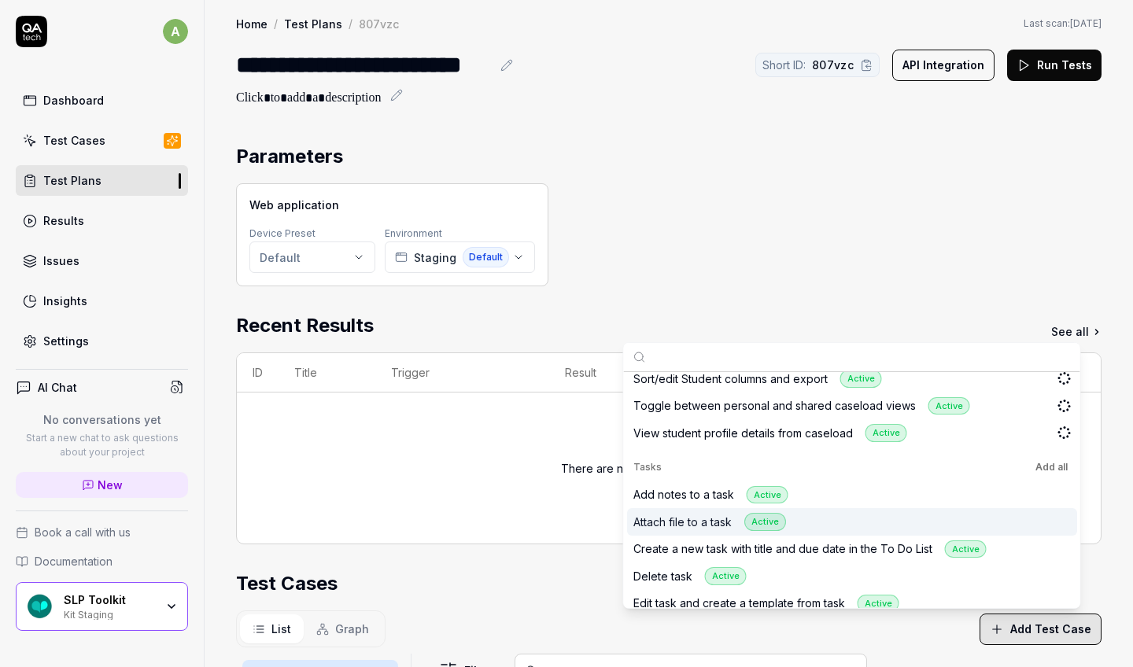
scroll to position [2720, 0]
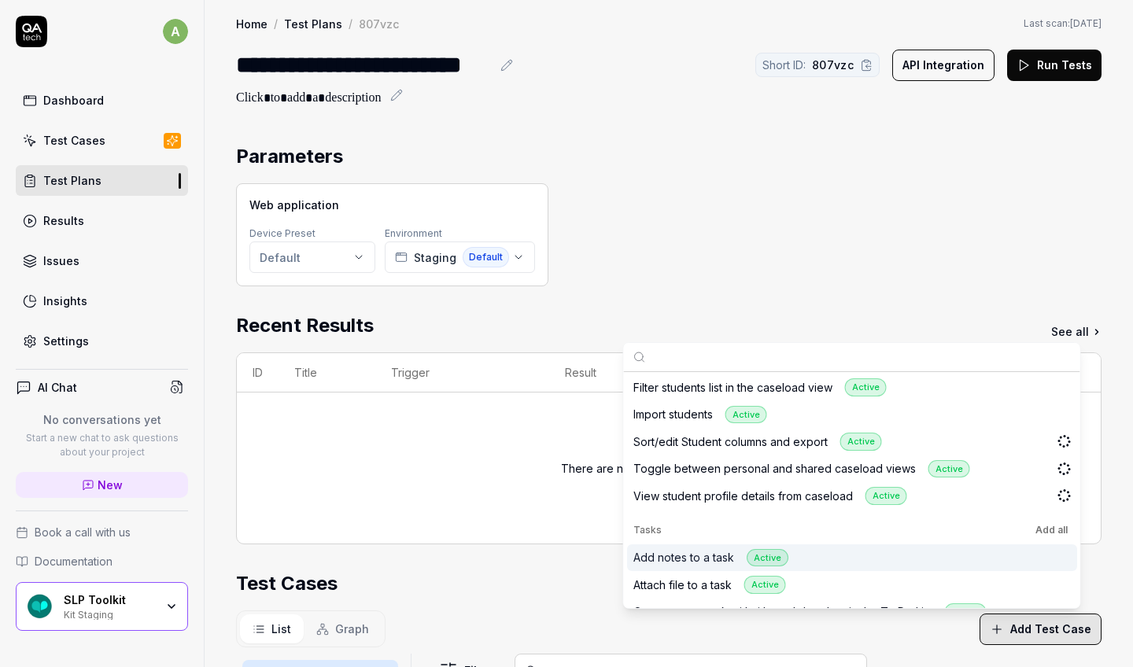
click at [710, 501] on button "Add all" at bounding box center [1051, 530] width 39 height 19
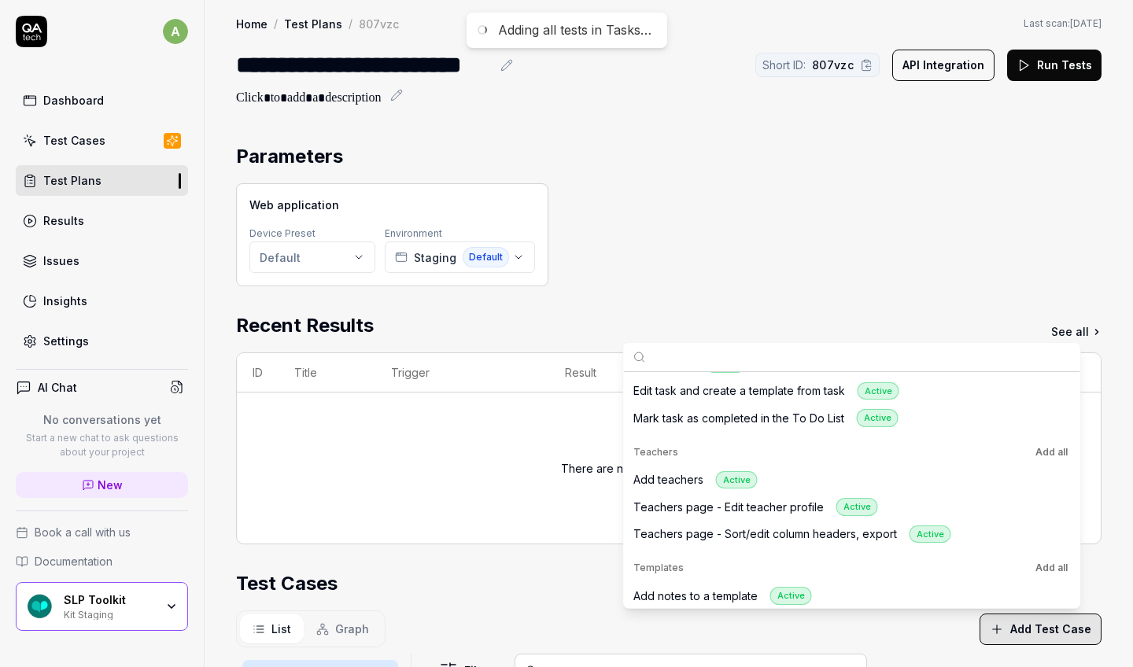
scroll to position [3000, 0]
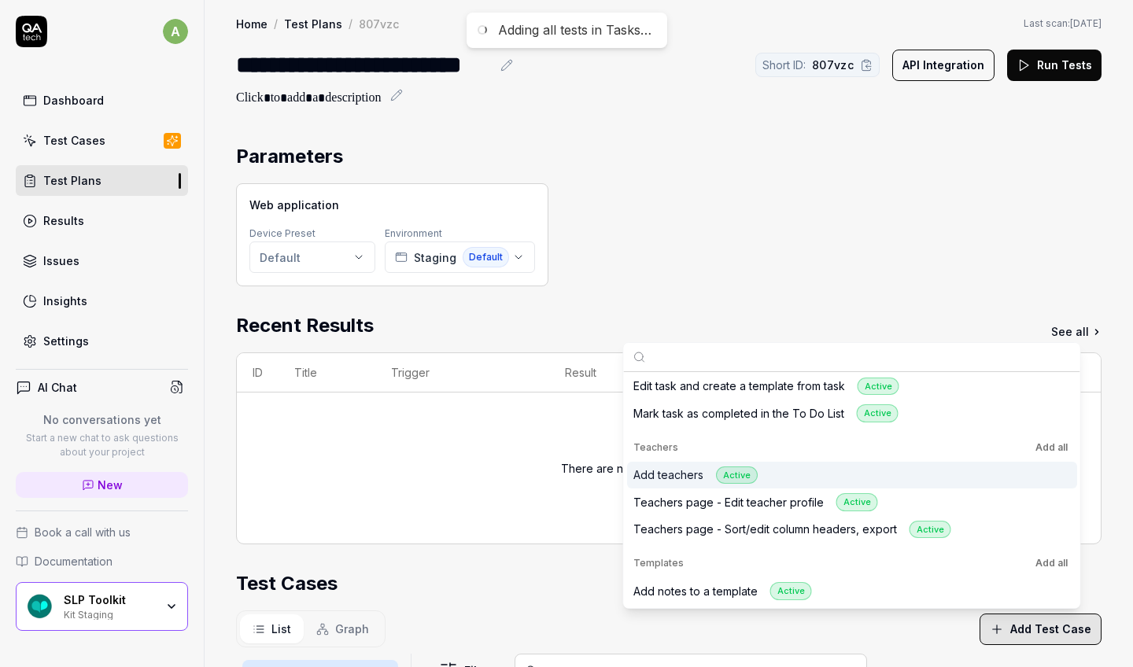
click at [710, 462] on div "Add teachers Active" at bounding box center [852, 476] width 450 height 28
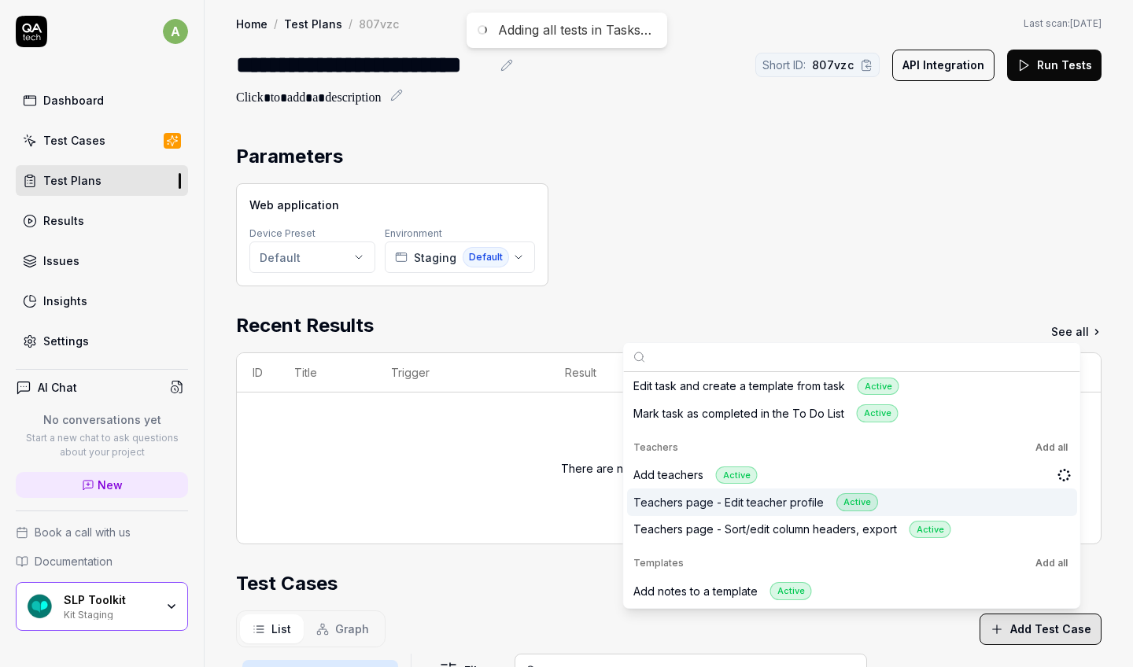
click at [710, 488] on div "Teachers page - Edit teacher profile Active" at bounding box center [852, 502] width 450 height 28
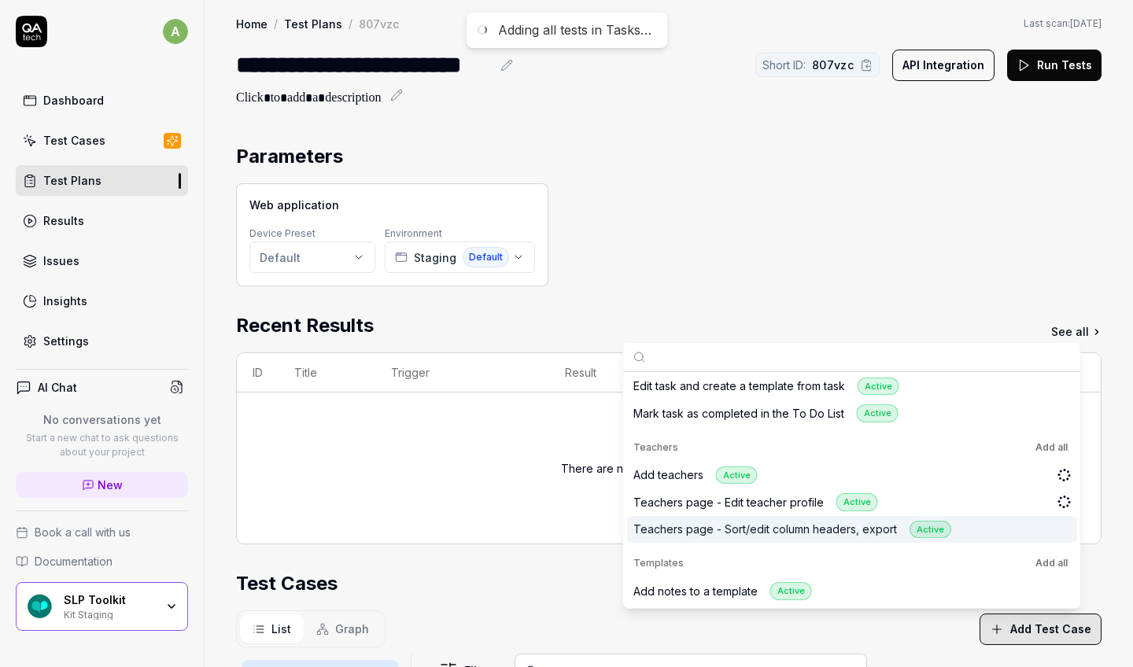
click at [710, 501] on div "Teachers page - Sort/edit column headers, export Active" at bounding box center [852, 530] width 450 height 28
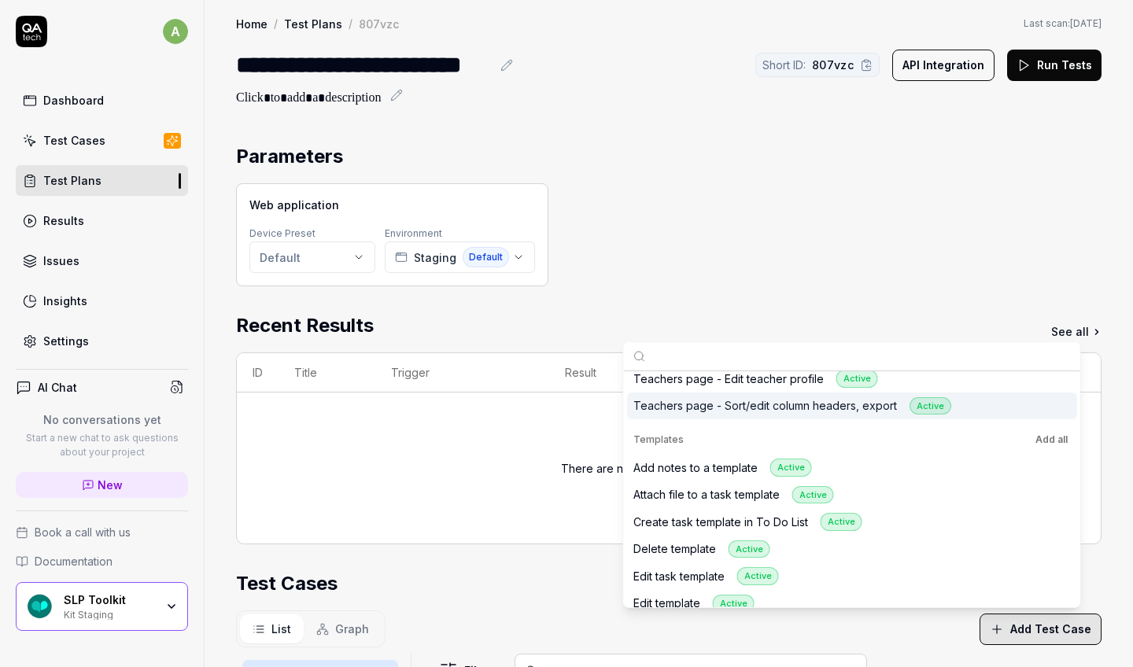
scroll to position [0, 0]
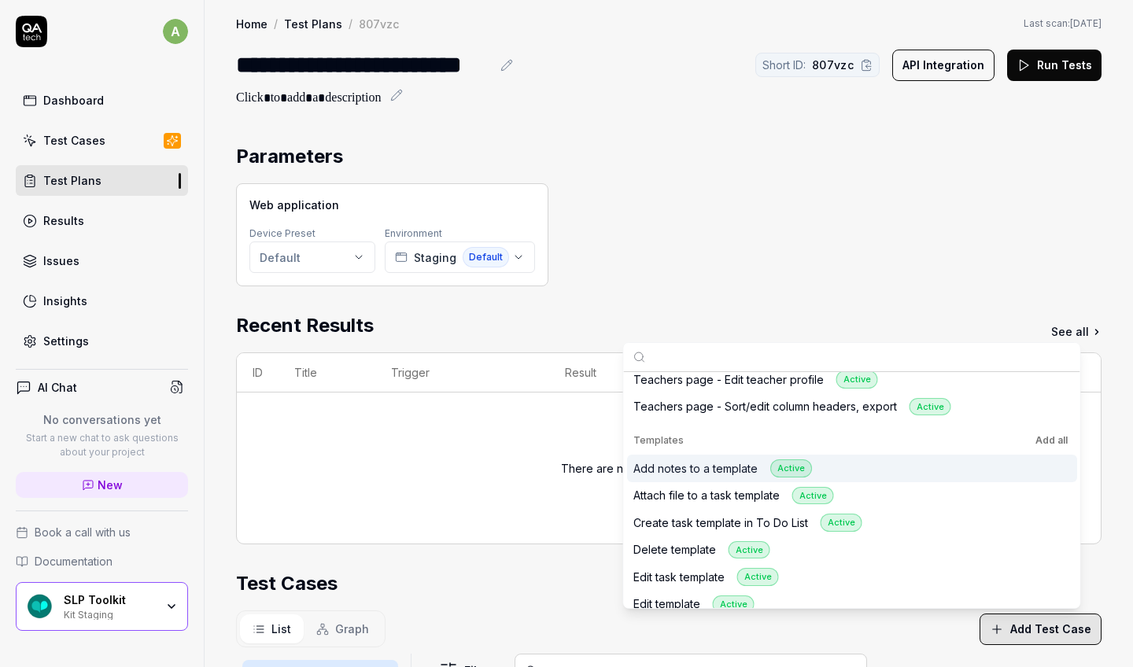
click at [710, 431] on button "Add all" at bounding box center [1051, 440] width 39 height 19
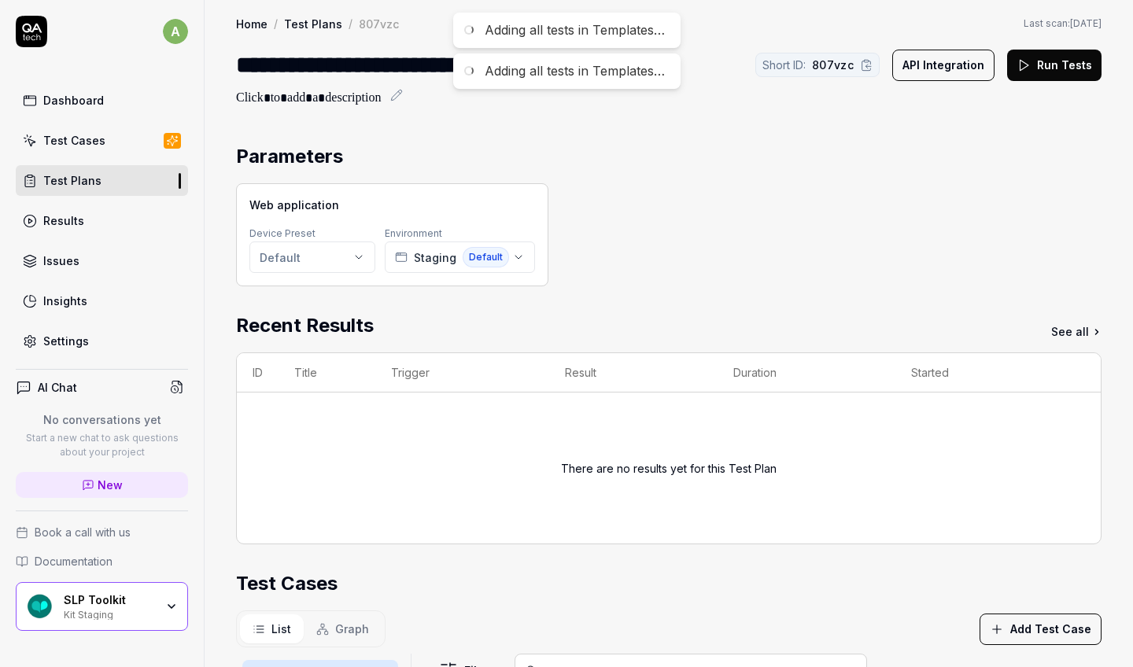
click at [710, 286] on div "Parameters Web application Device Preset Default Environment Staging Default Re…" at bounding box center [668, 594] width 865 height 905
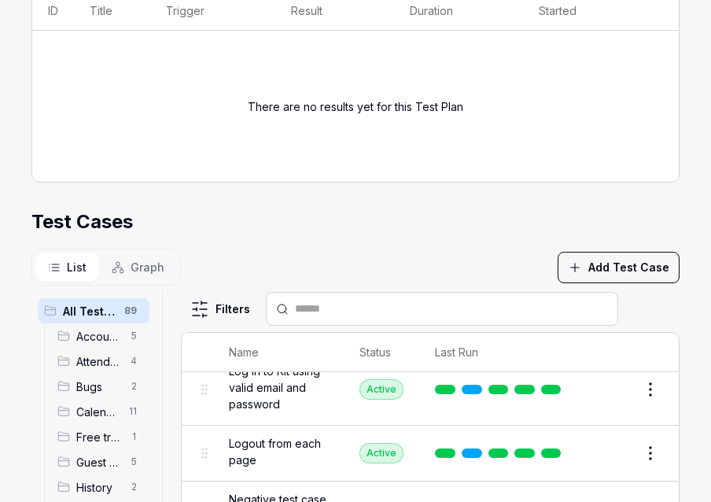
scroll to position [426, 0]
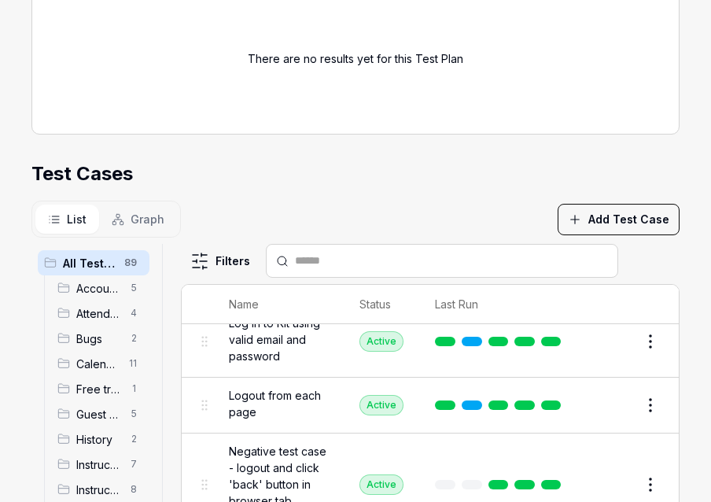
click at [607, 215] on button "Add Test Case" at bounding box center [619, 219] width 122 height 31
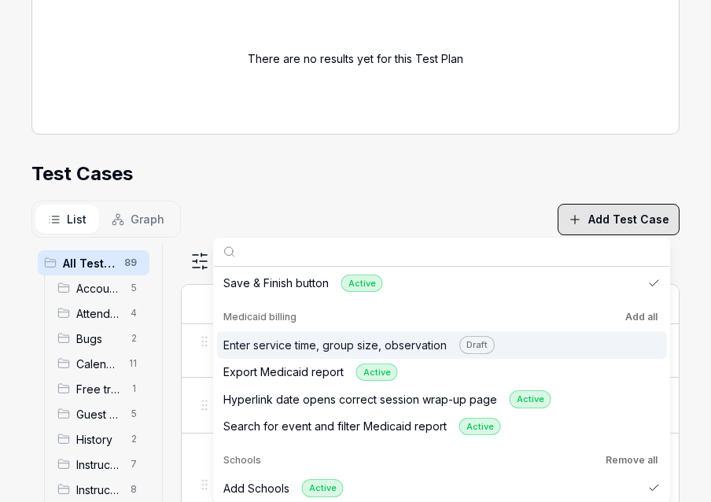
scroll to position [2146, 0]
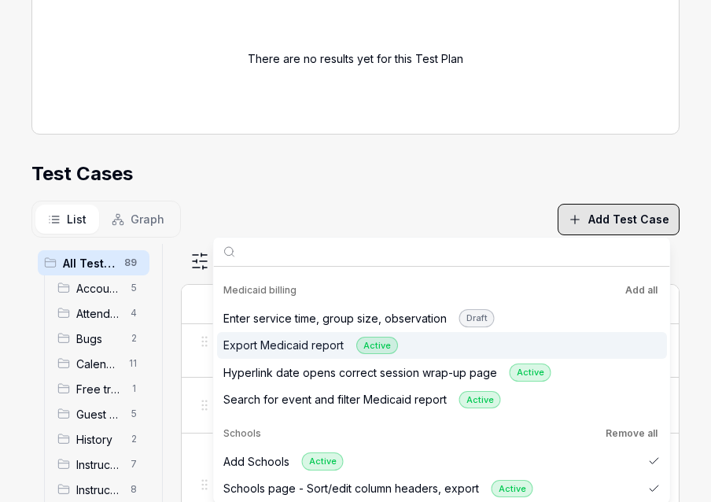
click at [549, 332] on div "Export Medicaid report Active" at bounding box center [442, 346] width 450 height 28
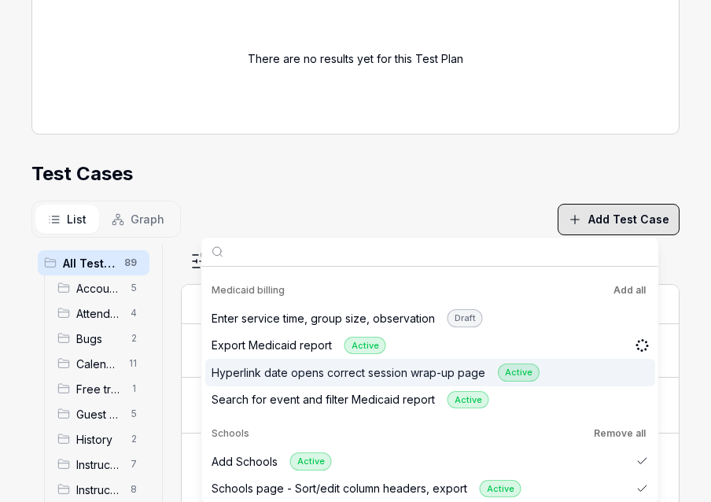
click at [569, 359] on div "Hyperlink date opens correct session wrap-up page Active" at bounding box center [430, 373] width 450 height 28
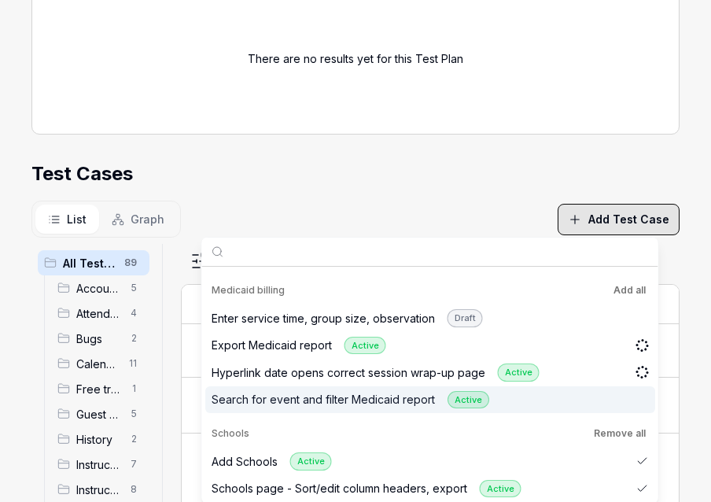
click at [562, 386] on div "Search for event and filter Medicaid report Active" at bounding box center [430, 400] width 450 height 28
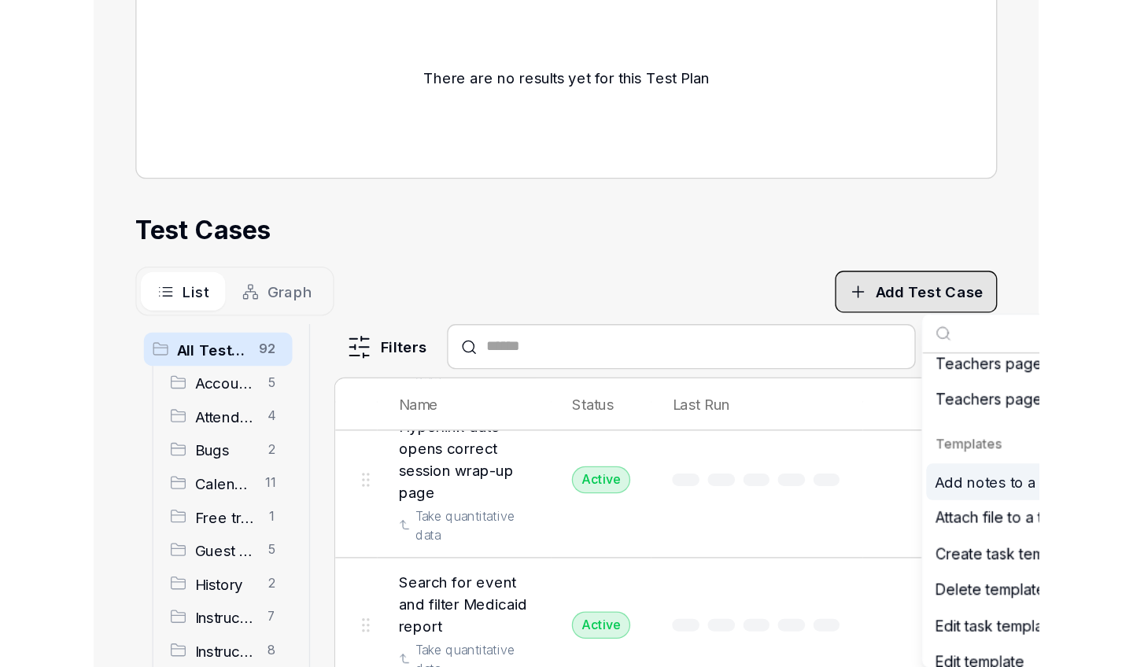
scroll to position [411, 0]
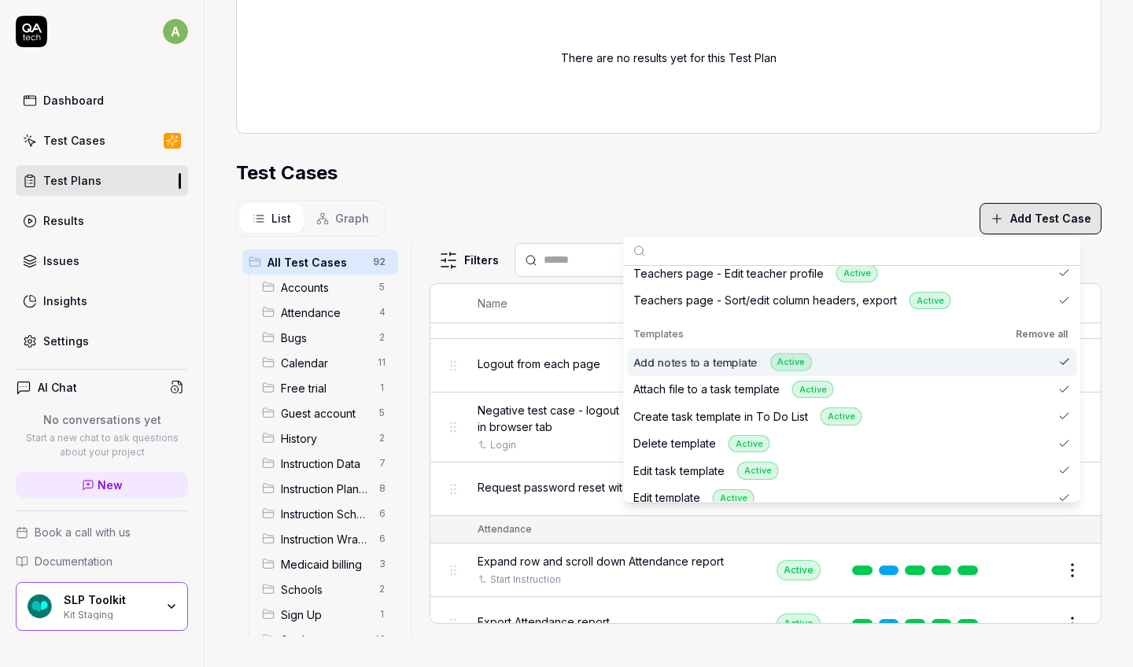
click at [415, 134] on div "Parameters Web application Device Preset Default Environment Staging Default Re…" at bounding box center [668, 184] width 865 height 905
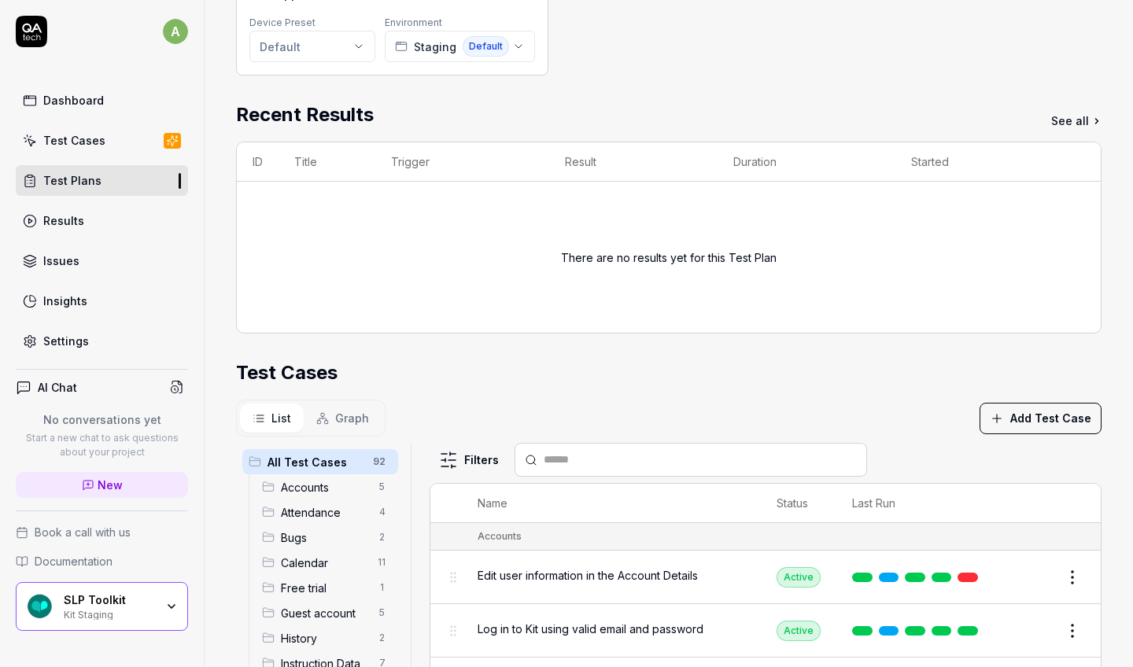
scroll to position [226, 0]
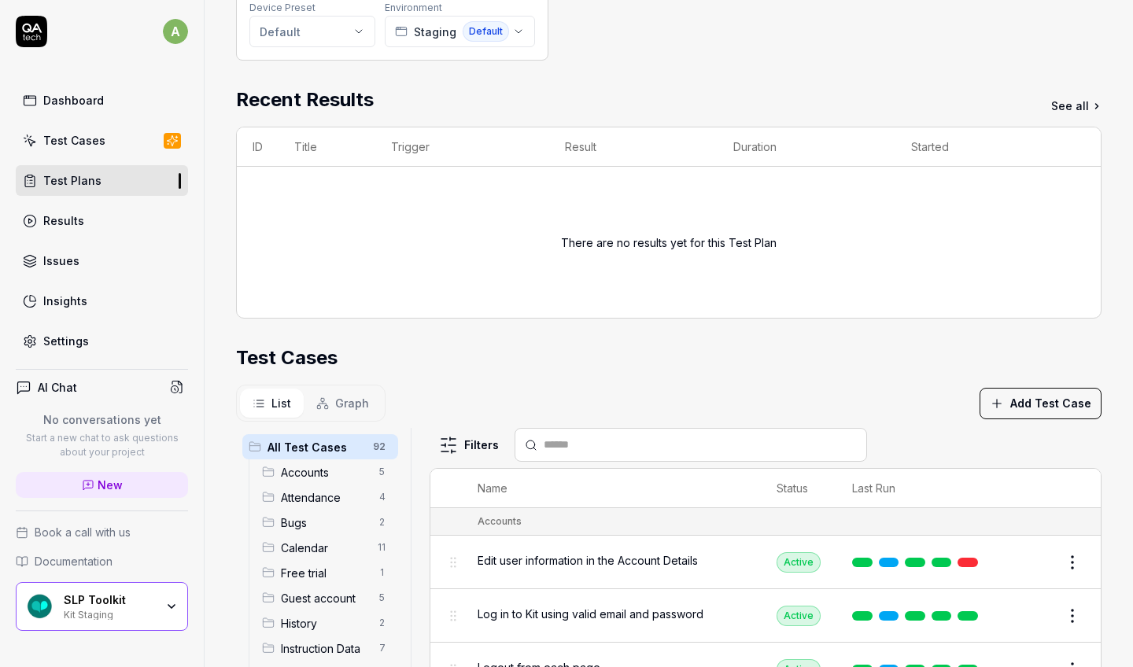
click at [710, 409] on button "Add Test Case" at bounding box center [1040, 403] width 122 height 31
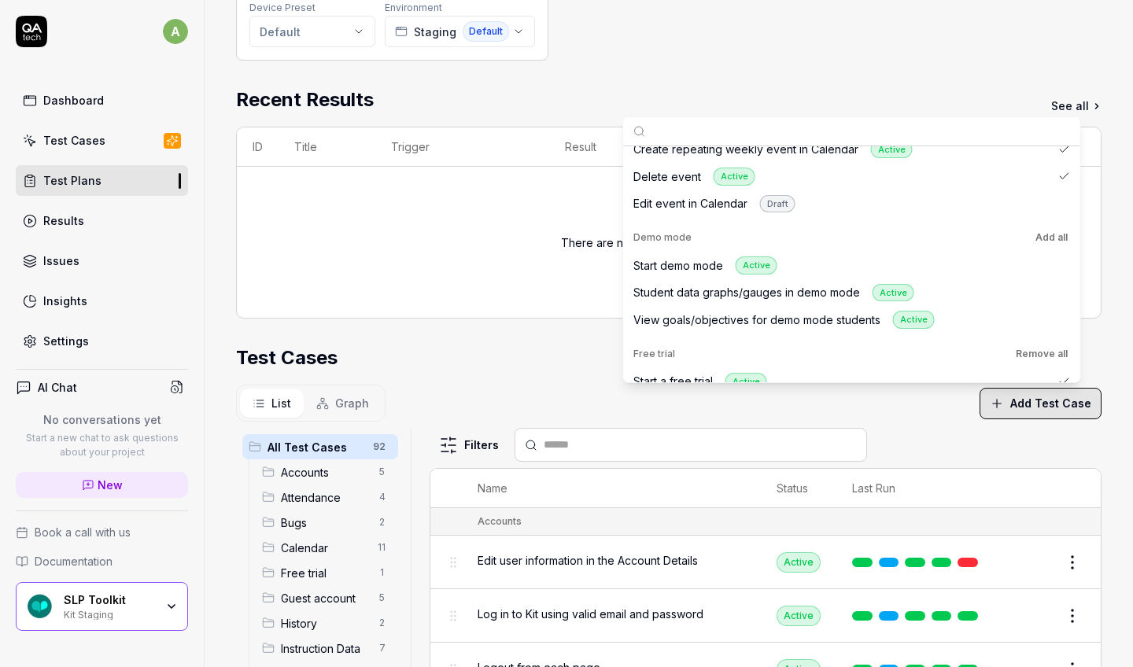
scroll to position [708, 0]
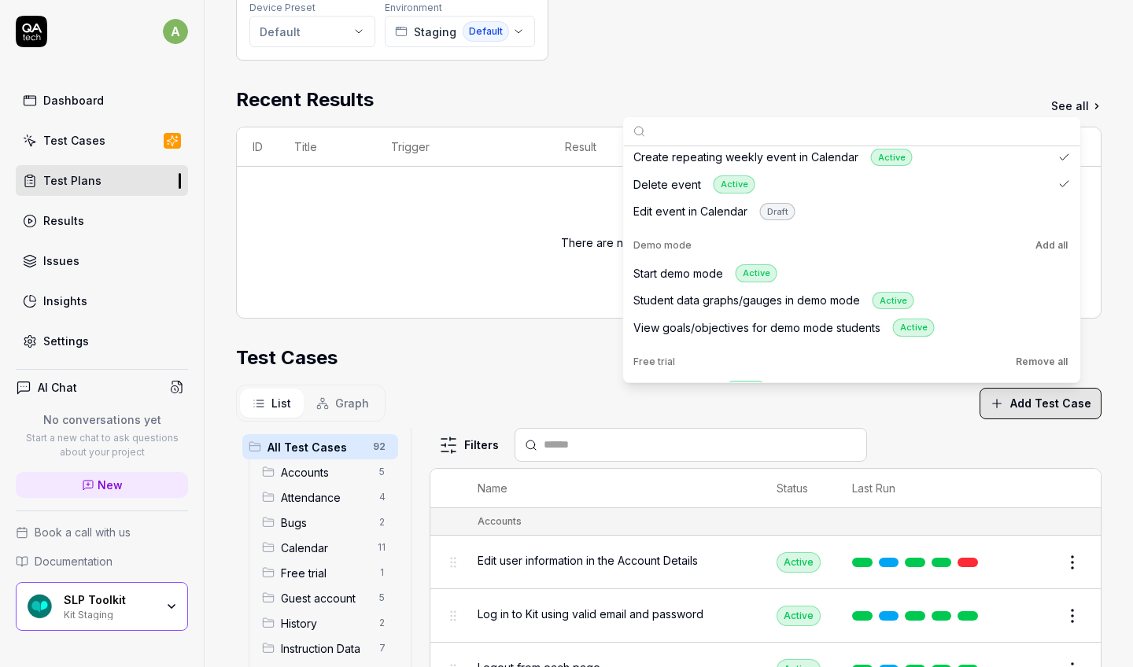
click at [710, 241] on button "Add all" at bounding box center [1051, 245] width 39 height 19
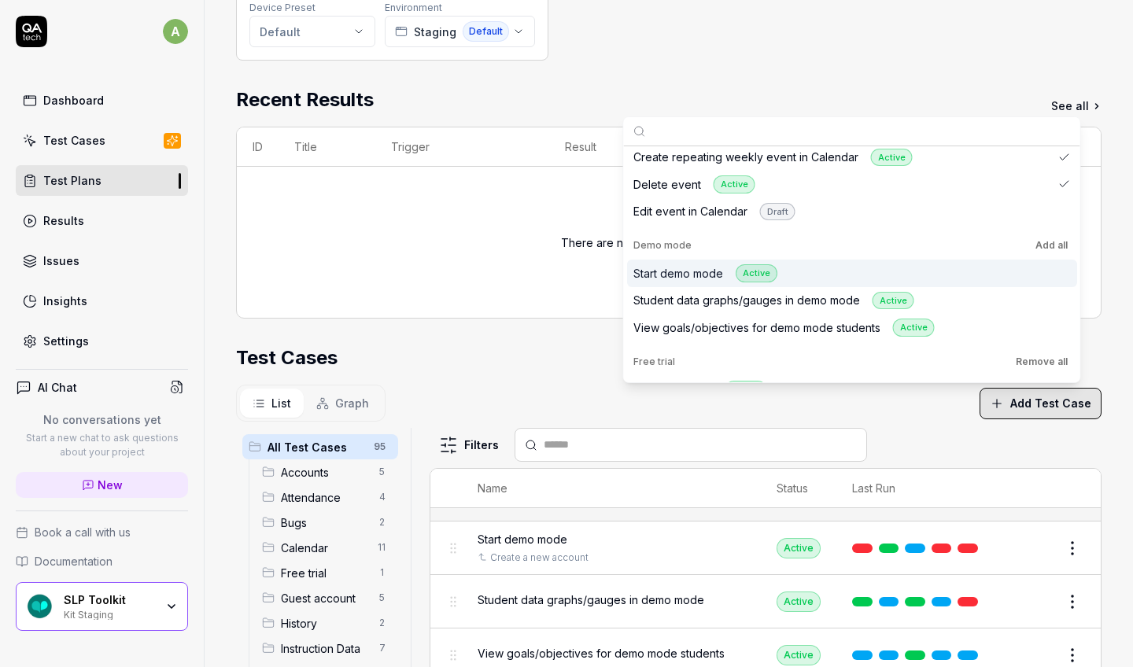
click at [710, 260] on div "Start demo mode Active" at bounding box center [852, 274] width 450 height 28
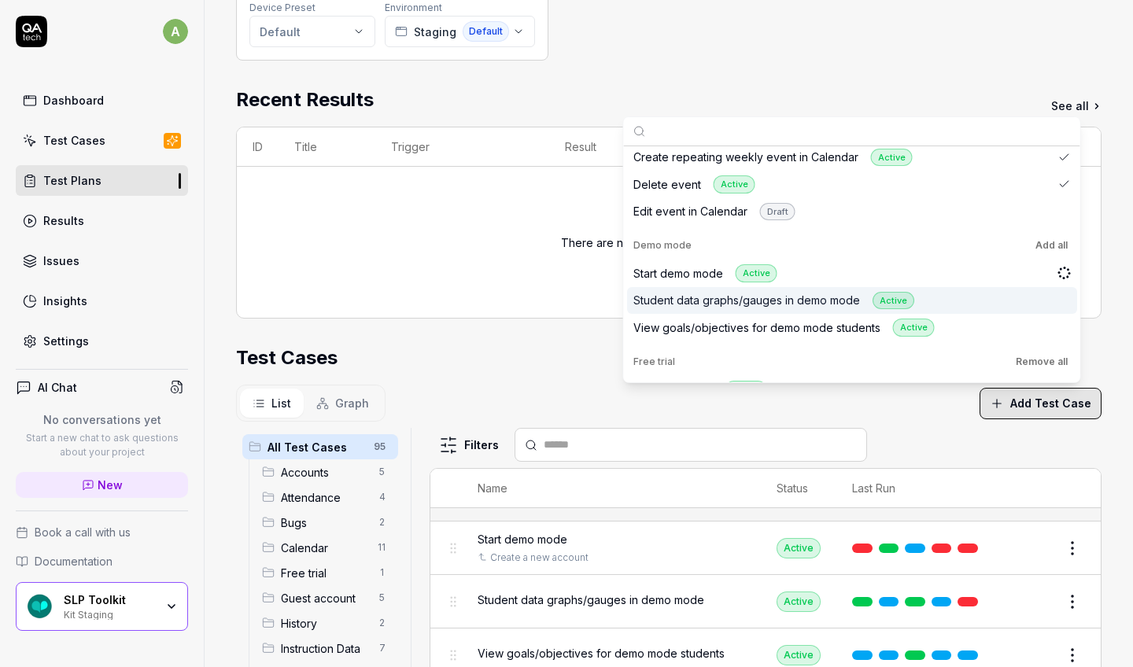
click at [710, 288] on div "Student data graphs/gauges in demo mode Active" at bounding box center [852, 301] width 450 height 28
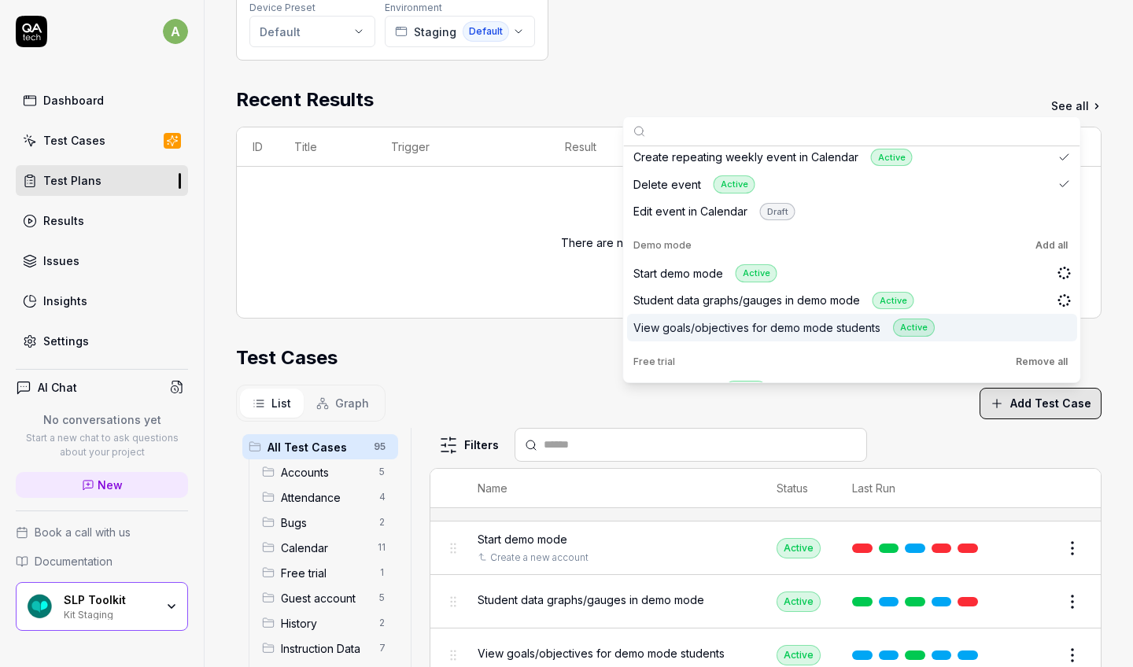
click at [710, 320] on div "View goals/objectives for demo mode students Active" at bounding box center [852, 328] width 450 height 28
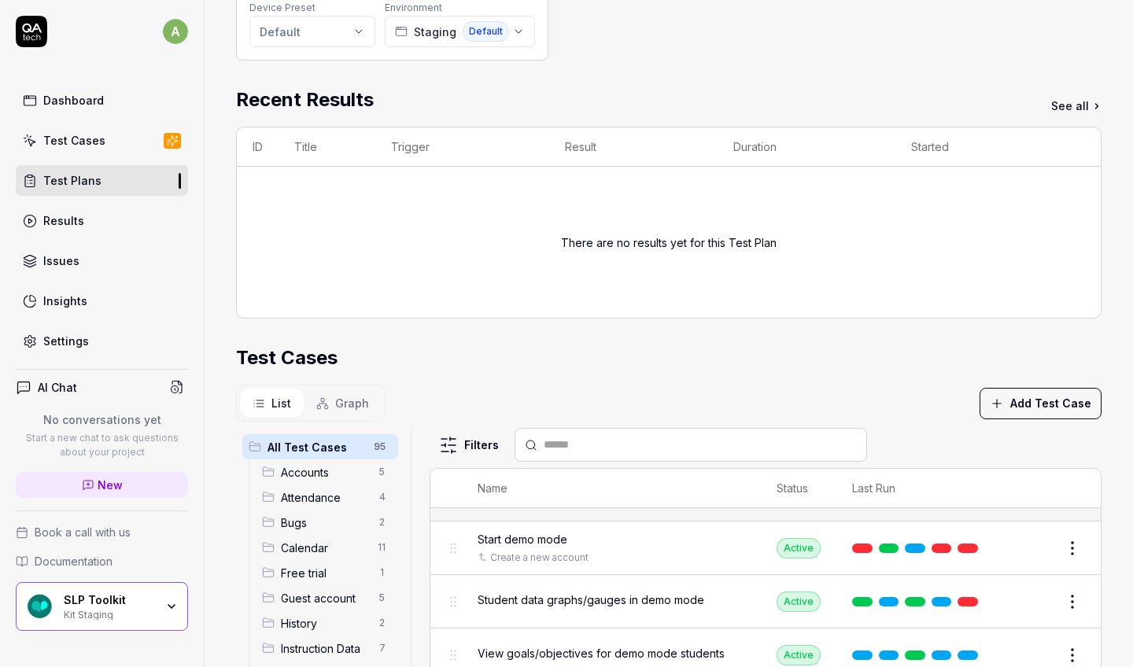
click at [710, 437] on div "Filters" at bounding box center [765, 445] width 672 height 34
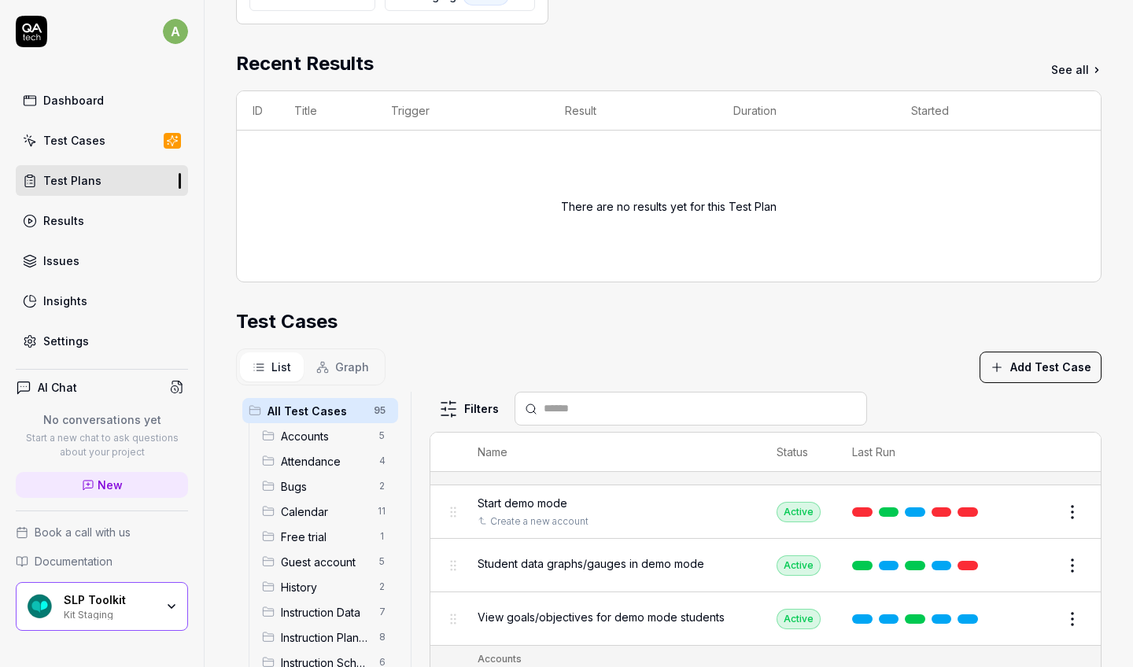
scroll to position [334, 0]
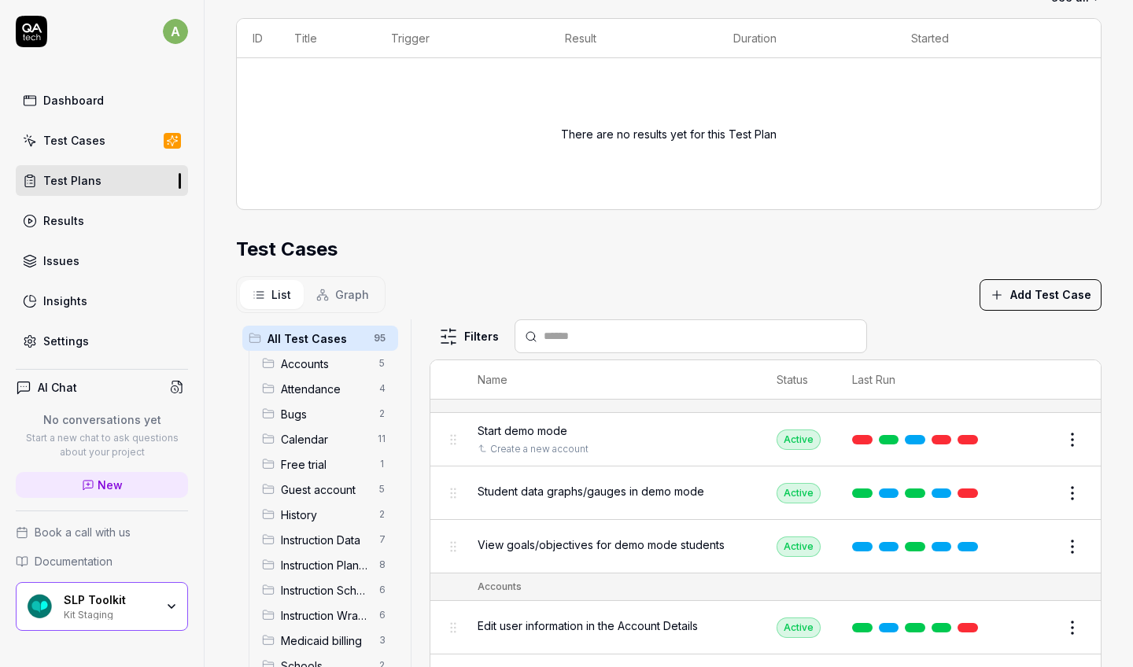
click at [710, 289] on button "Add Test Case" at bounding box center [1040, 294] width 122 height 31
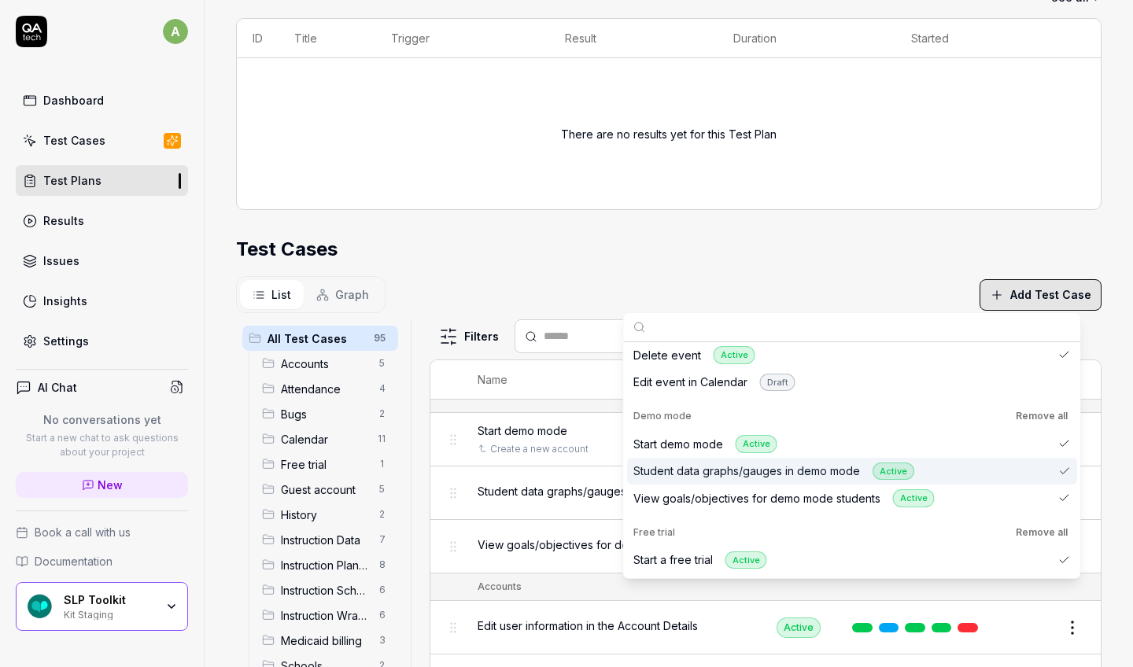
scroll to position [732, 0]
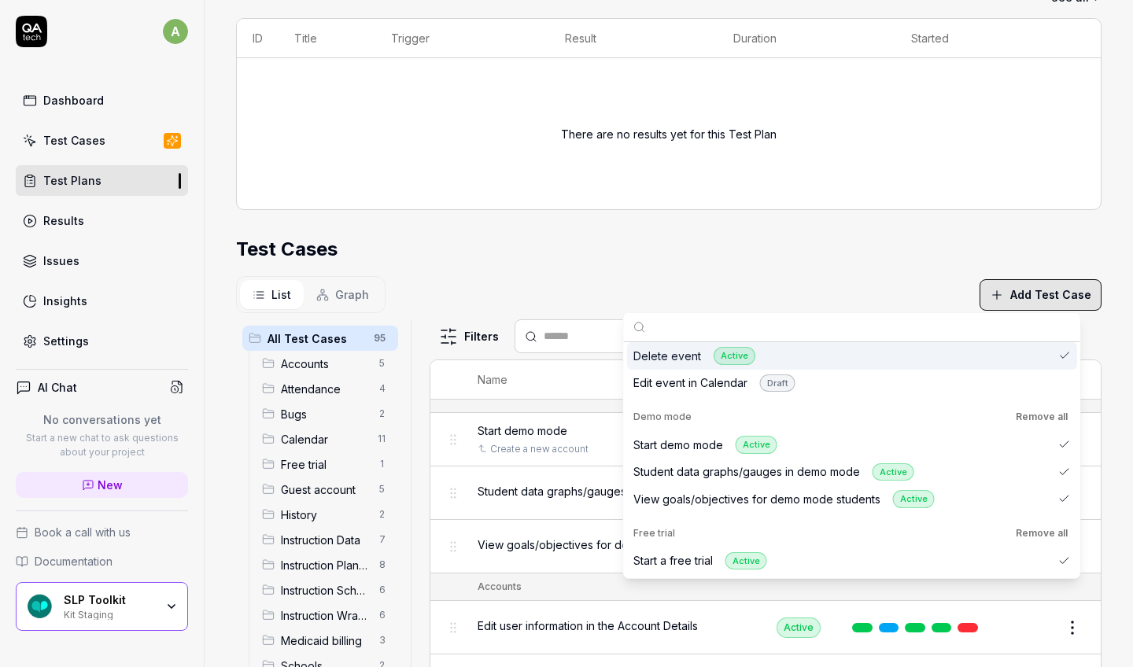
click at [710, 235] on div "Test Cases" at bounding box center [668, 249] width 865 height 28
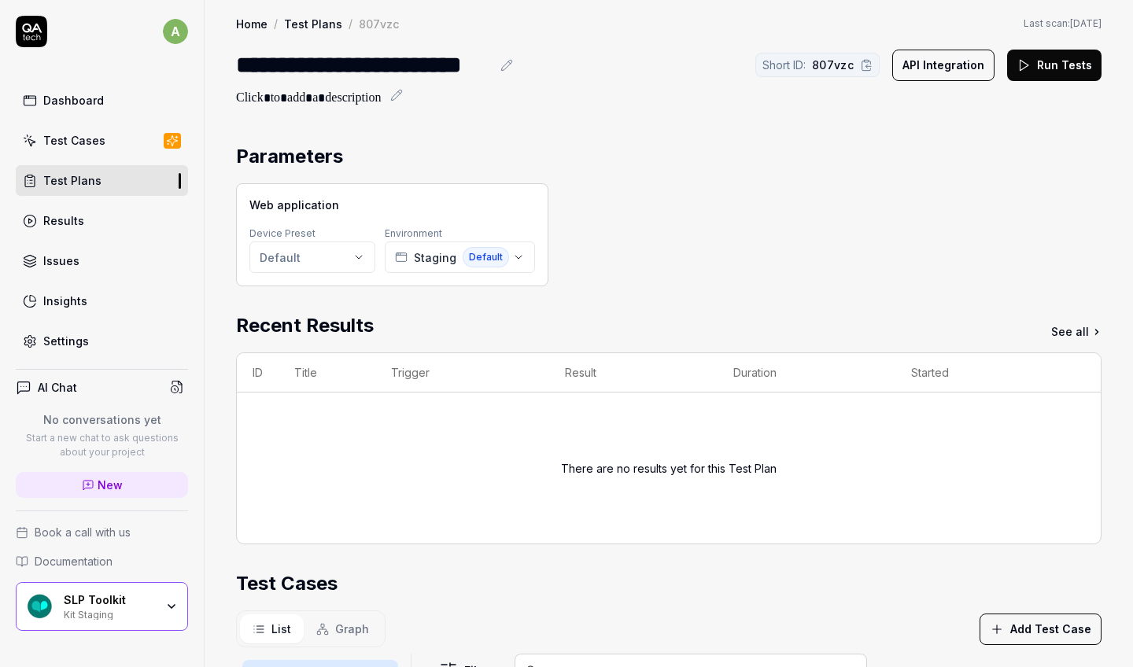
scroll to position [0, 0]
click at [710, 68] on button "Run Tests" at bounding box center [1054, 65] width 94 height 31
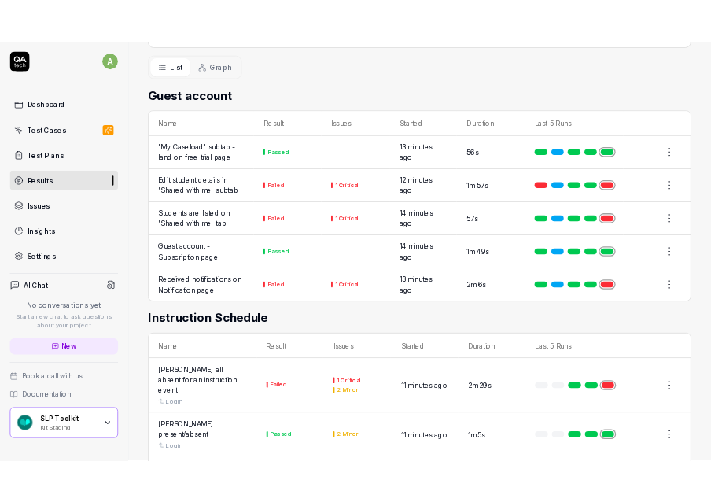
scroll to position [1531, 0]
